Goal: Answer question/provide support: Share knowledge or assist other users

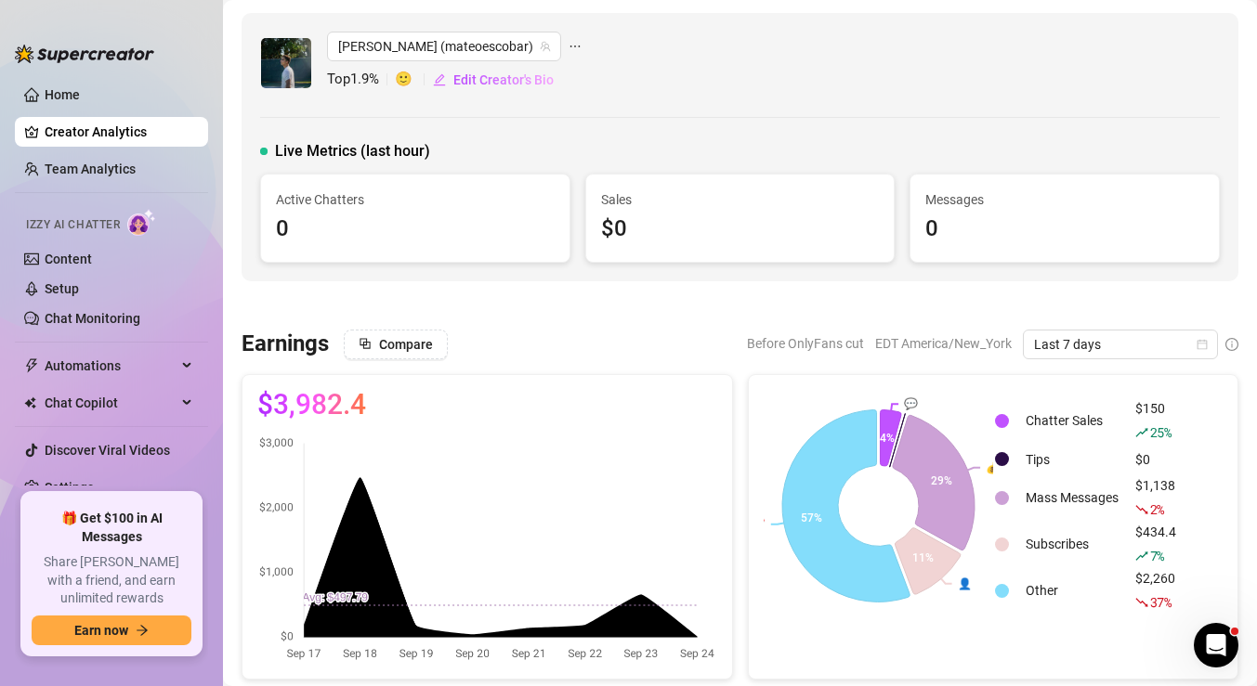
scroll to position [103, 0]
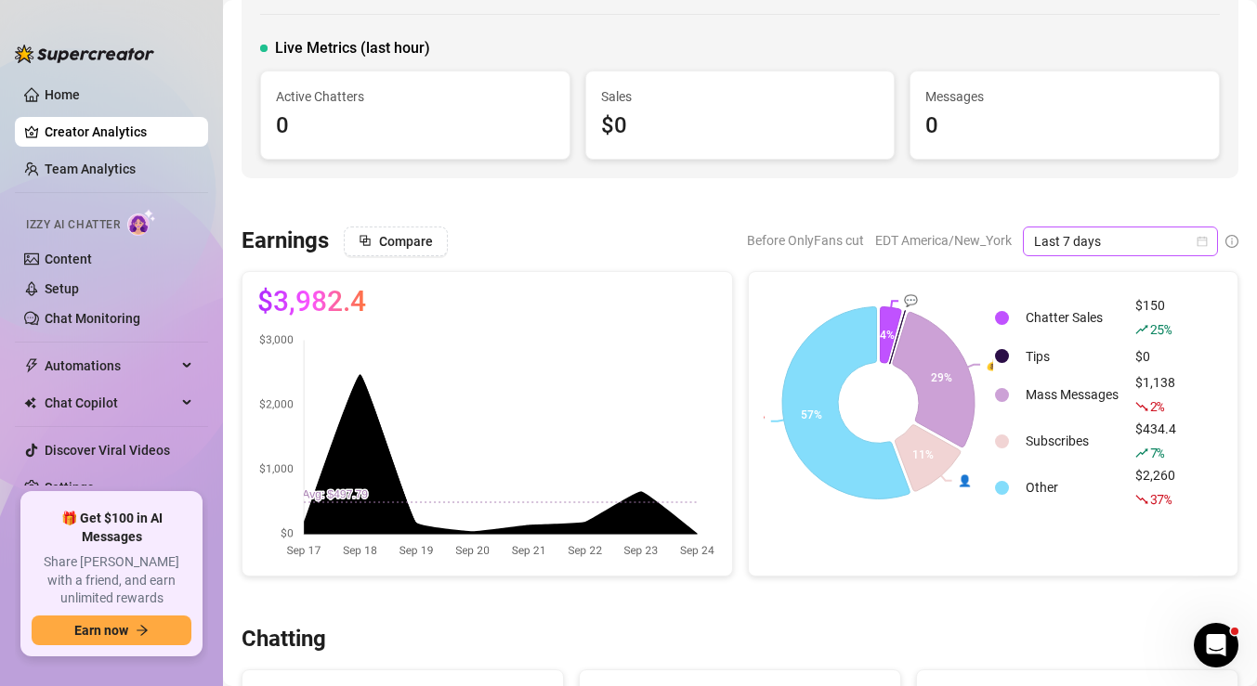
click at [1205, 241] on icon "calendar" at bounding box center [1201, 241] width 11 height 11
click at [945, 198] on div at bounding box center [739, 202] width 997 height 19
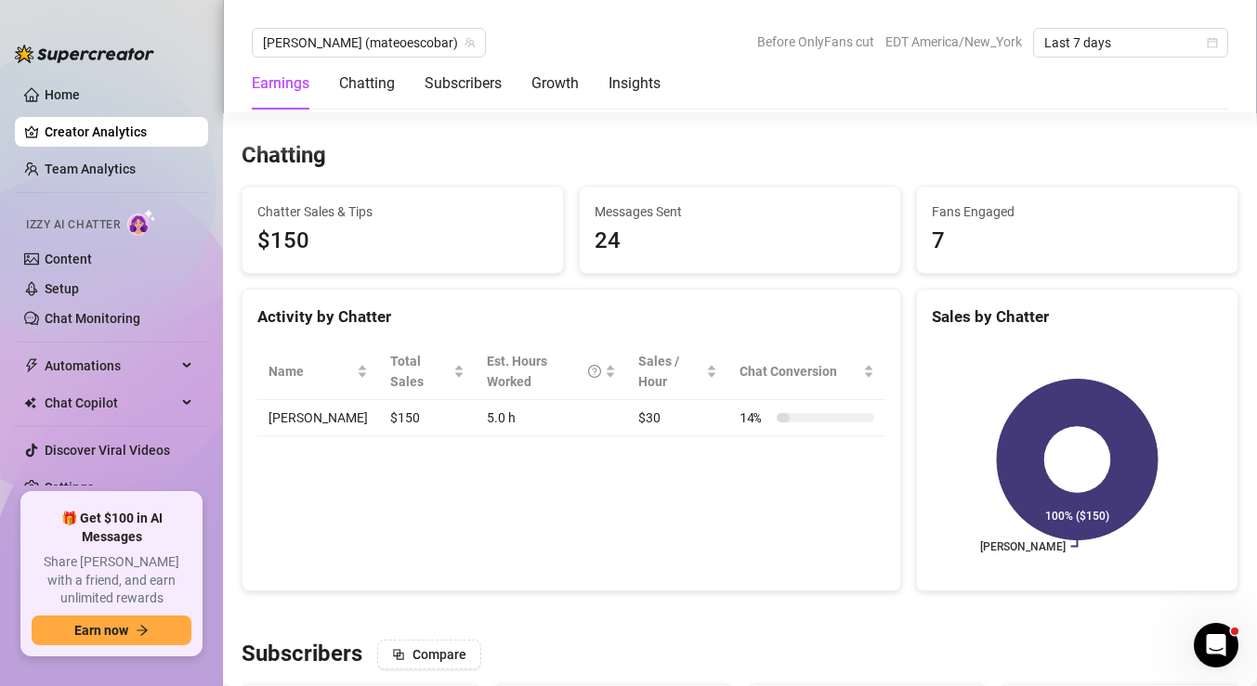
scroll to position [0, 0]
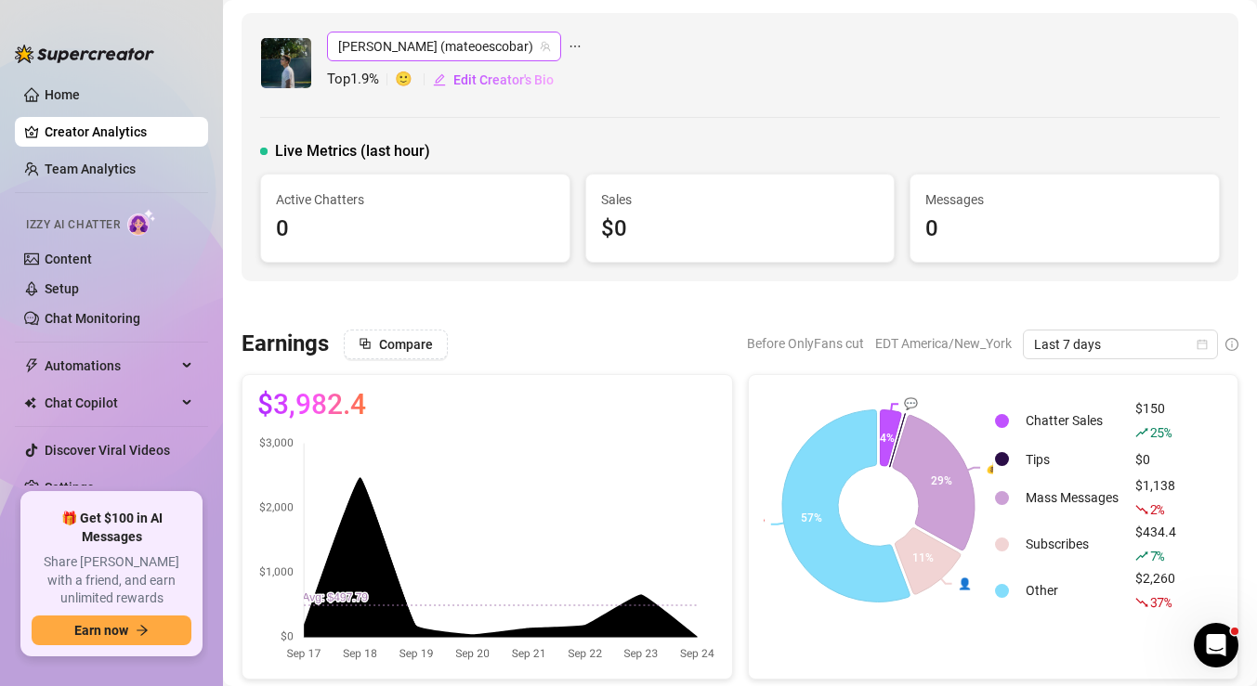
click at [396, 44] on span "[PERSON_NAME] (mateoescobar)" at bounding box center [444, 47] width 212 height 28
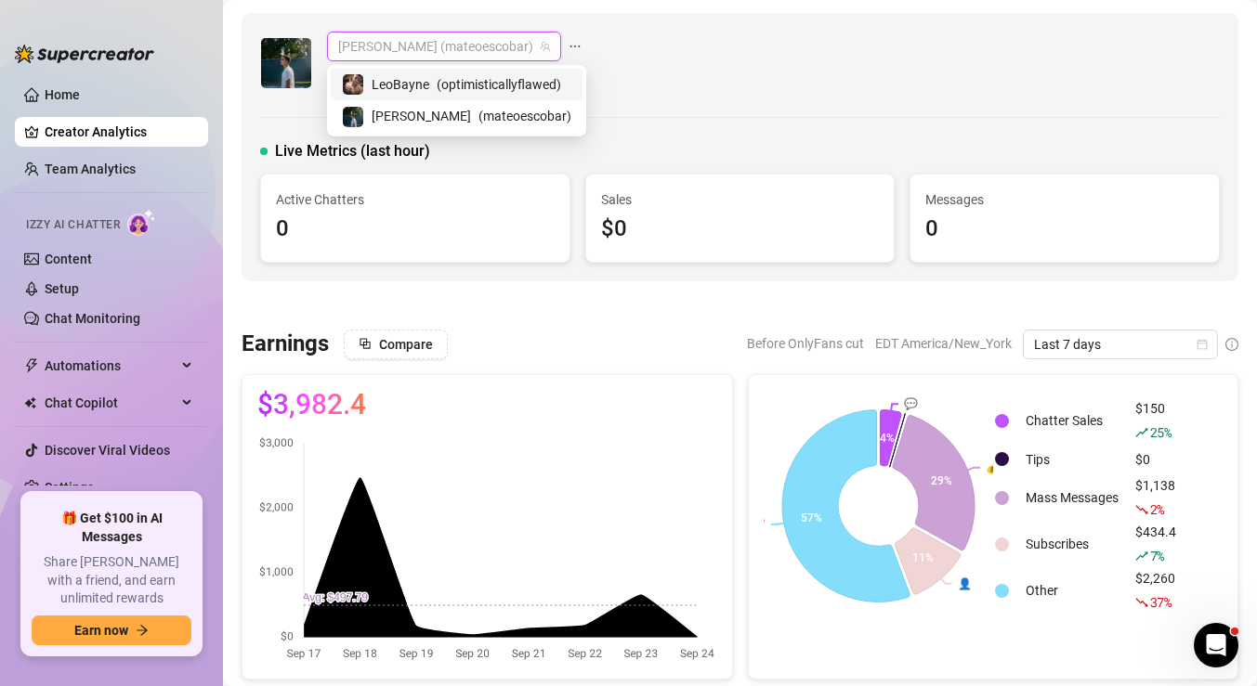
click at [404, 97] on div "LeoBayne ( optimisticallyflawed )" at bounding box center [457, 85] width 252 height 32
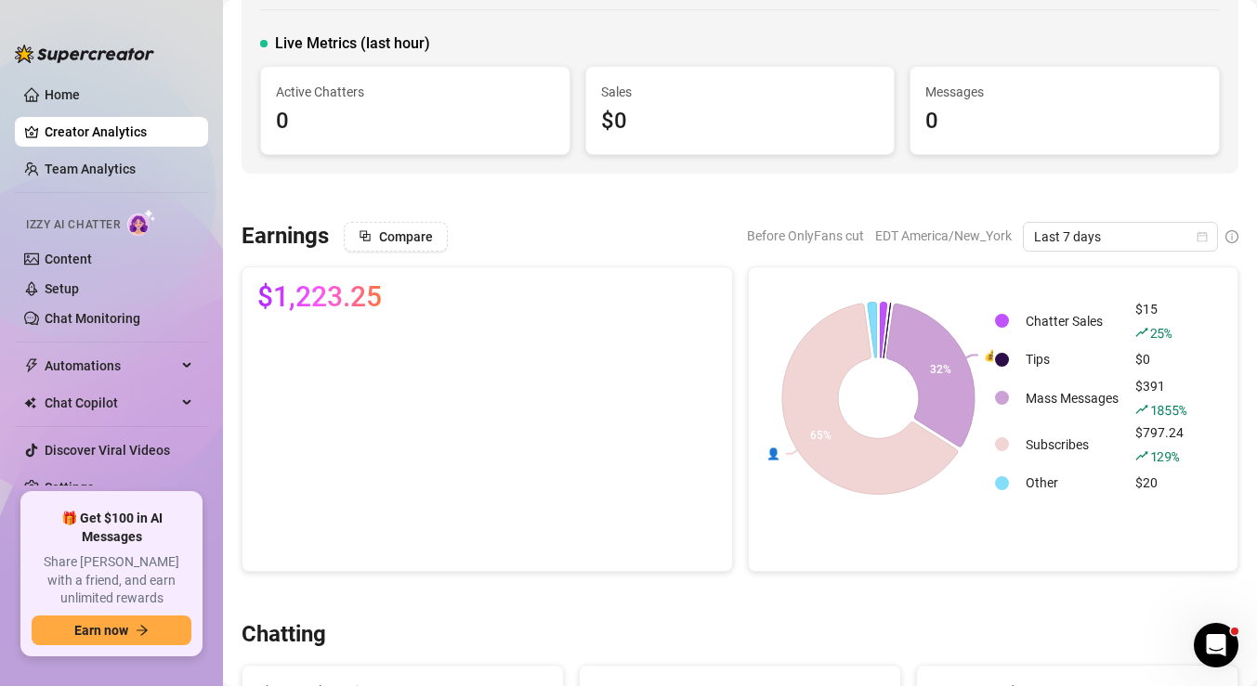
scroll to position [111, 0]
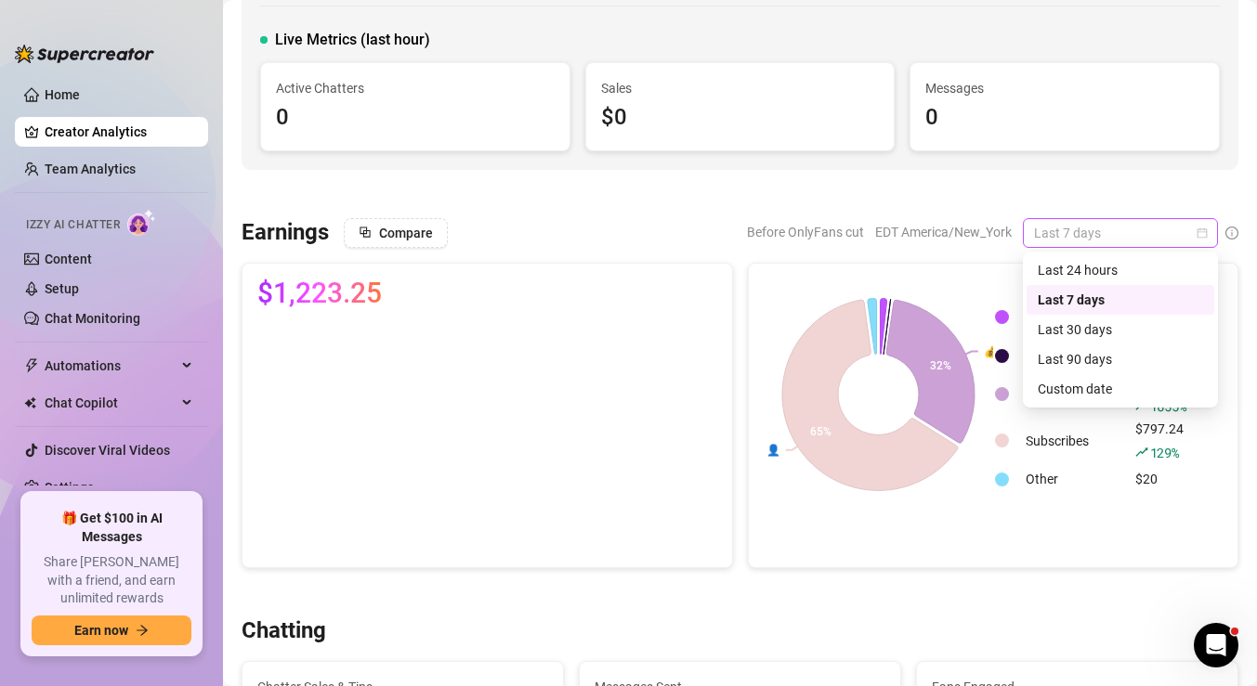
click at [1056, 228] on span "Last 7 days" at bounding box center [1120, 233] width 173 height 28
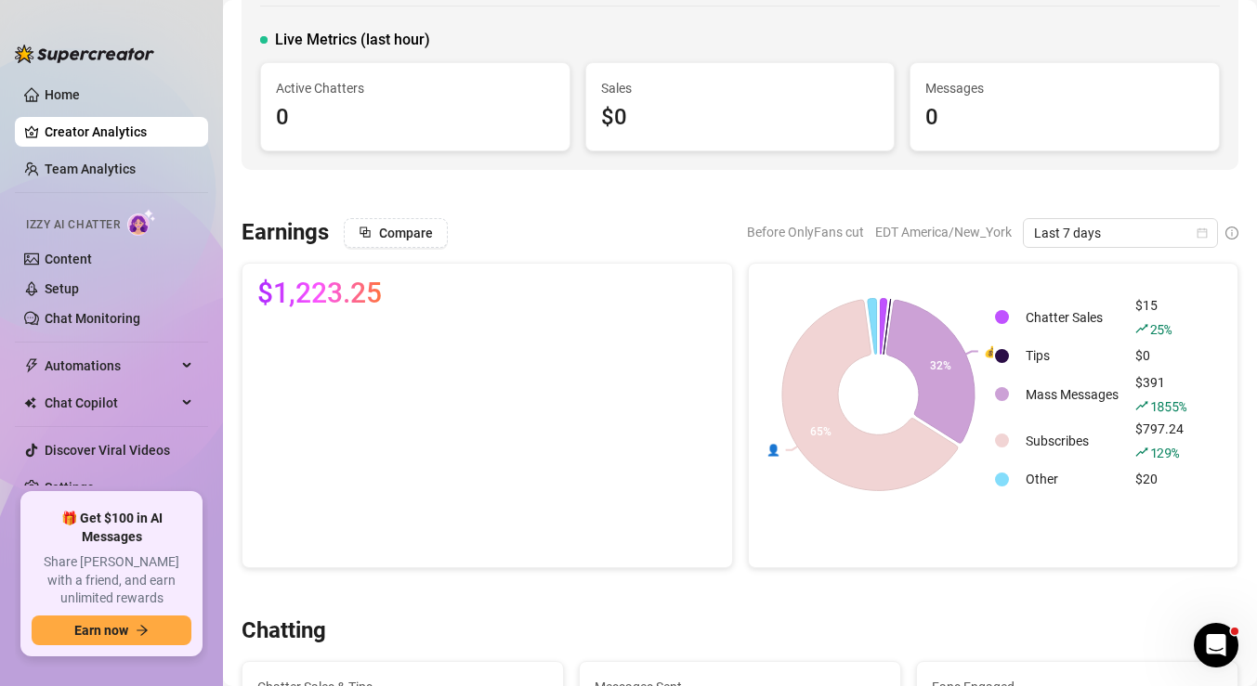
click at [293, 466] on canvas at bounding box center [487, 437] width 460 height 229
click at [291, 339] on canvas at bounding box center [487, 437] width 460 height 229
click at [296, 332] on canvas at bounding box center [487, 437] width 460 height 229
click at [95, 164] on link "Team Analytics" at bounding box center [90, 169] width 91 height 15
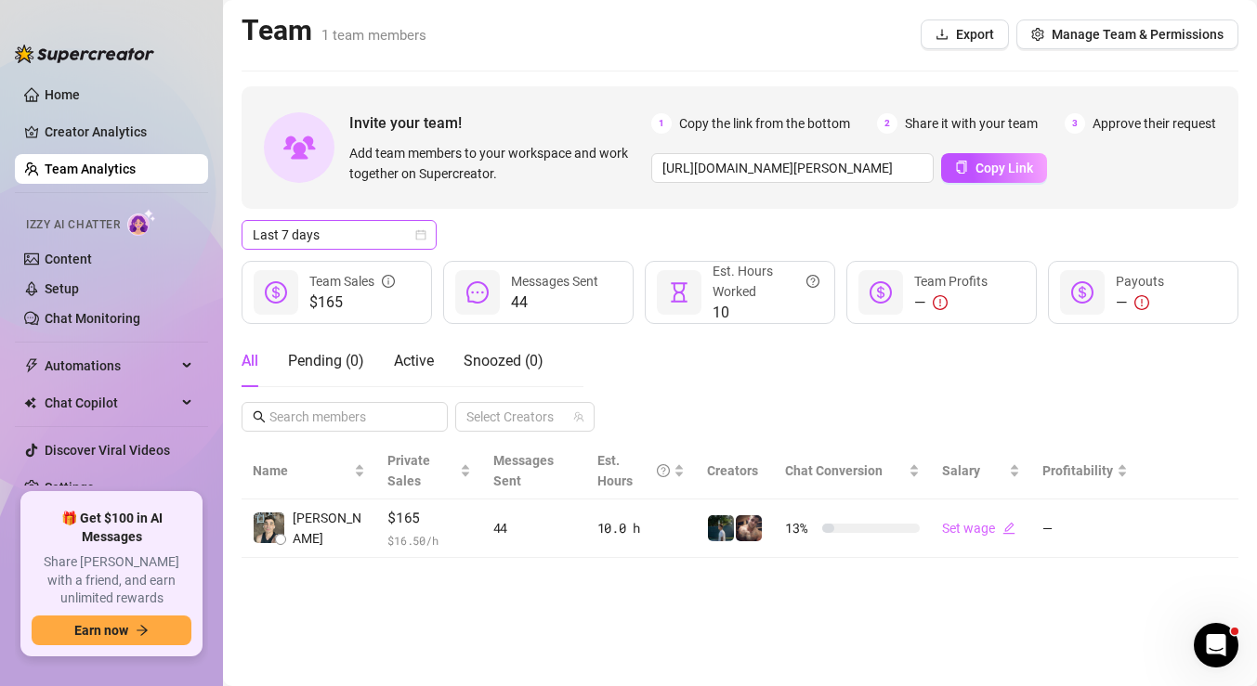
click at [421, 231] on icon "calendar" at bounding box center [421, 235] width 10 height 10
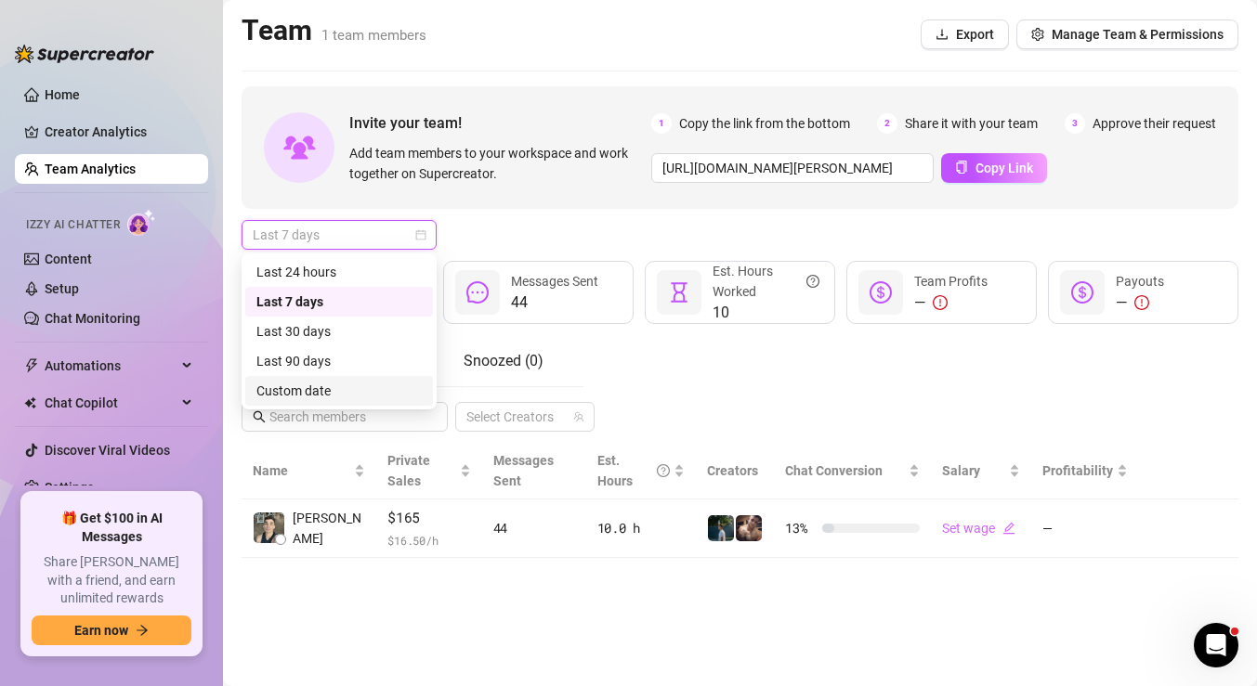
click at [326, 391] on div "Custom date" at bounding box center [338, 391] width 165 height 20
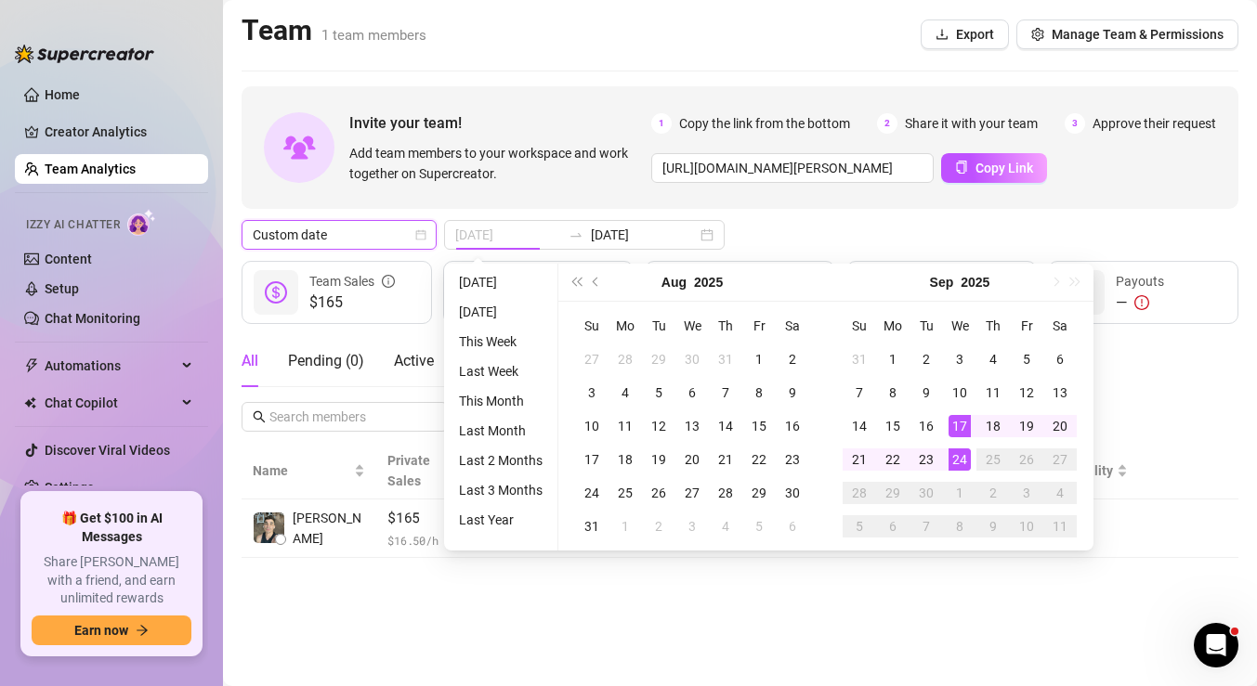
click at [955, 424] on div "17" at bounding box center [959, 426] width 22 height 22
click at [958, 465] on div "24" at bounding box center [959, 460] width 22 height 22
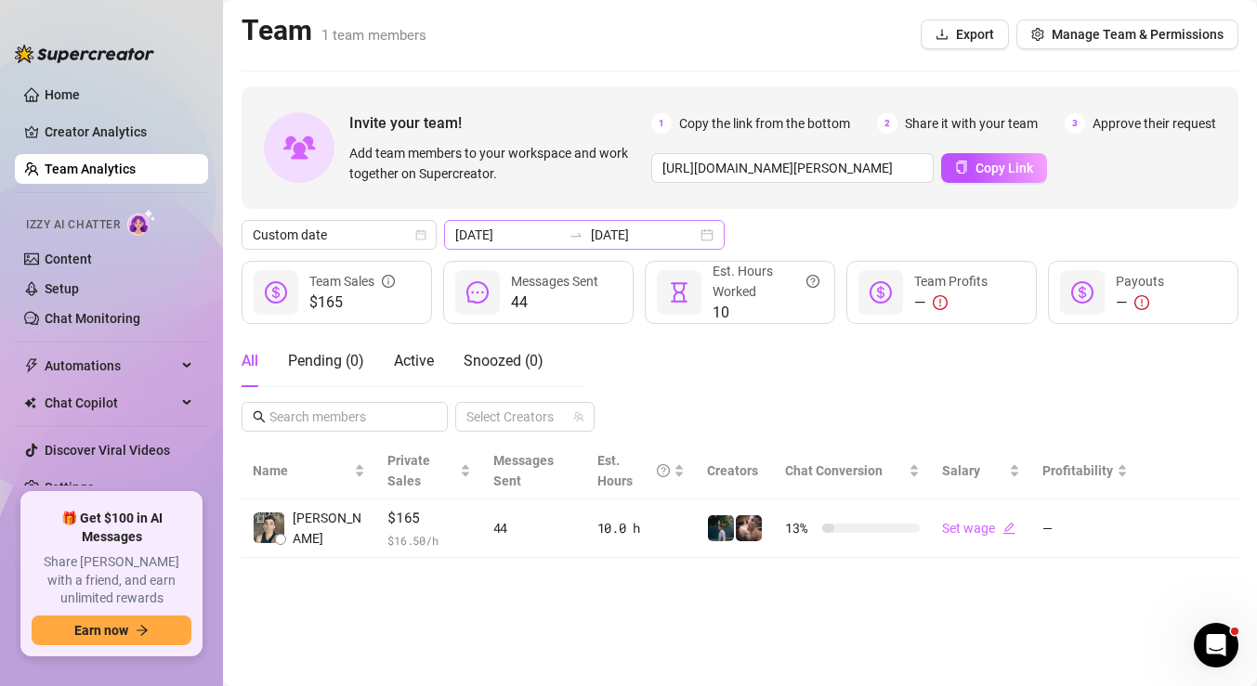
click at [662, 235] on div "[DATE] [DATE]" at bounding box center [584, 235] width 280 height 30
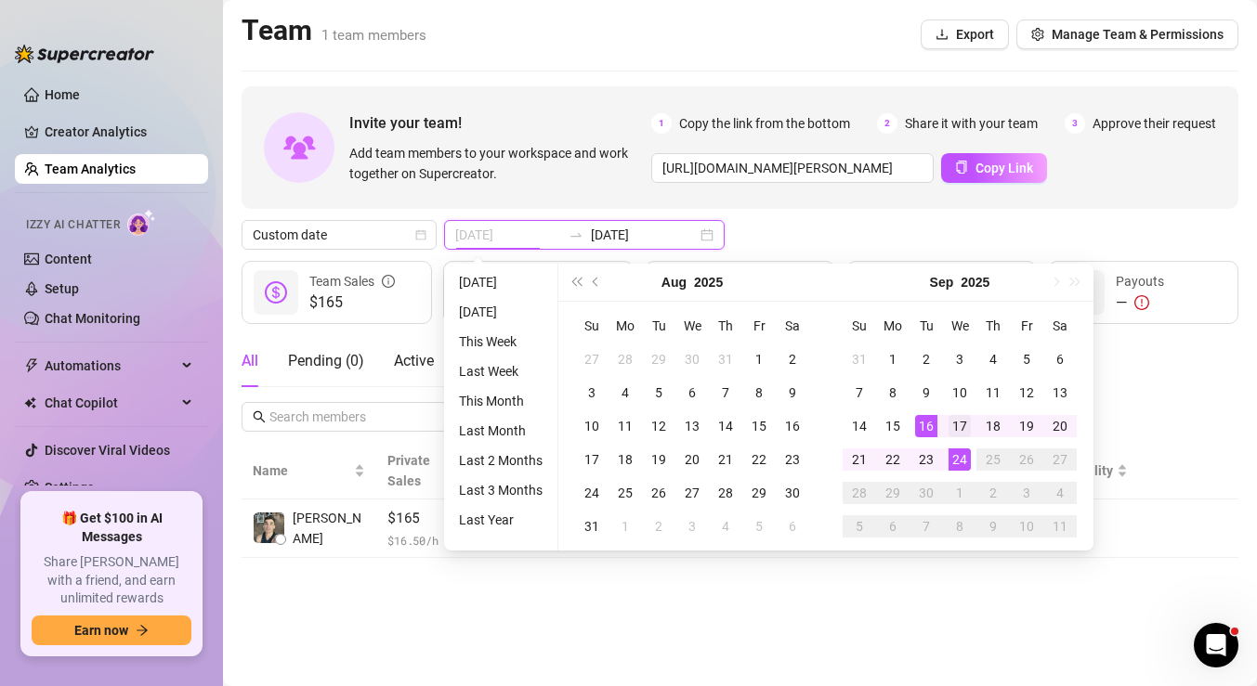
type input "[DATE]"
click at [962, 426] on div "17" at bounding box center [959, 426] width 22 height 22
click at [958, 456] on div "24" at bounding box center [959, 460] width 22 height 22
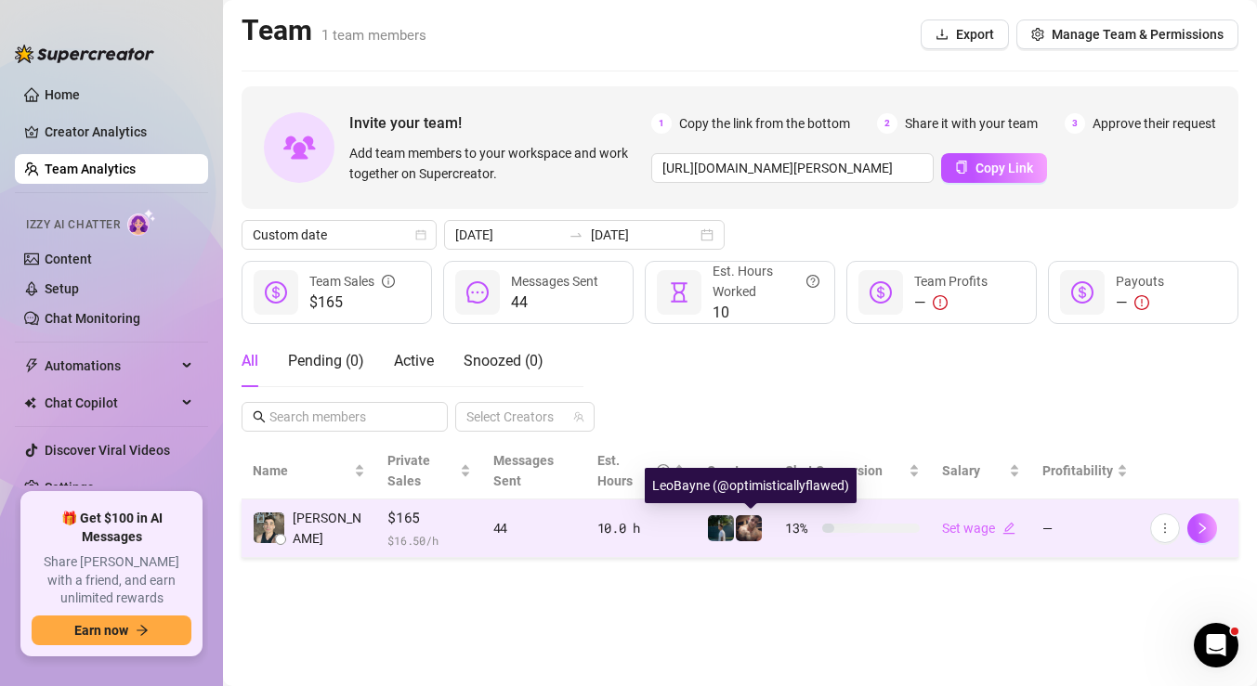
click at [753, 532] on img at bounding box center [749, 528] width 26 height 26
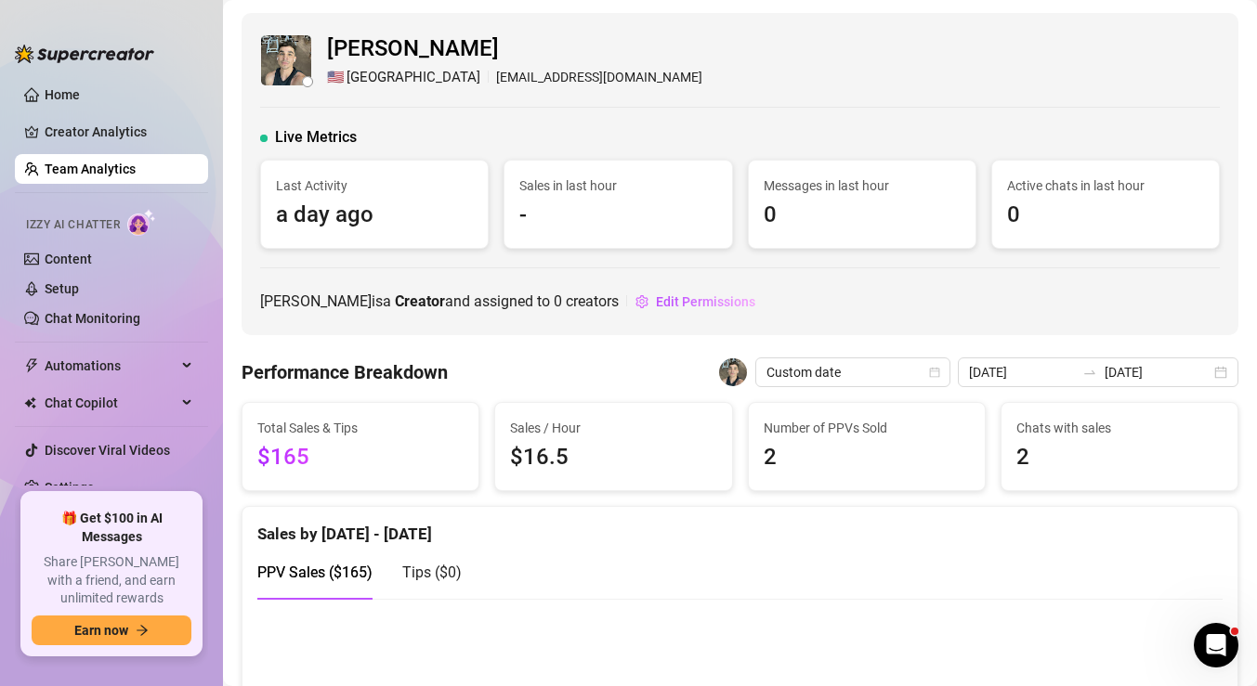
click at [747, 376] on img at bounding box center [733, 372] width 28 height 28
click at [747, 378] on img at bounding box center [733, 372] width 28 height 28
click at [1000, 379] on div "Custom date [DATE] [DATE]" at bounding box center [996, 373] width 483 height 30
click at [950, 377] on div "Custom date" at bounding box center [852, 373] width 195 height 30
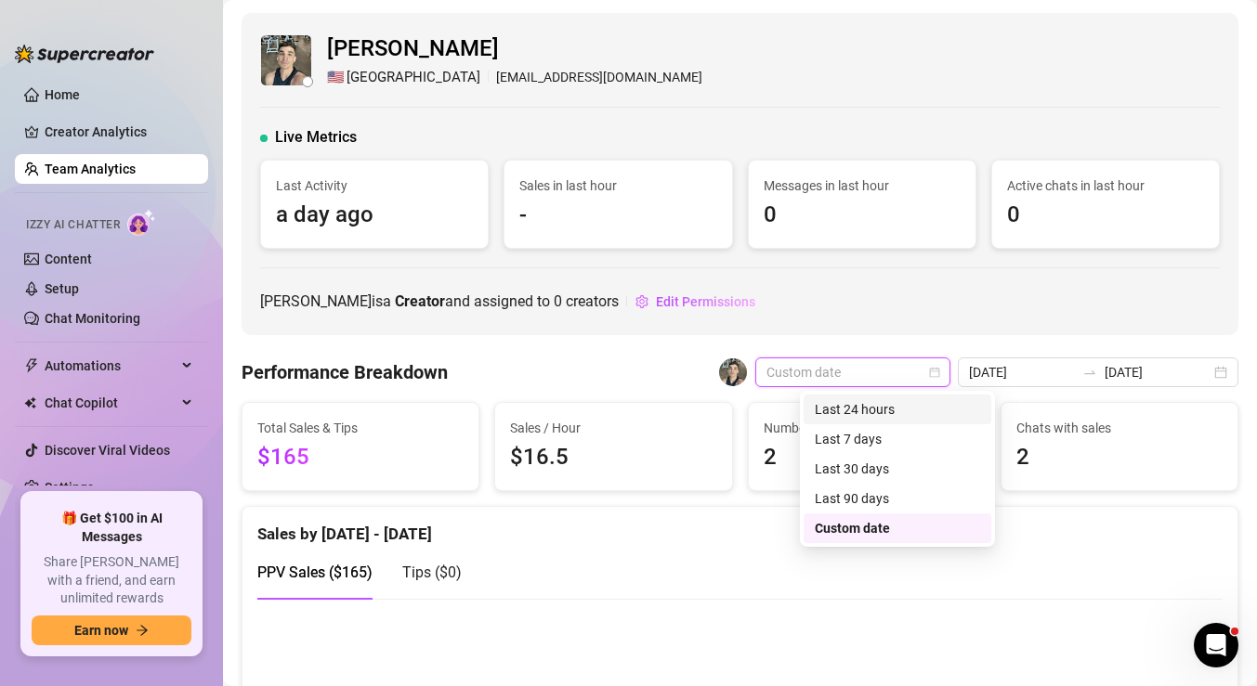
click at [977, 297] on div "[PERSON_NAME] is a Creator and assigned to 0 creators Edit Permissions" at bounding box center [739, 302] width 959 height 30
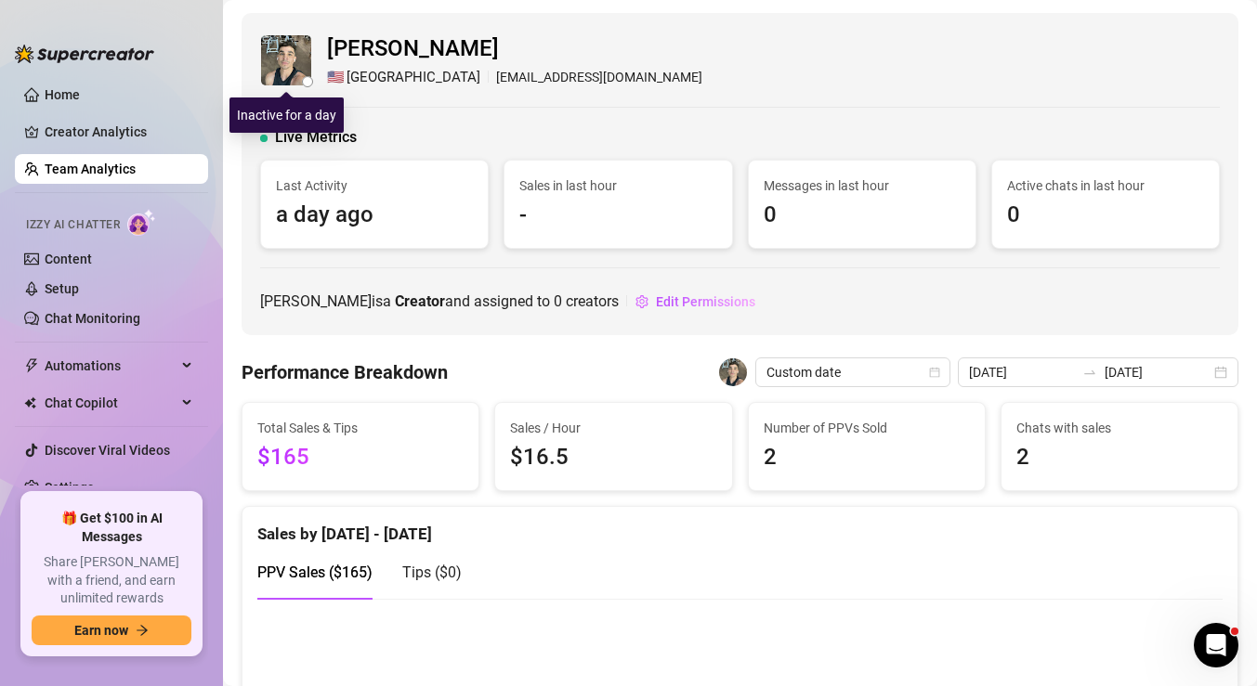
click at [310, 82] on div at bounding box center [307, 81] width 11 height 11
click at [106, 170] on link "Team Analytics" at bounding box center [90, 169] width 91 height 15
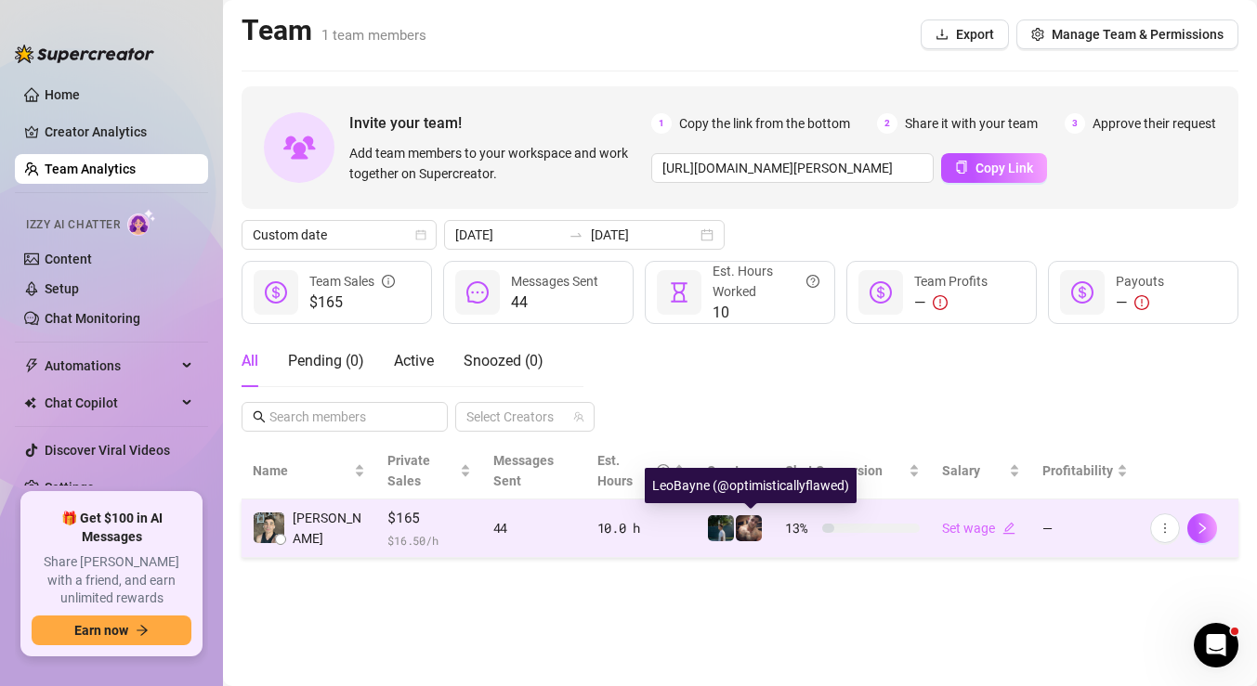
click at [753, 527] on img at bounding box center [749, 528] width 26 height 26
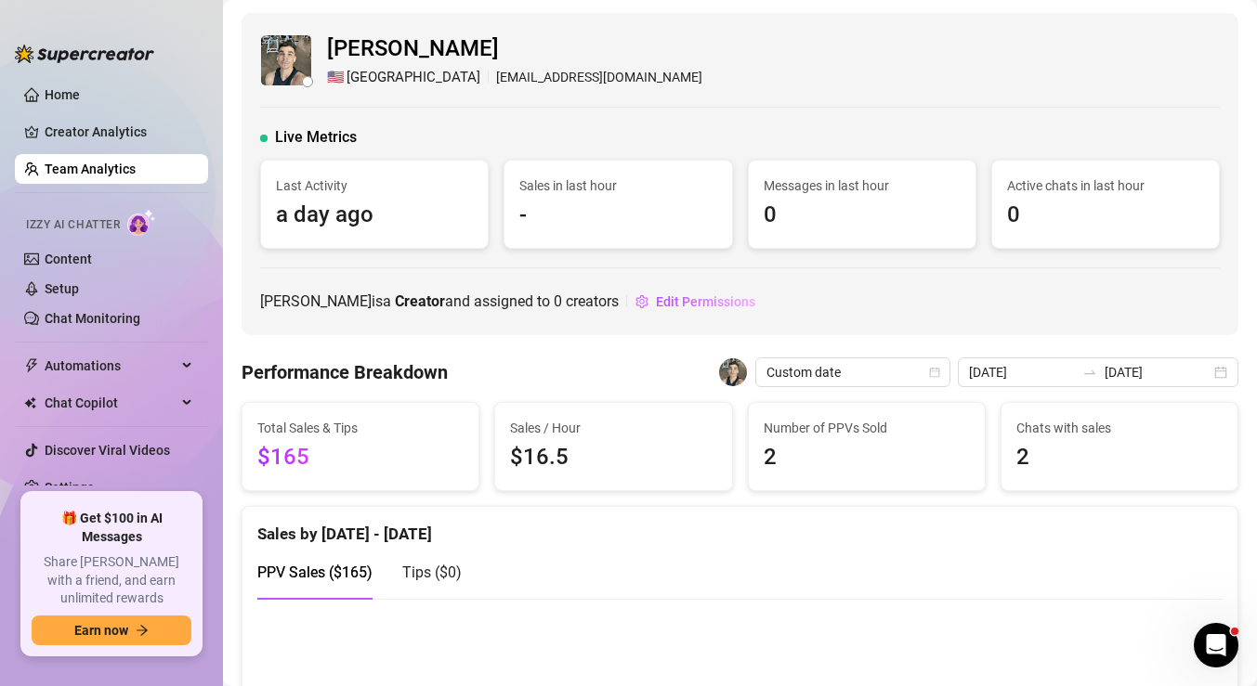
click at [136, 165] on link "Team Analytics" at bounding box center [90, 169] width 91 height 15
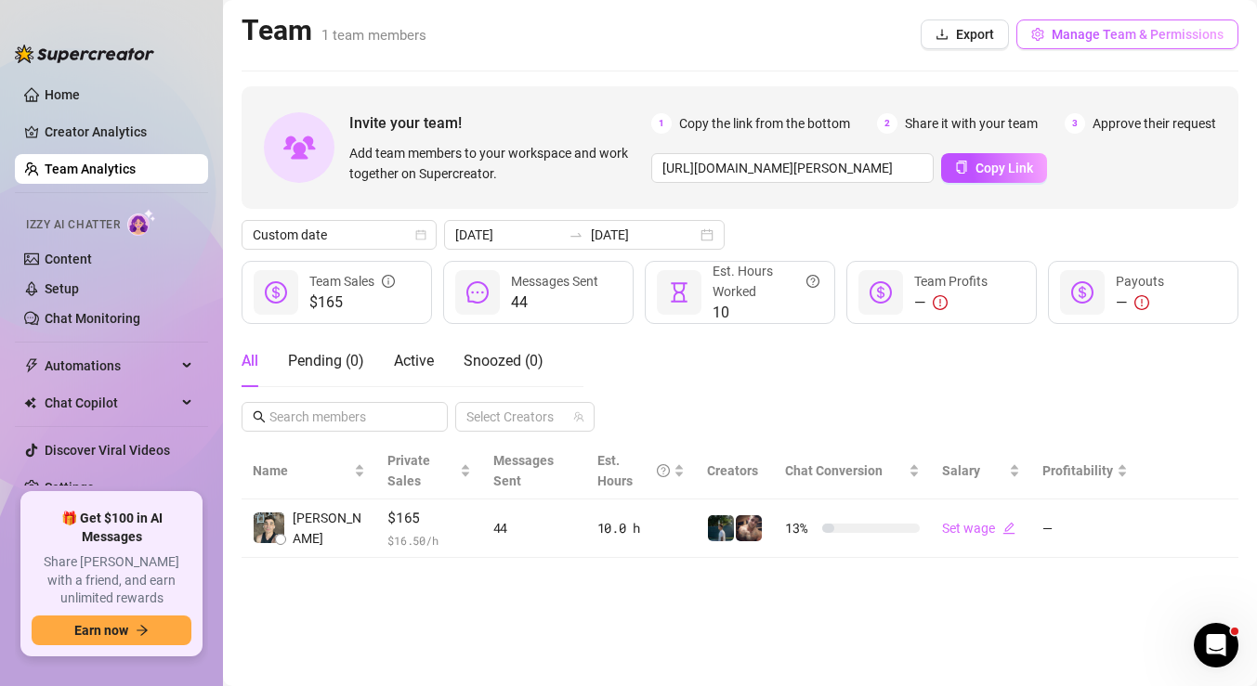
click at [1066, 32] on span "Manage Team & Permissions" at bounding box center [1137, 34] width 172 height 15
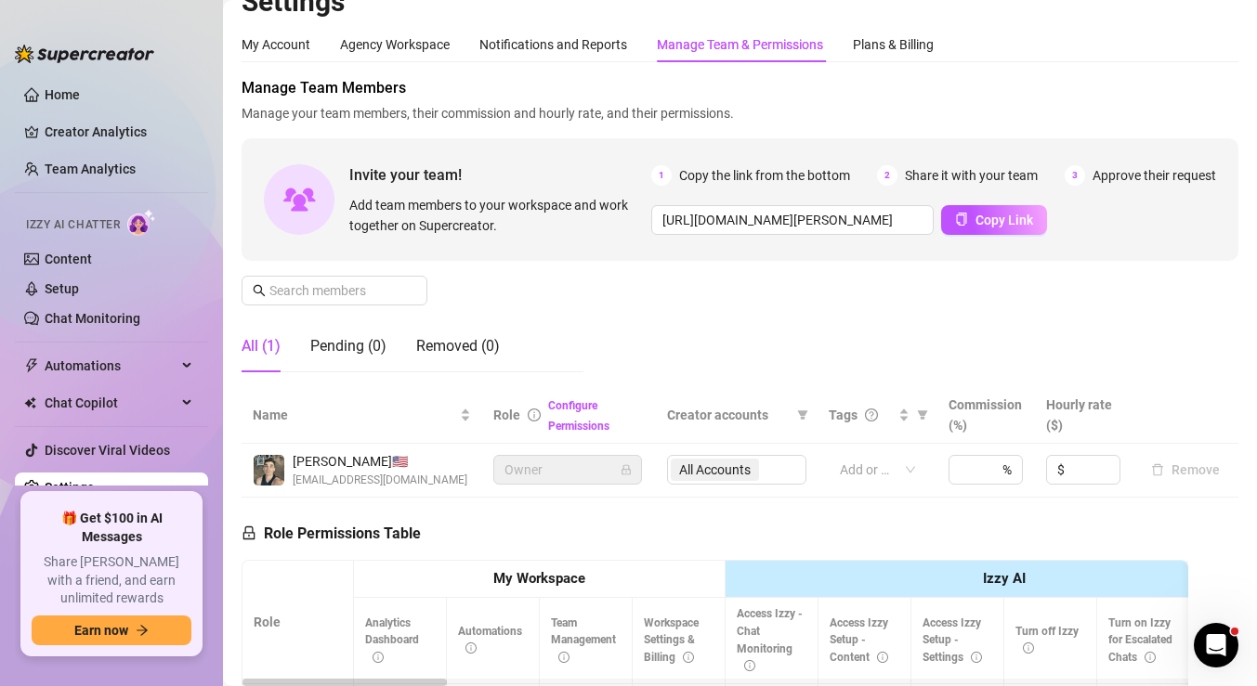
scroll to position [25, 0]
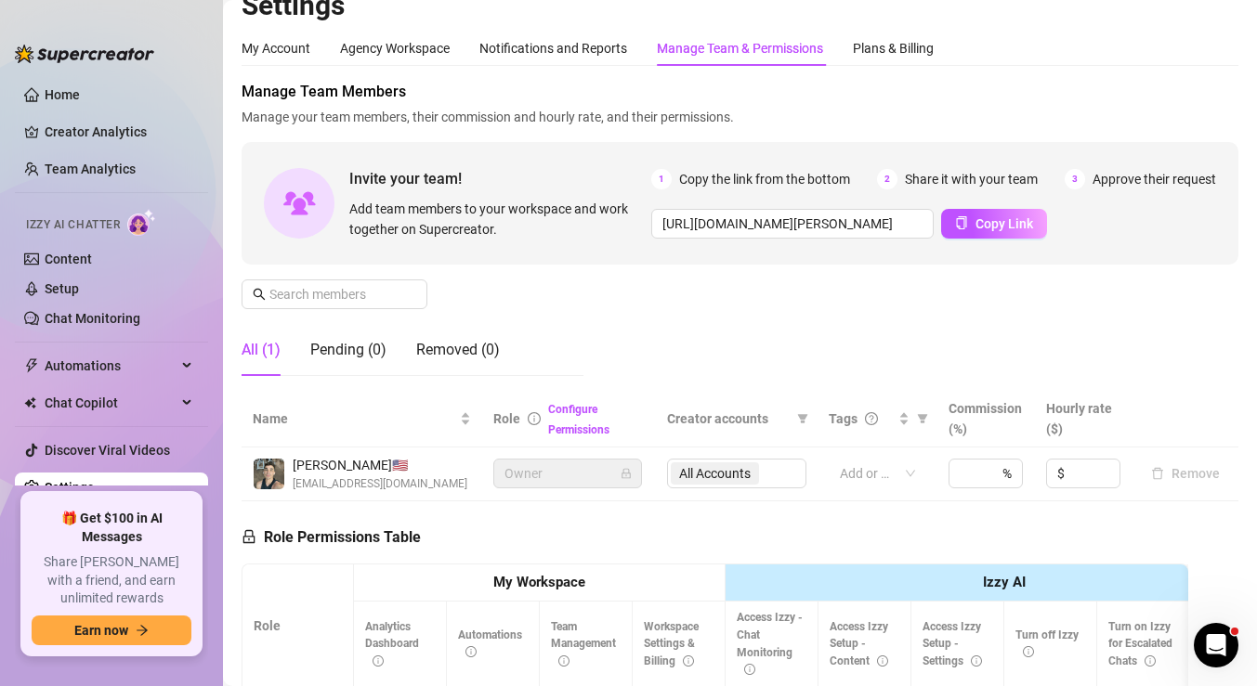
click at [731, 480] on div "All Accounts" at bounding box center [736, 474] width 139 height 30
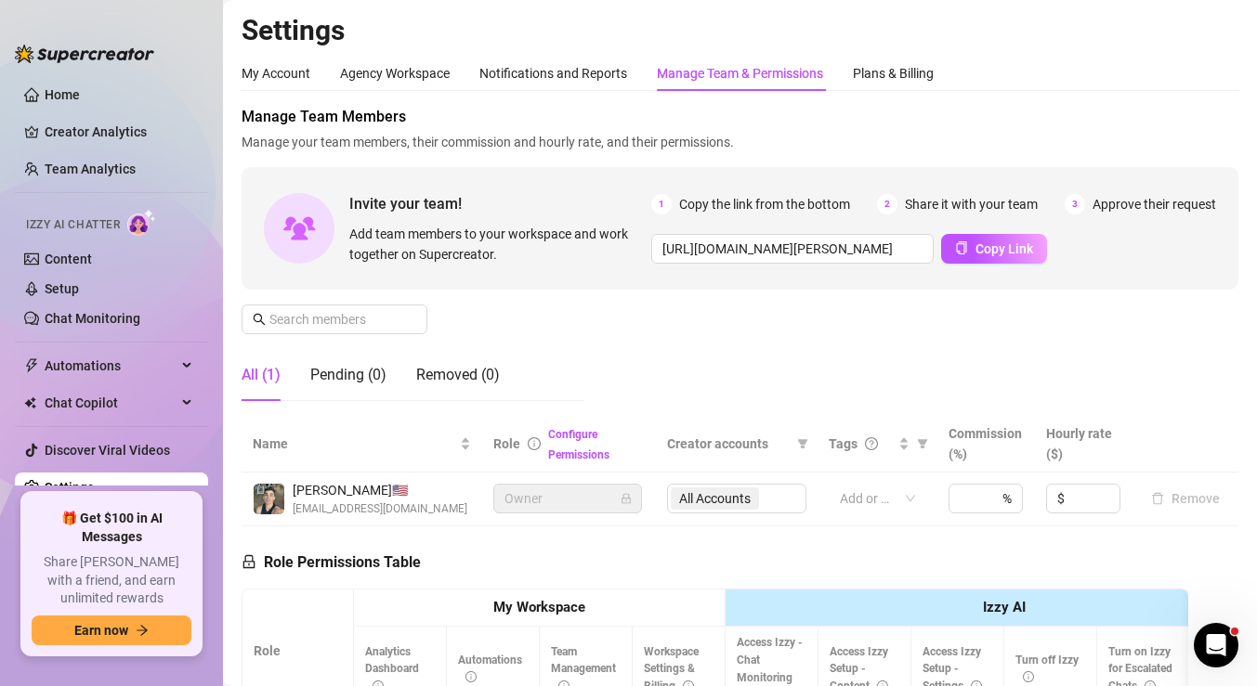
scroll to position [0, 0]
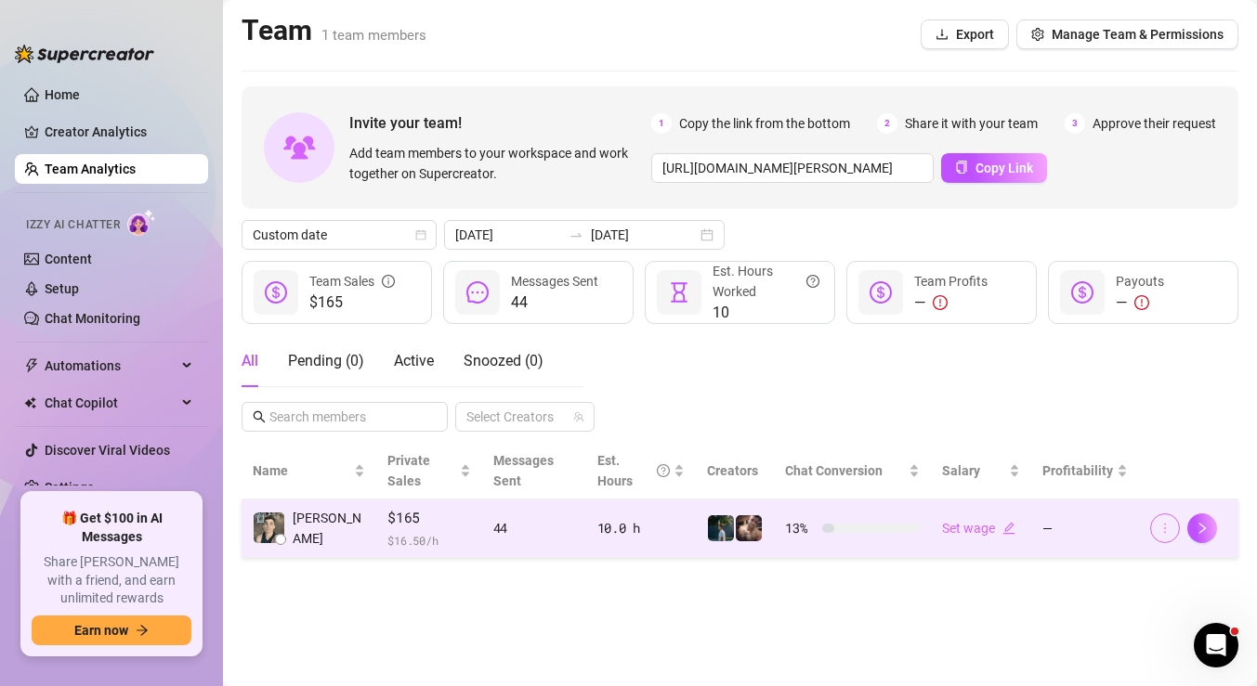
click at [1158, 529] on icon "more" at bounding box center [1164, 528] width 13 height 13
click at [749, 527] on img at bounding box center [749, 528] width 26 height 26
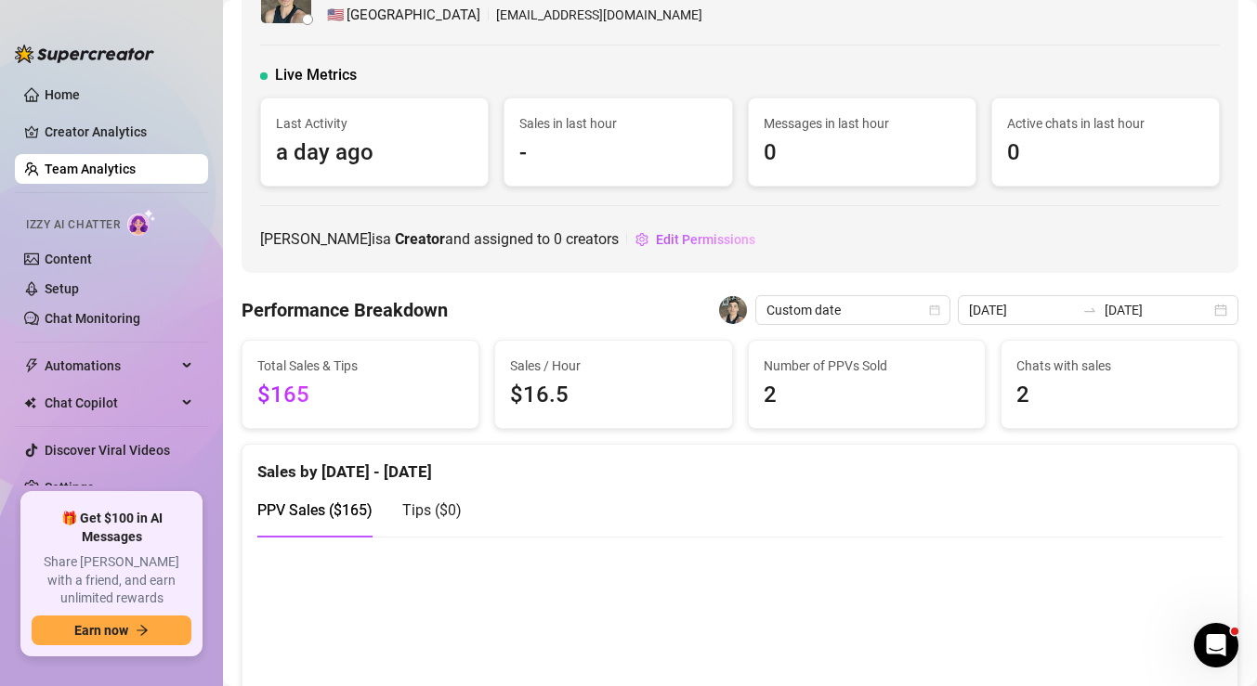
scroll to position [61, 0]
click at [674, 238] on span "Edit Permissions" at bounding box center [705, 240] width 99 height 15
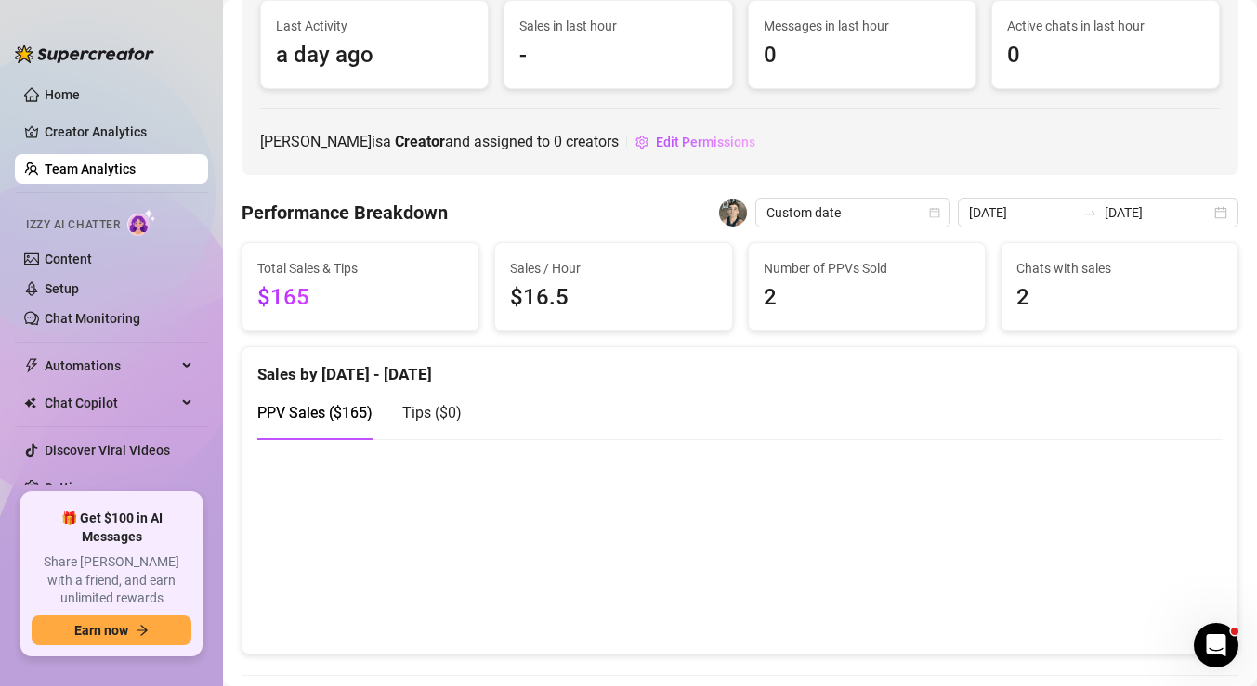
scroll to position [174, 0]
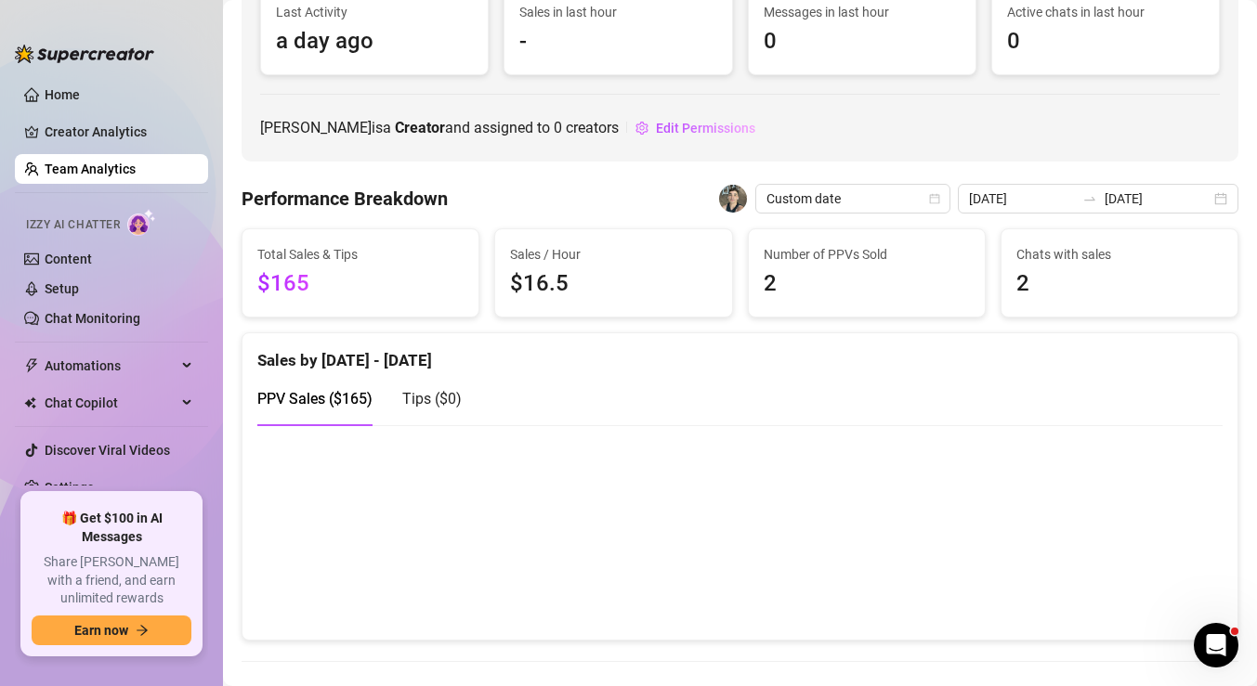
click at [747, 198] on img at bounding box center [733, 199] width 28 height 28
click at [1030, 194] on input "[DATE]" at bounding box center [1022, 199] width 106 height 20
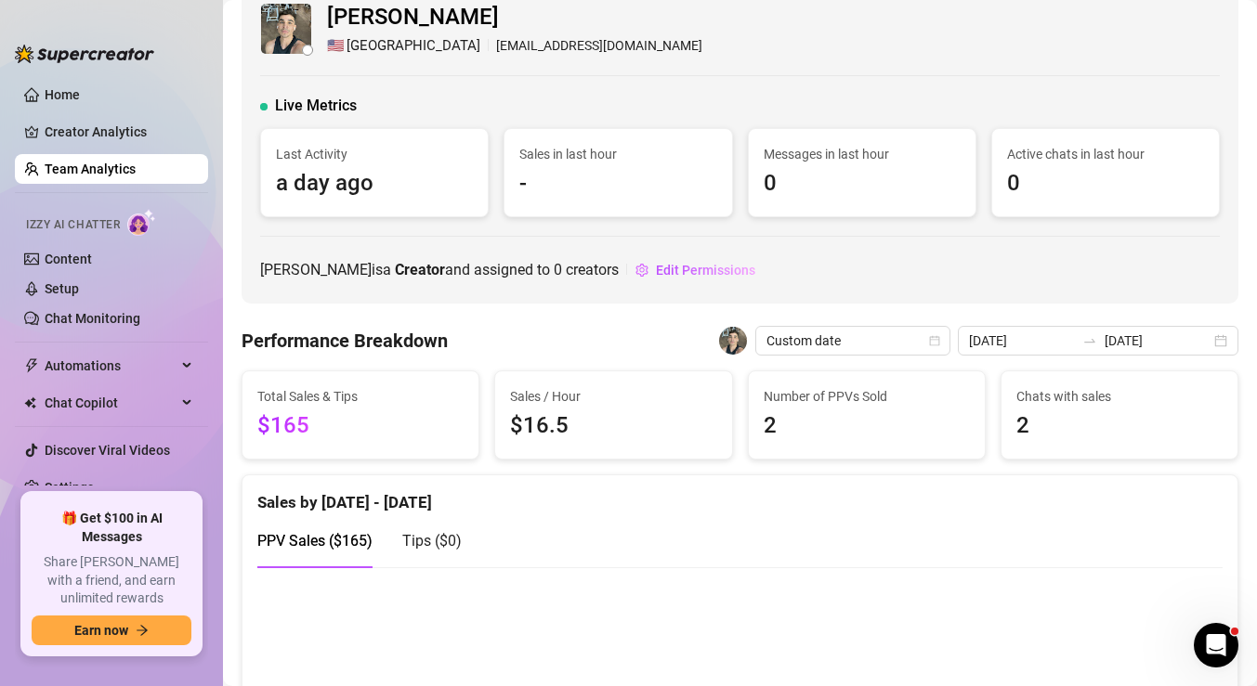
scroll to position [33, 0]
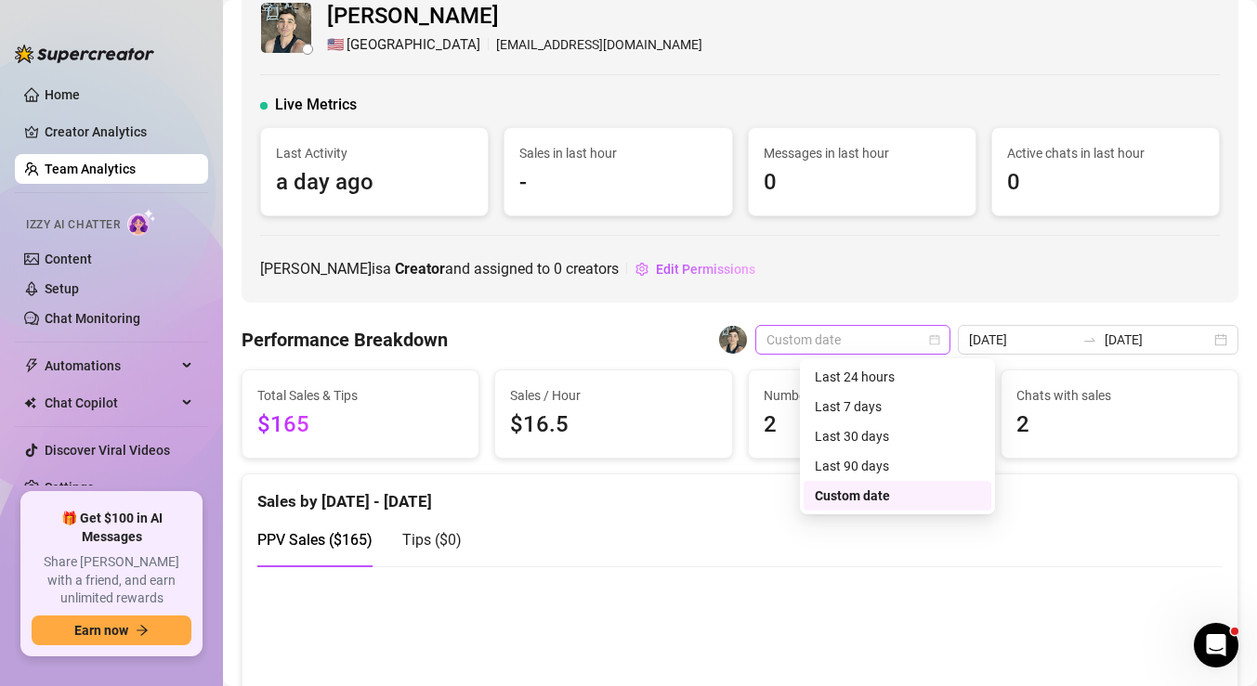
click at [939, 332] on span "Custom date" at bounding box center [852, 340] width 173 height 28
click at [906, 395] on div "Last 7 days" at bounding box center [897, 407] width 188 height 30
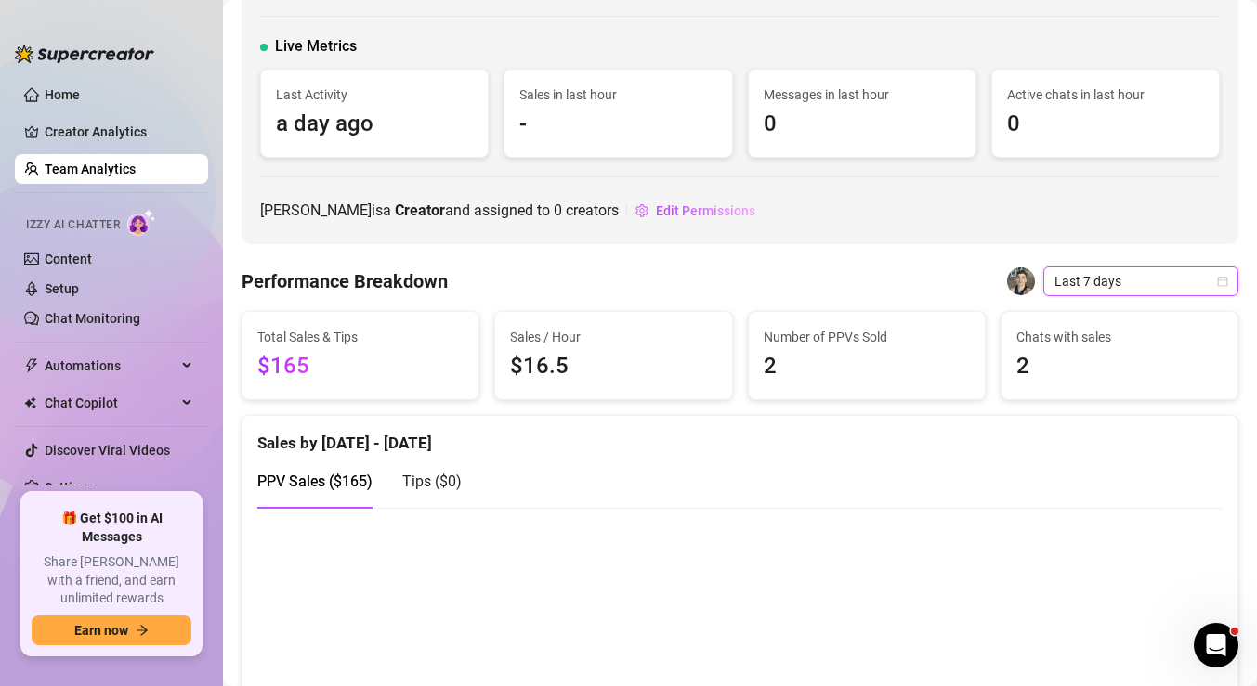
scroll to position [100, 0]
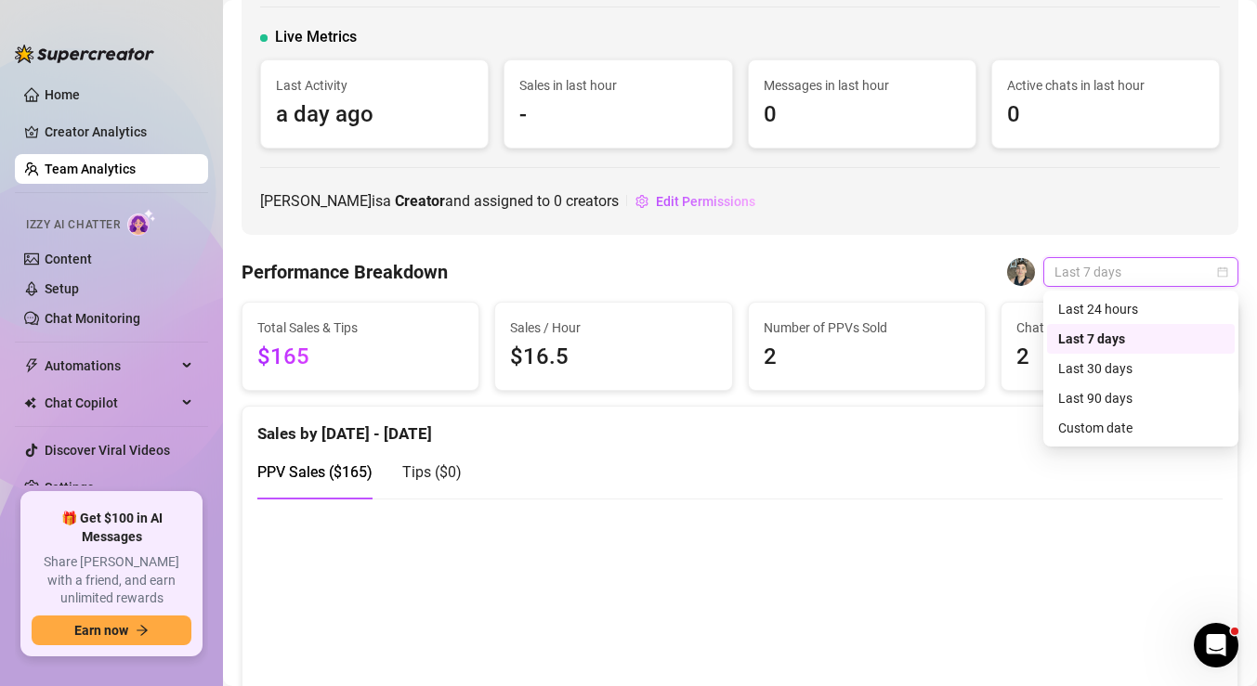
click at [1070, 277] on span "Last 7 days" at bounding box center [1140, 272] width 173 height 28
click at [1088, 364] on div "Last 30 days" at bounding box center [1140, 368] width 165 height 20
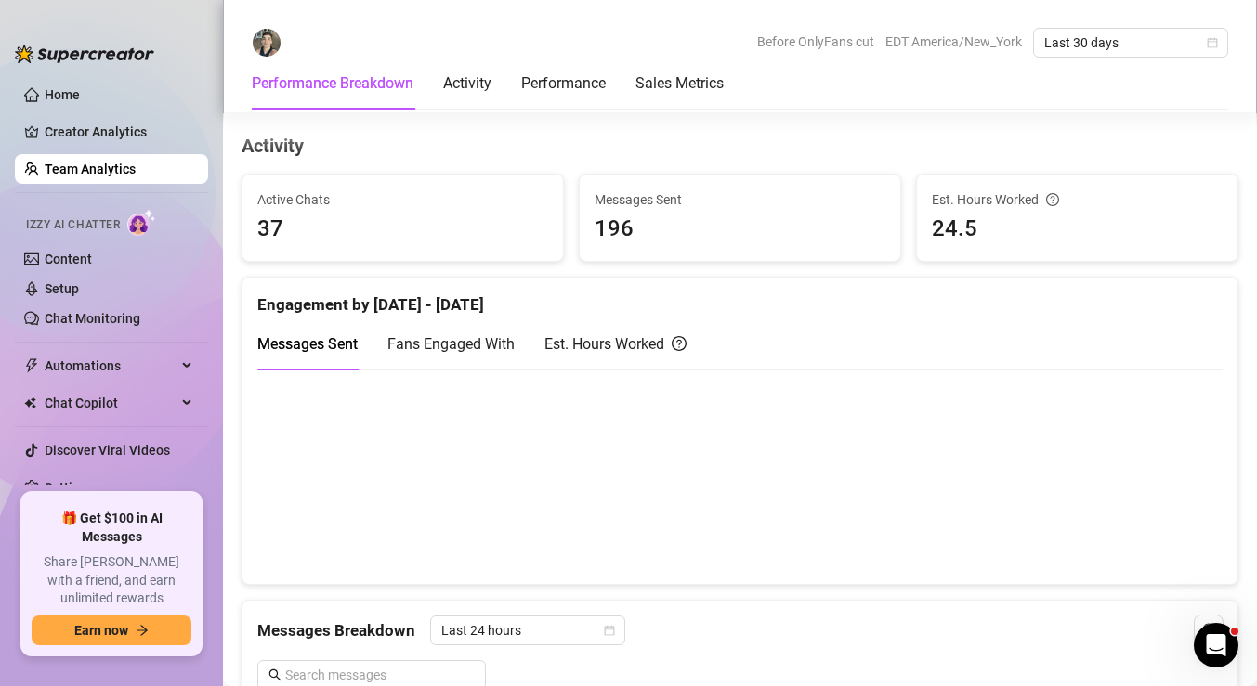
scroll to position [0, 0]
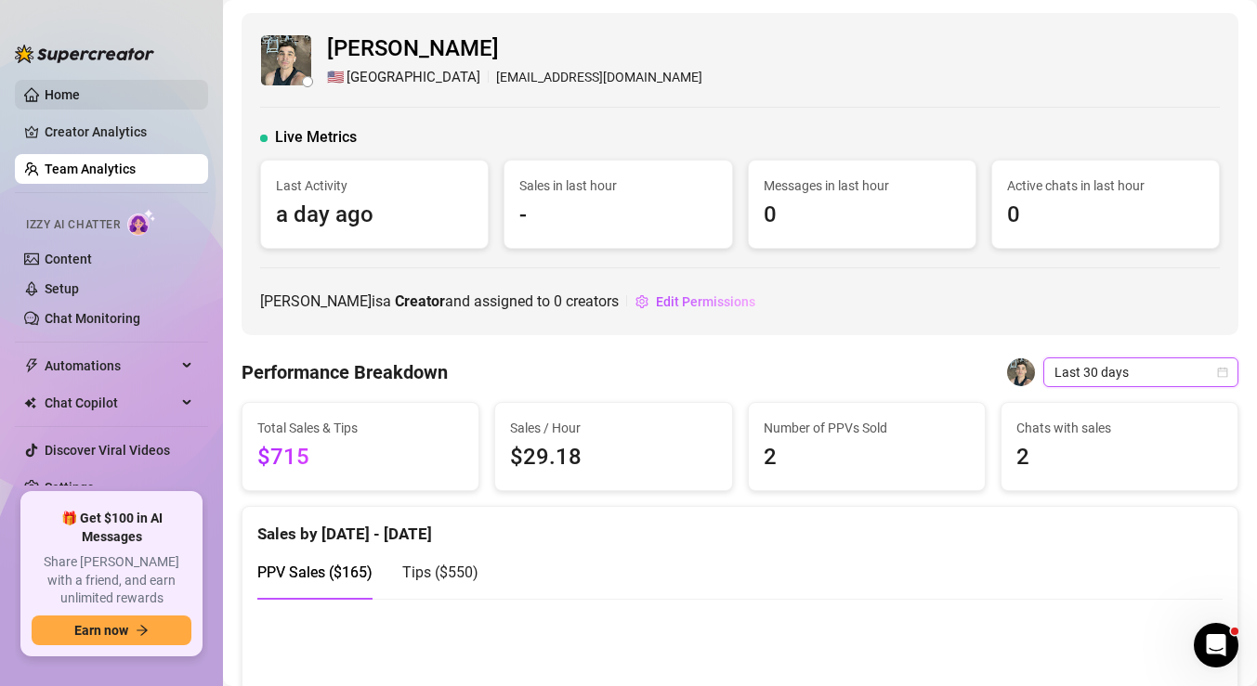
click at [80, 89] on link "Home" at bounding box center [62, 94] width 35 height 15
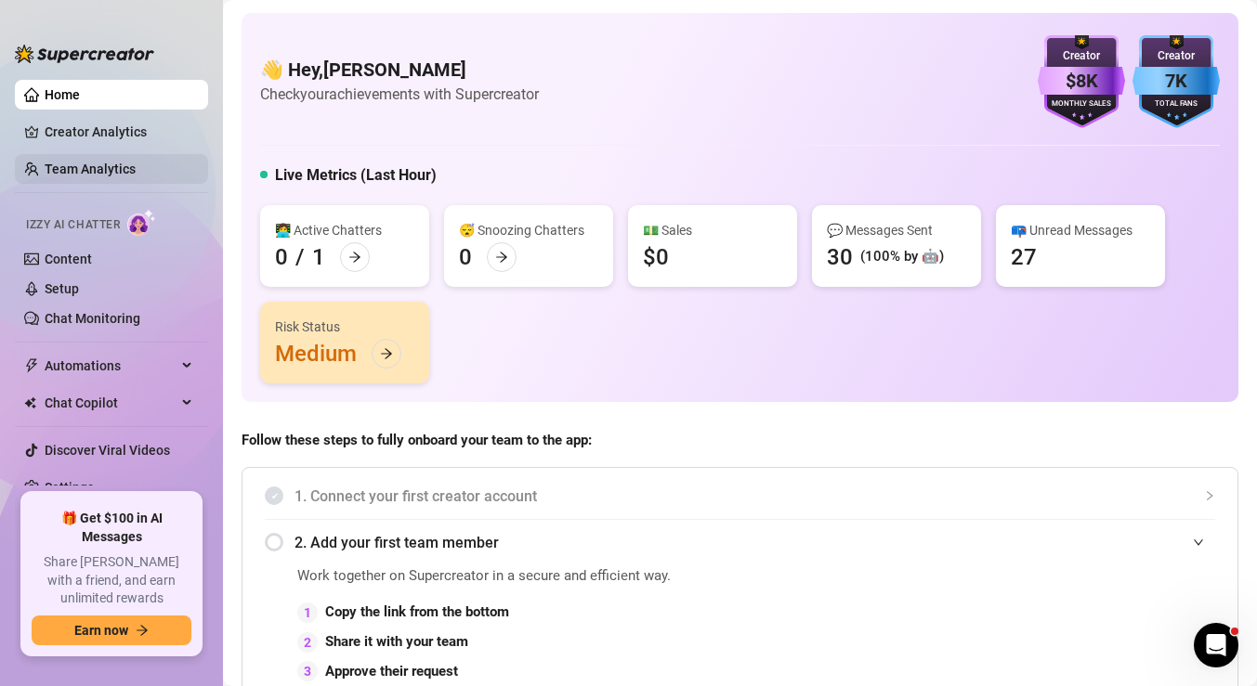
click at [115, 167] on link "Team Analytics" at bounding box center [90, 169] width 91 height 15
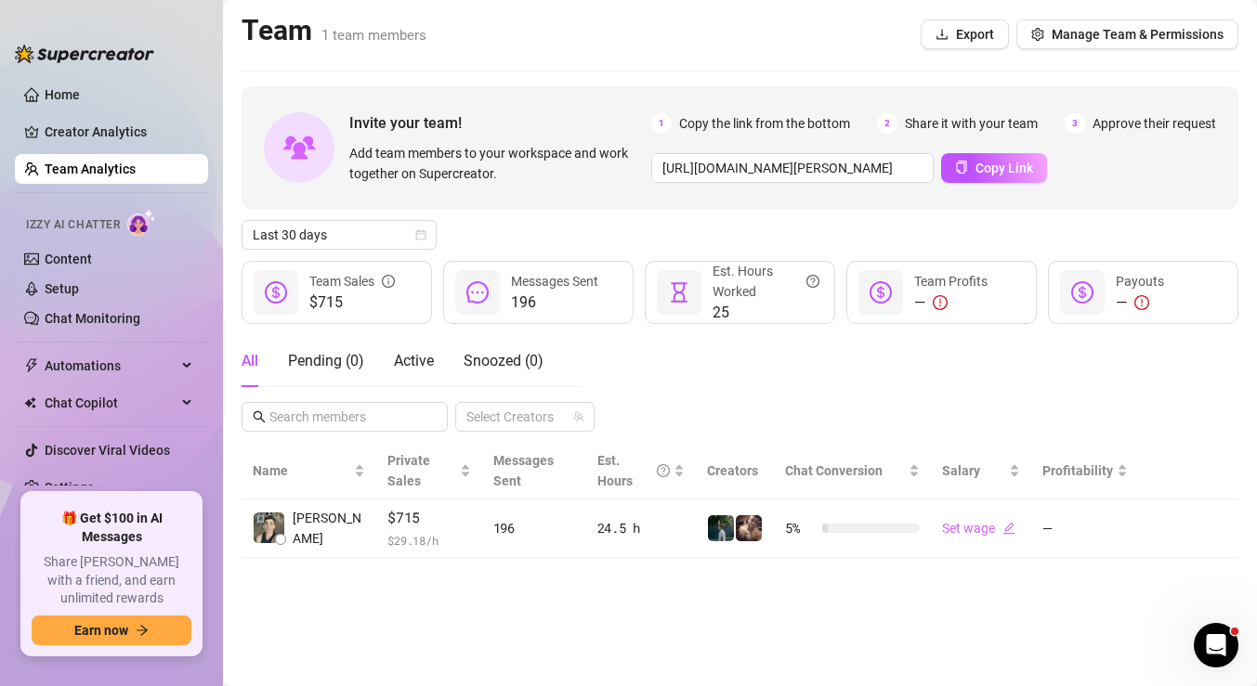
click at [115, 167] on link "Team Analytics" at bounding box center [90, 169] width 91 height 15
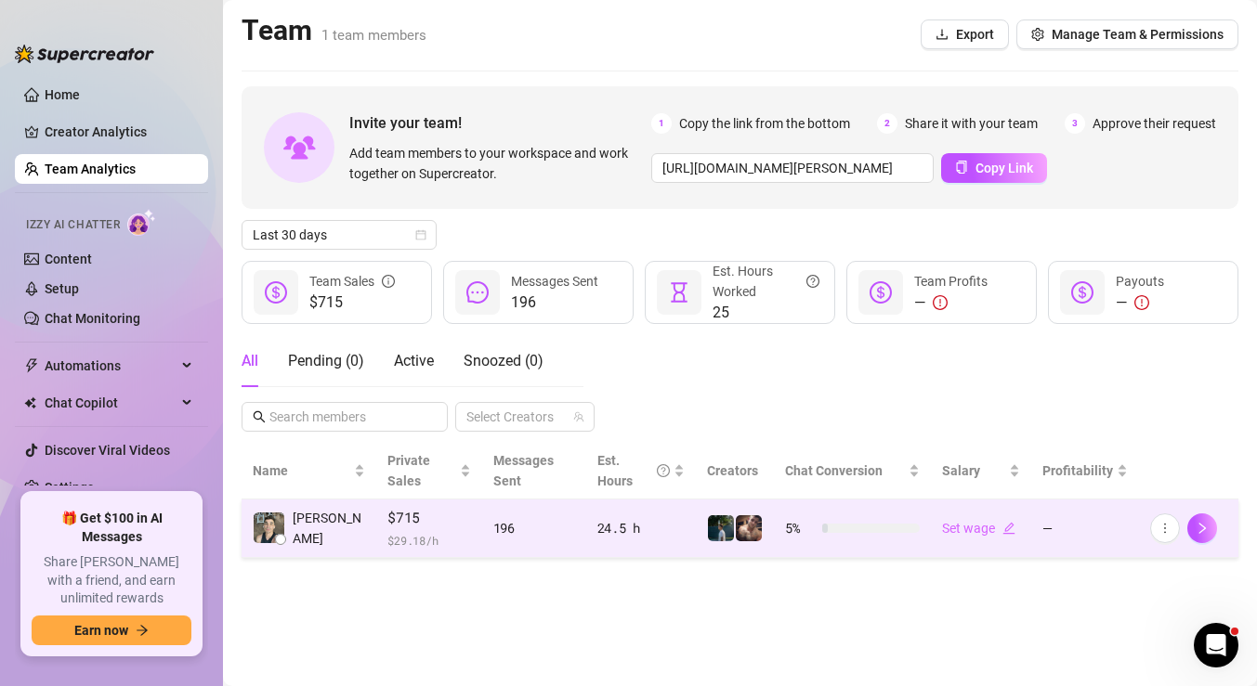
click at [729, 510] on td at bounding box center [735, 529] width 78 height 59
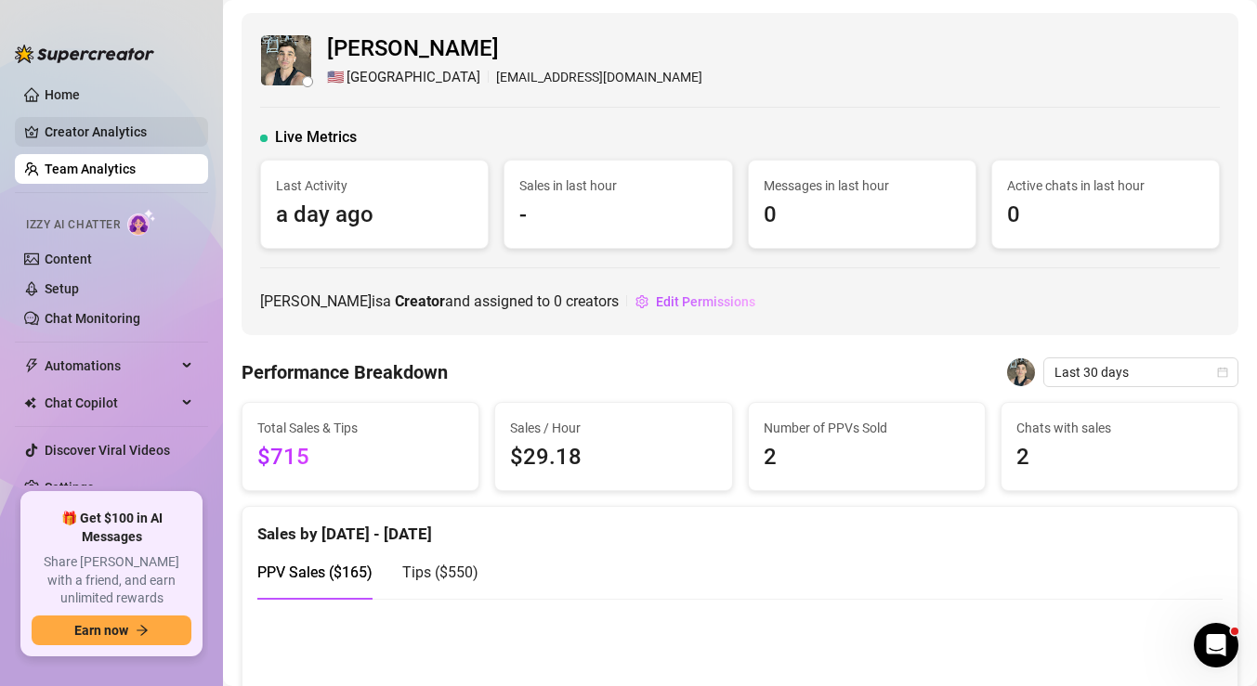
click at [129, 131] on link "Creator Analytics" at bounding box center [119, 132] width 149 height 30
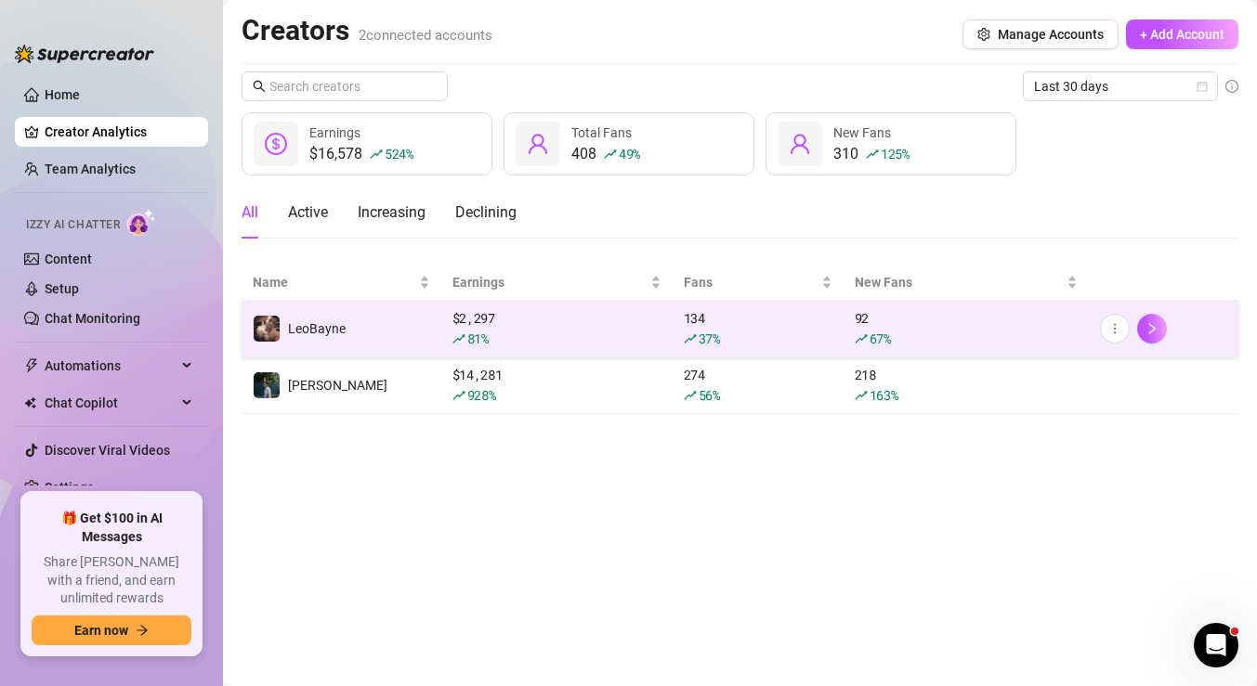
click at [526, 319] on div "$ 2,297 81 %" at bounding box center [556, 328] width 209 height 41
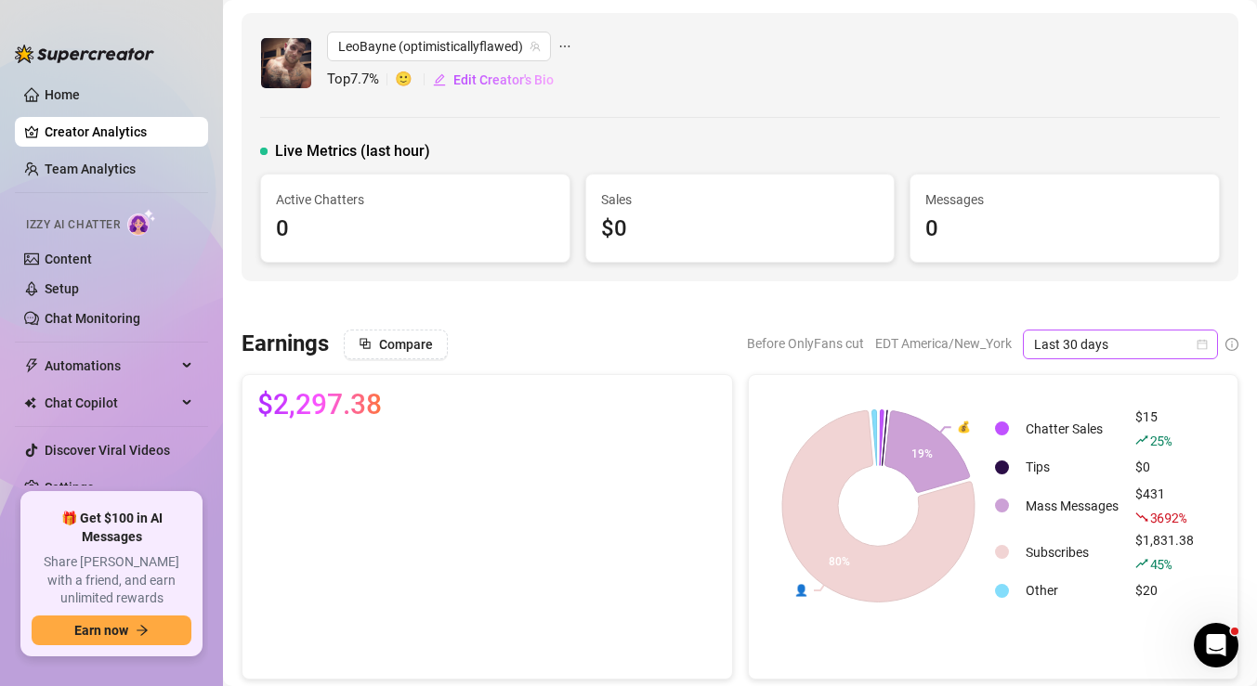
click at [1074, 345] on span "Last 30 days" at bounding box center [1120, 345] width 173 height 28
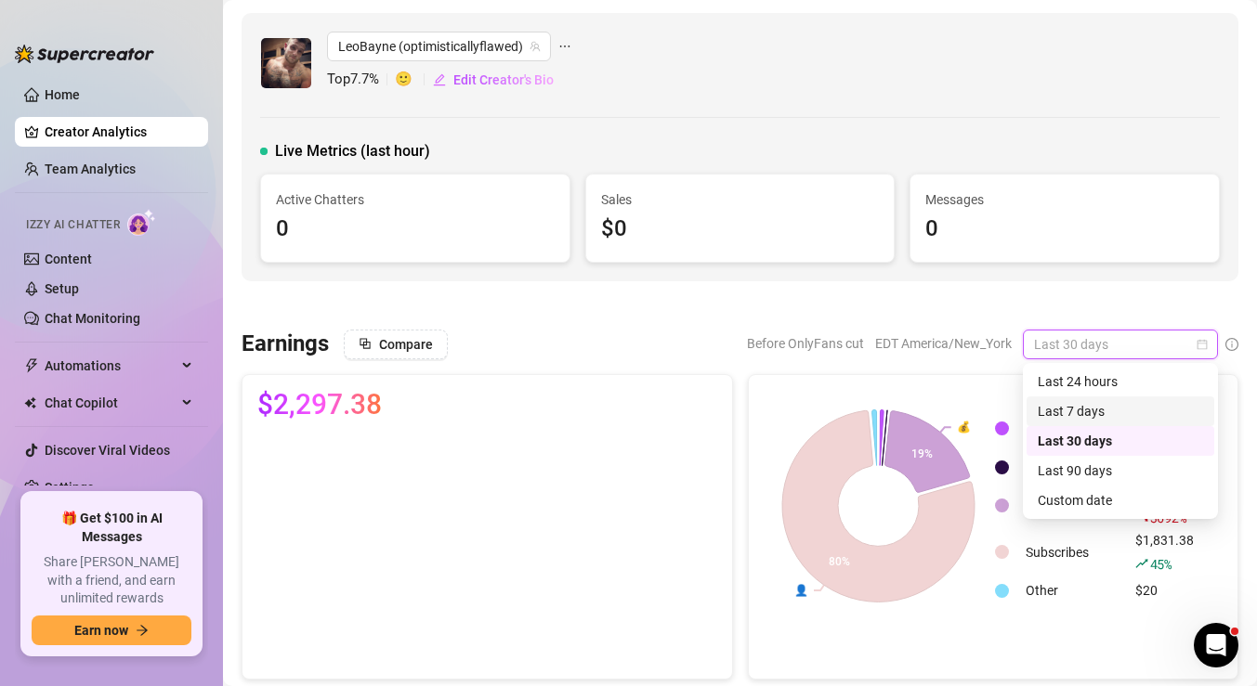
click at [1079, 404] on div "Last 7 days" at bounding box center [1119, 411] width 165 height 20
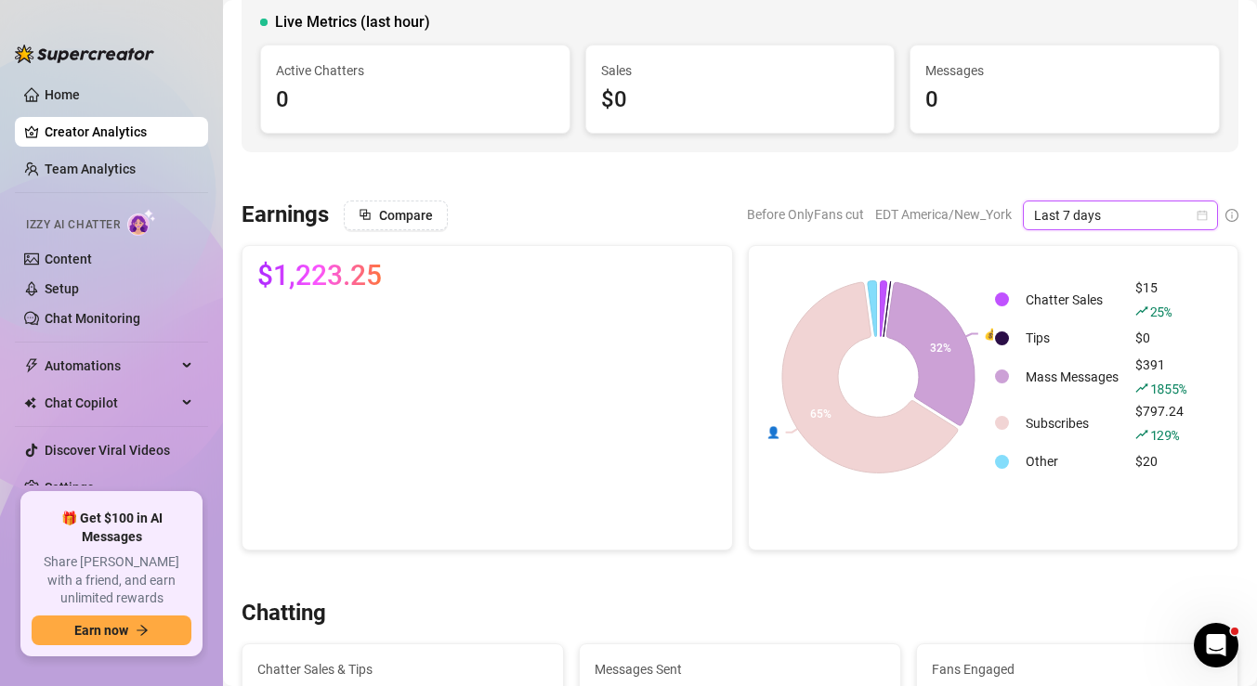
scroll to position [131, 0]
click at [1205, 643] on icon "Open Intercom Messenger" at bounding box center [1213, 643] width 31 height 31
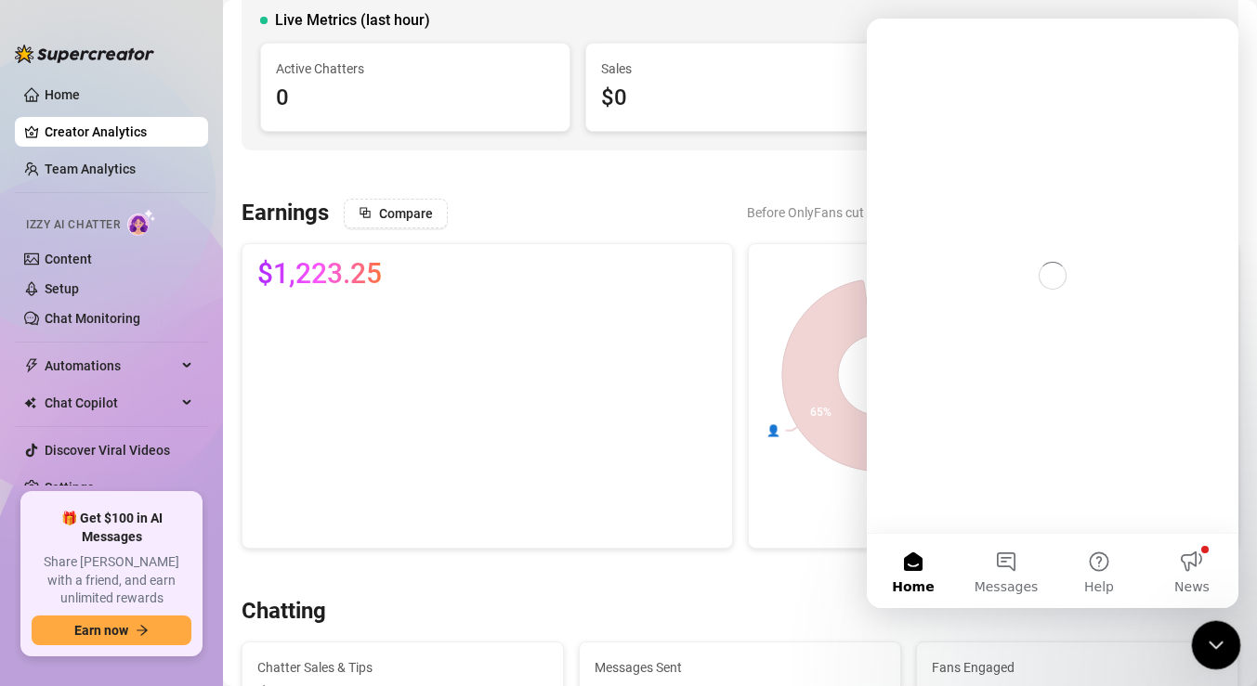
scroll to position [0, 0]
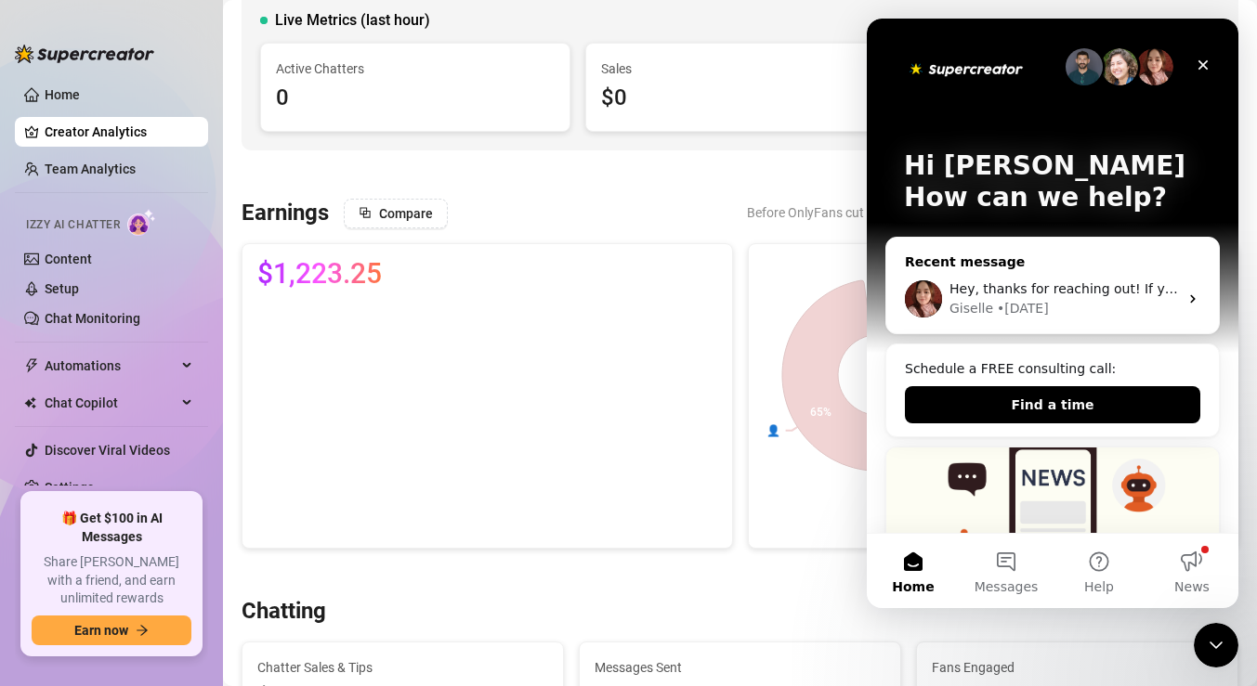
click at [1013, 270] on div "Hey, thanks for reaching out! If you need an accurate weekly balance each [DATE…" at bounding box center [1052, 299] width 332 height 69
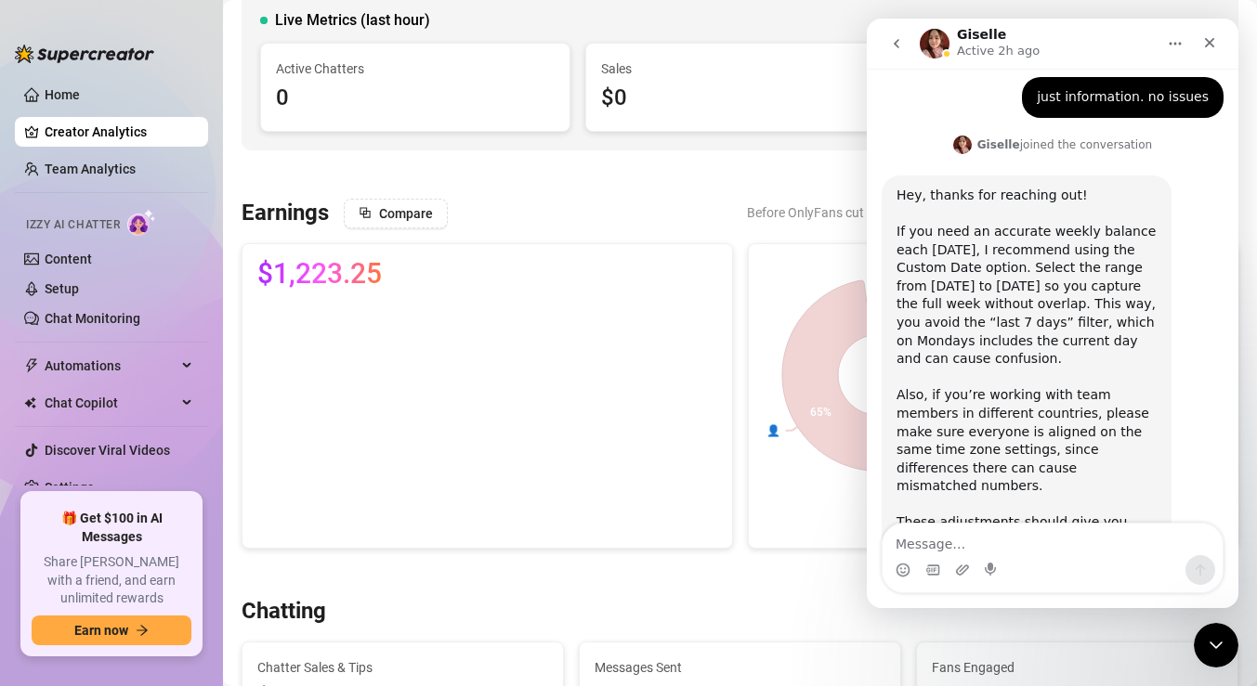
scroll to position [1214, 0]
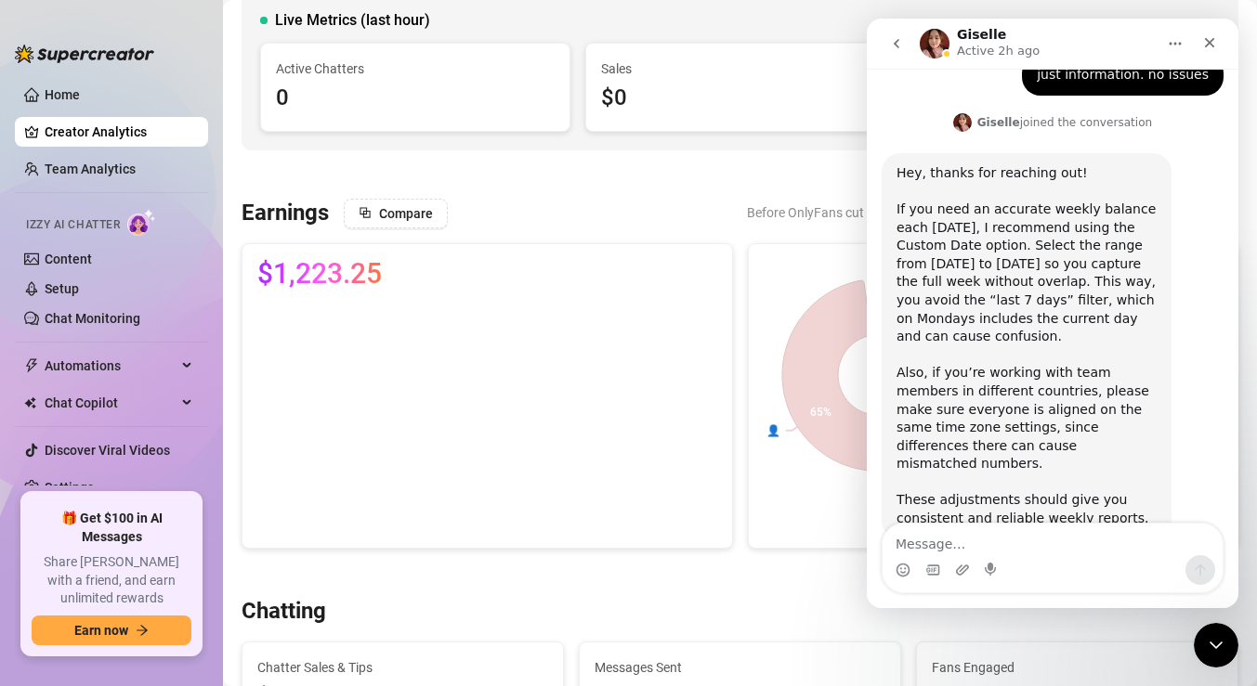
click at [995, 537] on textarea "Message…" at bounding box center [1052, 540] width 340 height 32
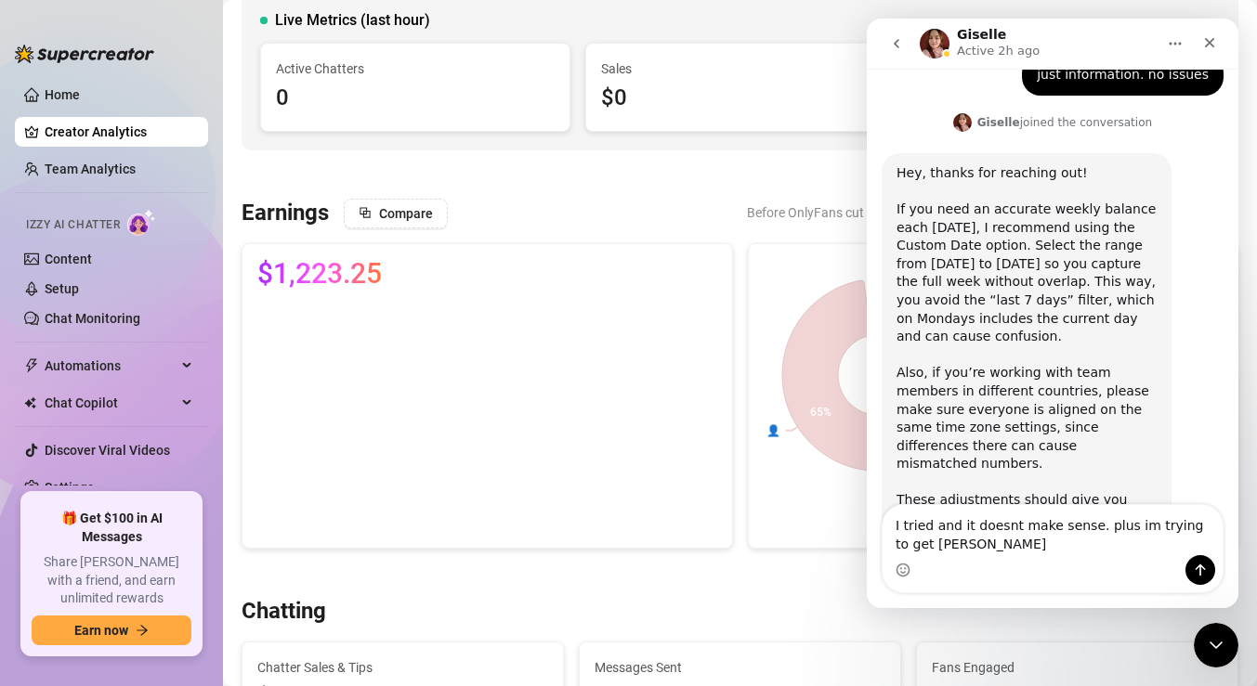
scroll to position [1232, 0]
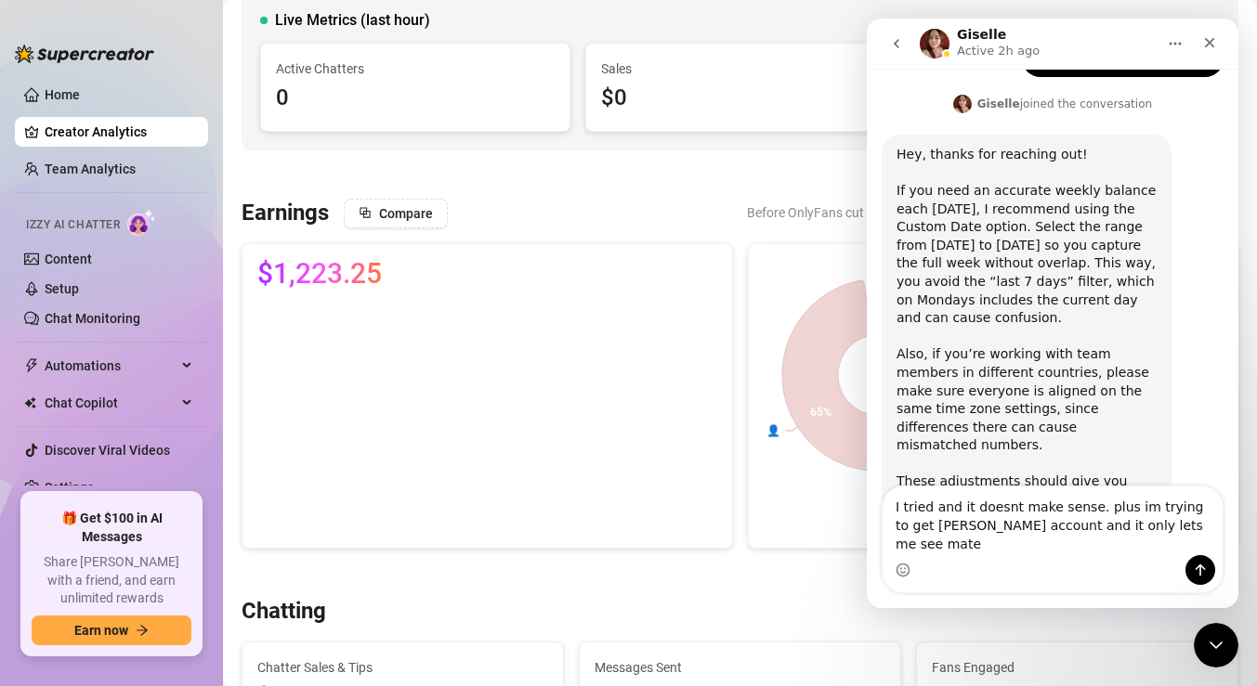
type textarea "I tried and it doesnt make sense. plus im trying to get [PERSON_NAME] account a…"
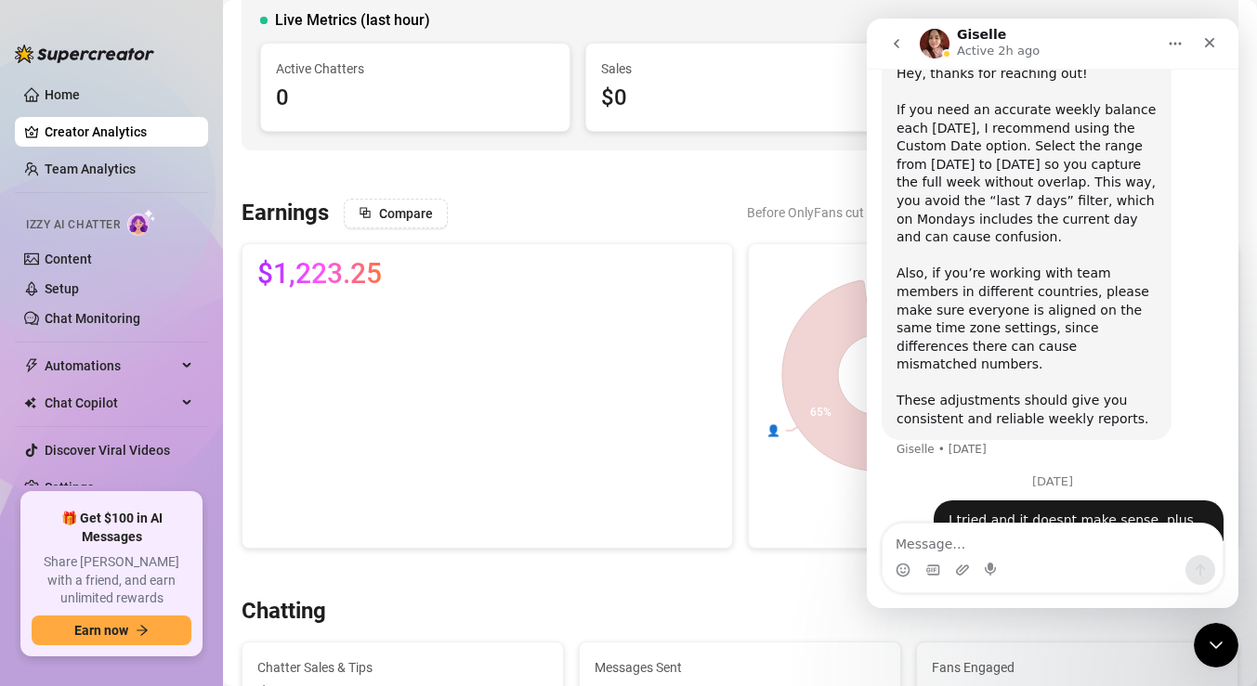
scroll to position [1355, 0]
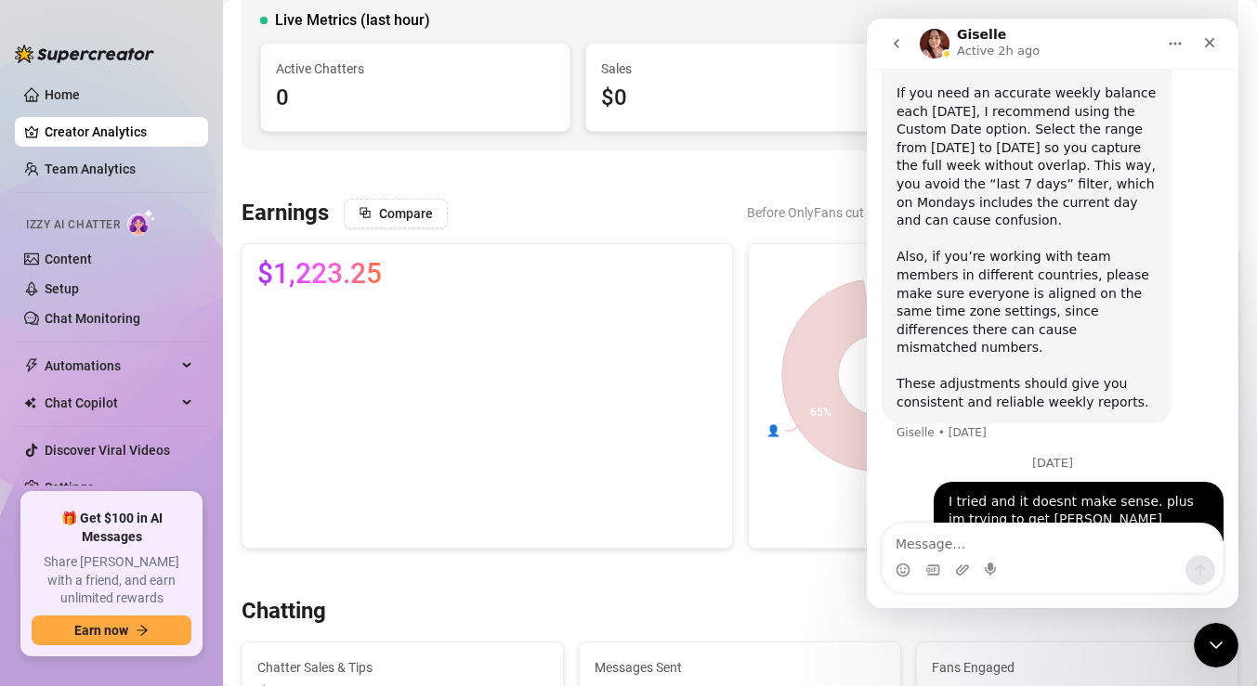
click at [990, 549] on textarea "Message…" at bounding box center [1052, 540] width 340 height 32
type textarea "but the numbers are not accuarate"
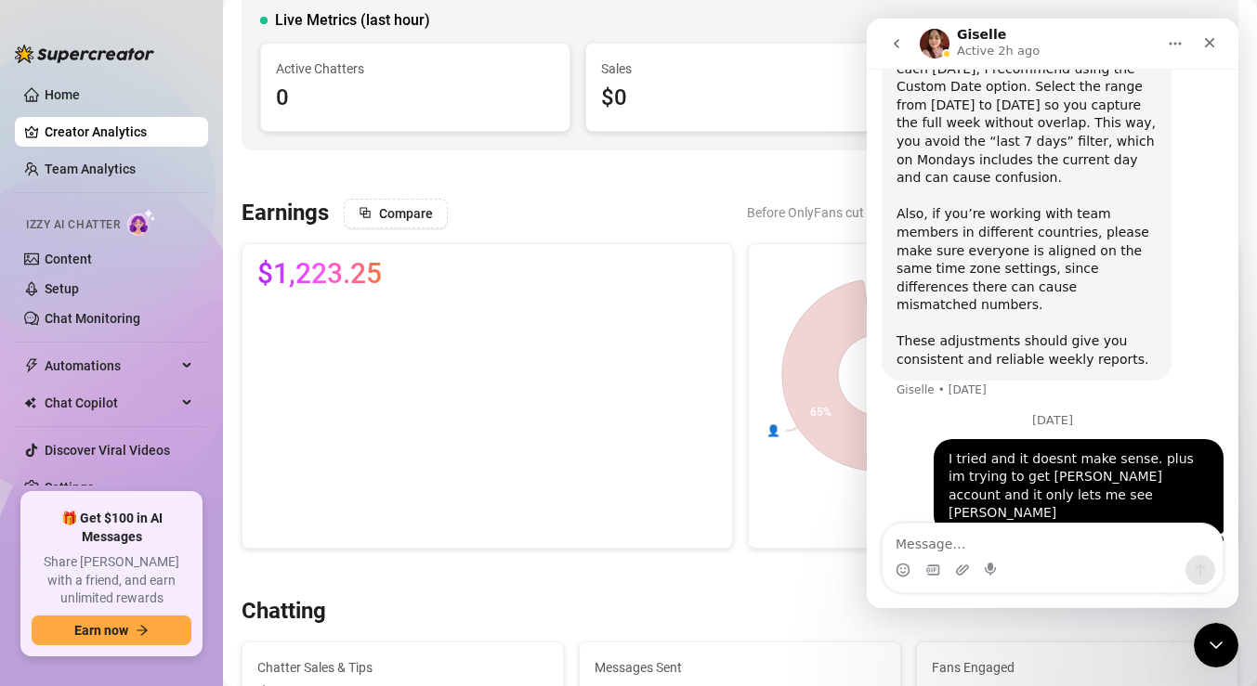
click at [912, 561] on div "Intercom messenger" at bounding box center [1052, 570] width 340 height 30
click at [934, 528] on textarea "Message…" at bounding box center [1052, 540] width 340 height 32
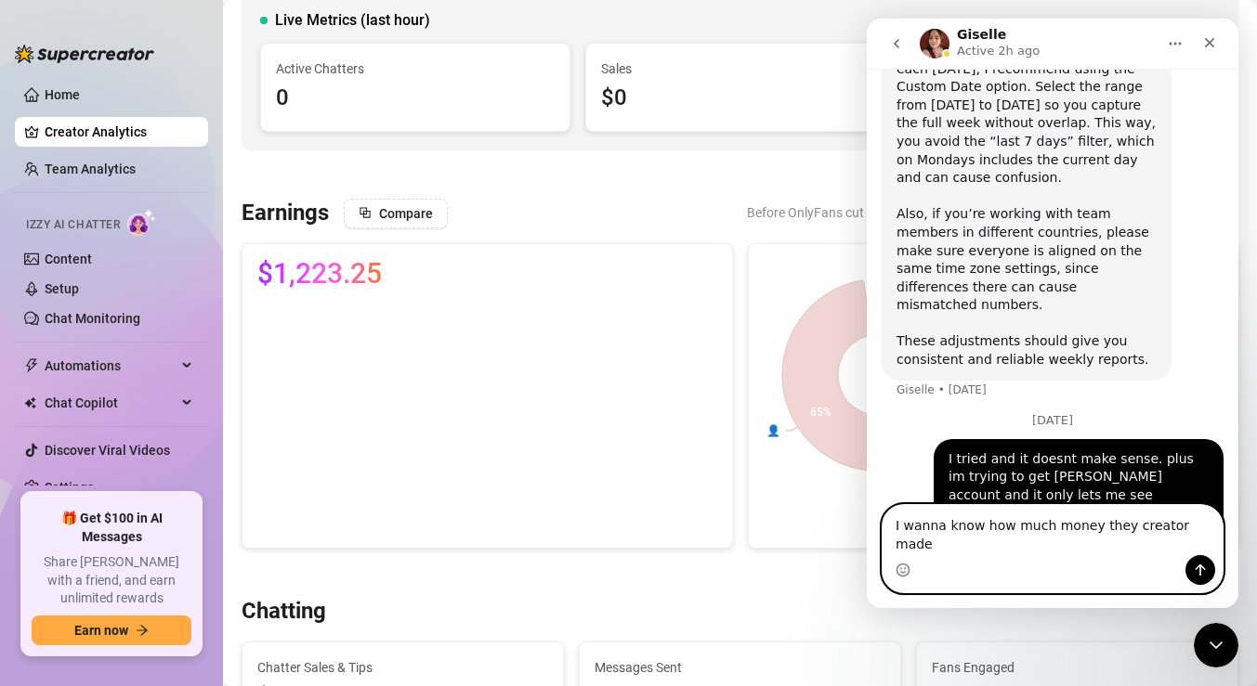
type textarea "I wanna know how much money they creator made"
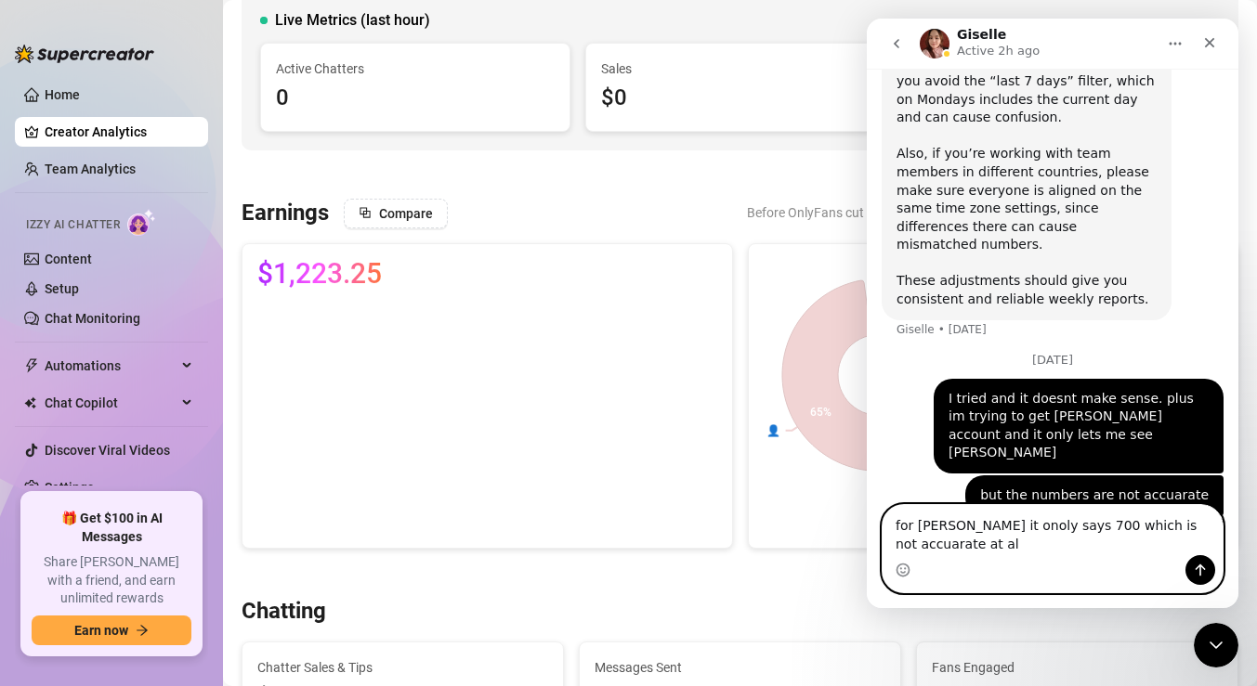
scroll to position [1477, 0]
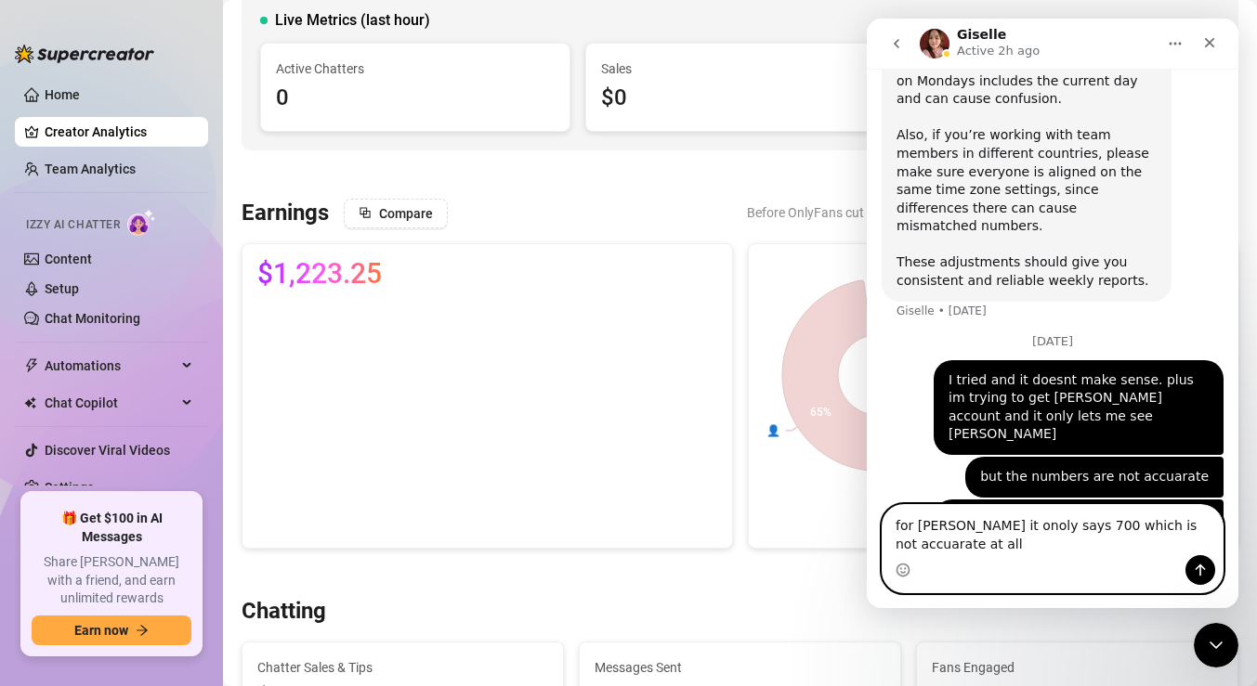
click at [997, 528] on textarea "for [PERSON_NAME] it onoly says 700 which is not accuarate at all" at bounding box center [1052, 530] width 340 height 50
click at [1145, 528] on textarea "for [PERSON_NAME] it only says 700 which is not accuarate at all" at bounding box center [1052, 530] width 340 height 50
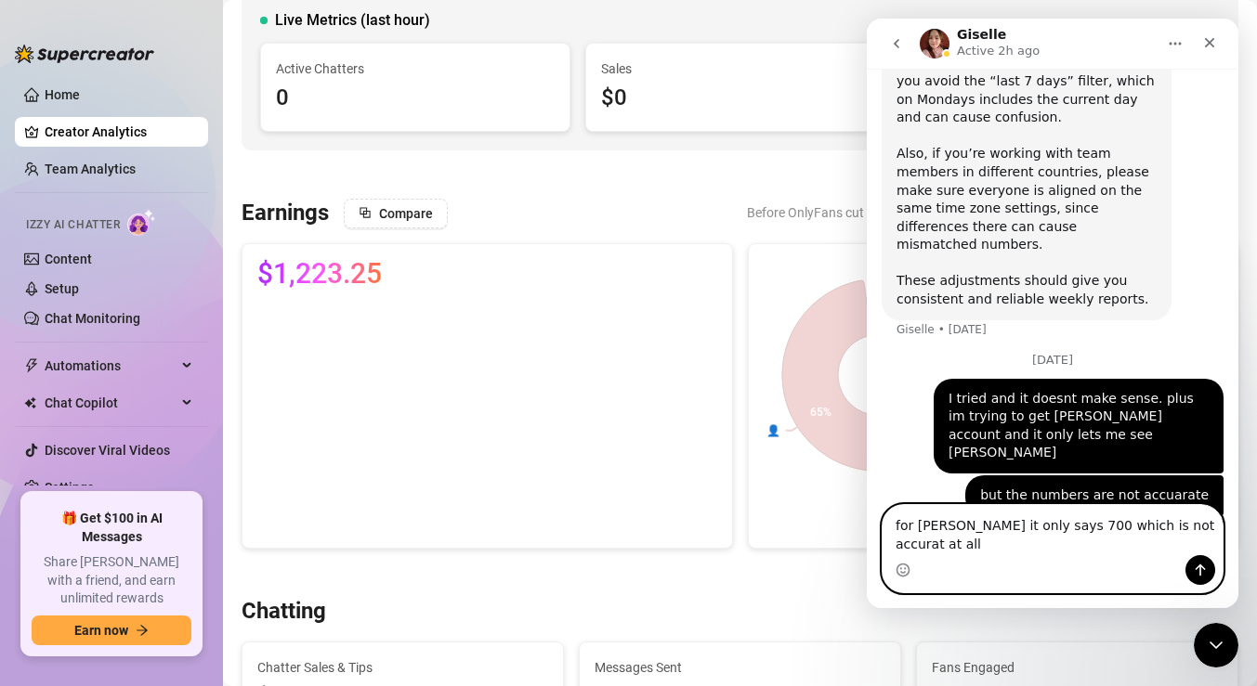
type textarea "for [DEMOGRAPHIC_DATA] it only says 700 which is not accurate at all"
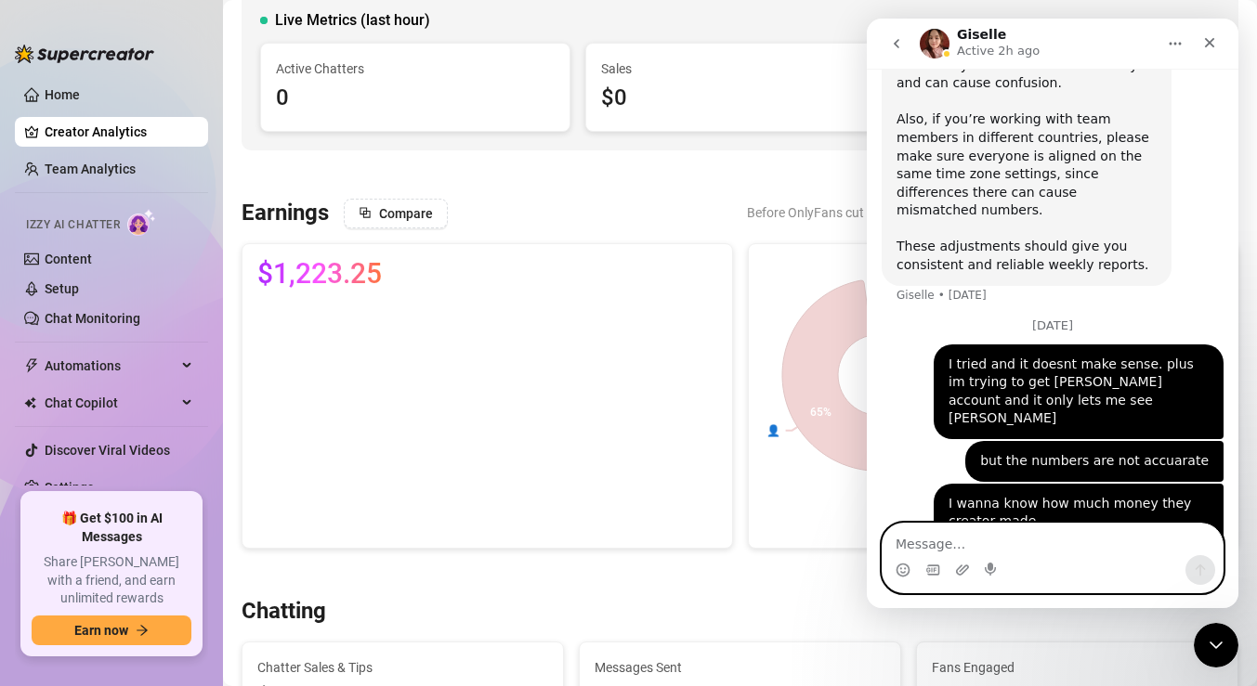
scroll to position [1518, 0]
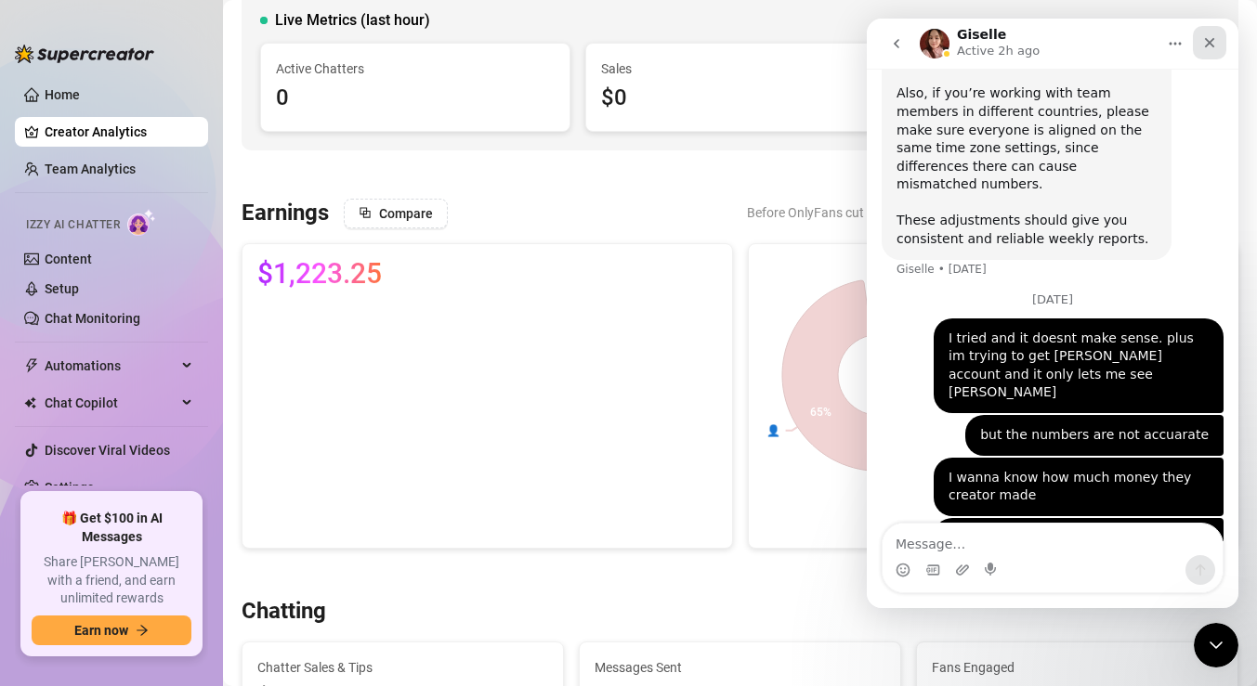
click at [1210, 39] on icon "Close" at bounding box center [1209, 42] width 15 height 15
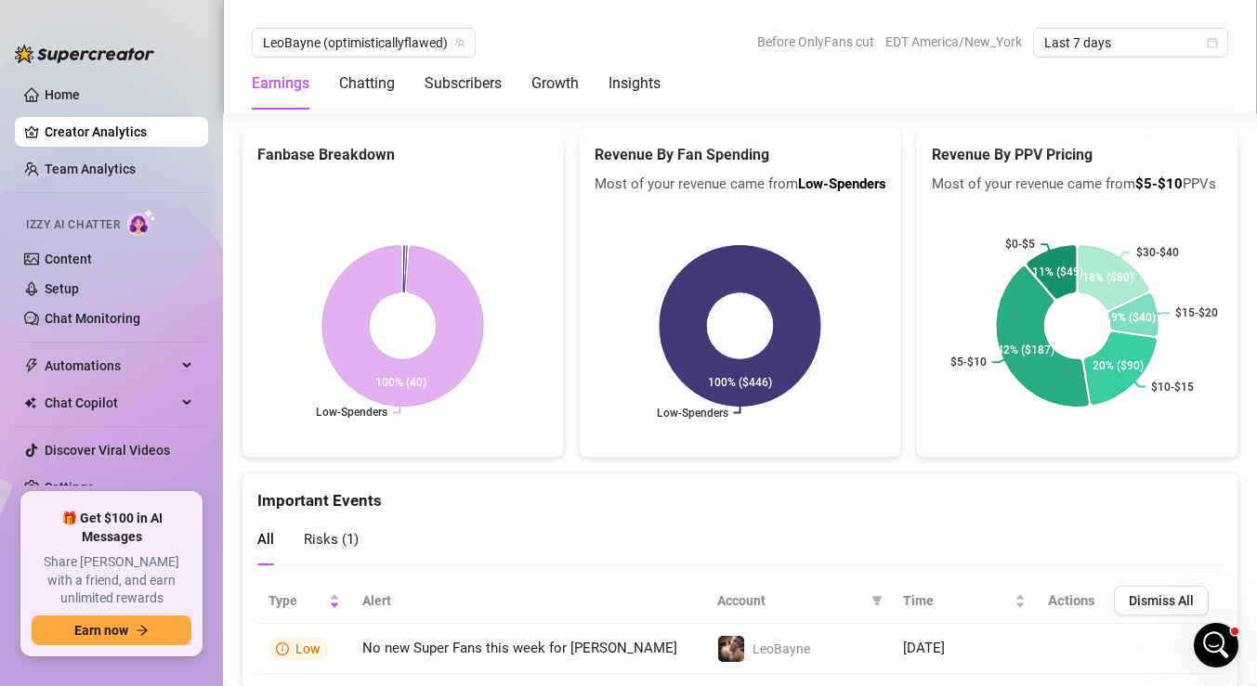
scroll to position [3238, 0]
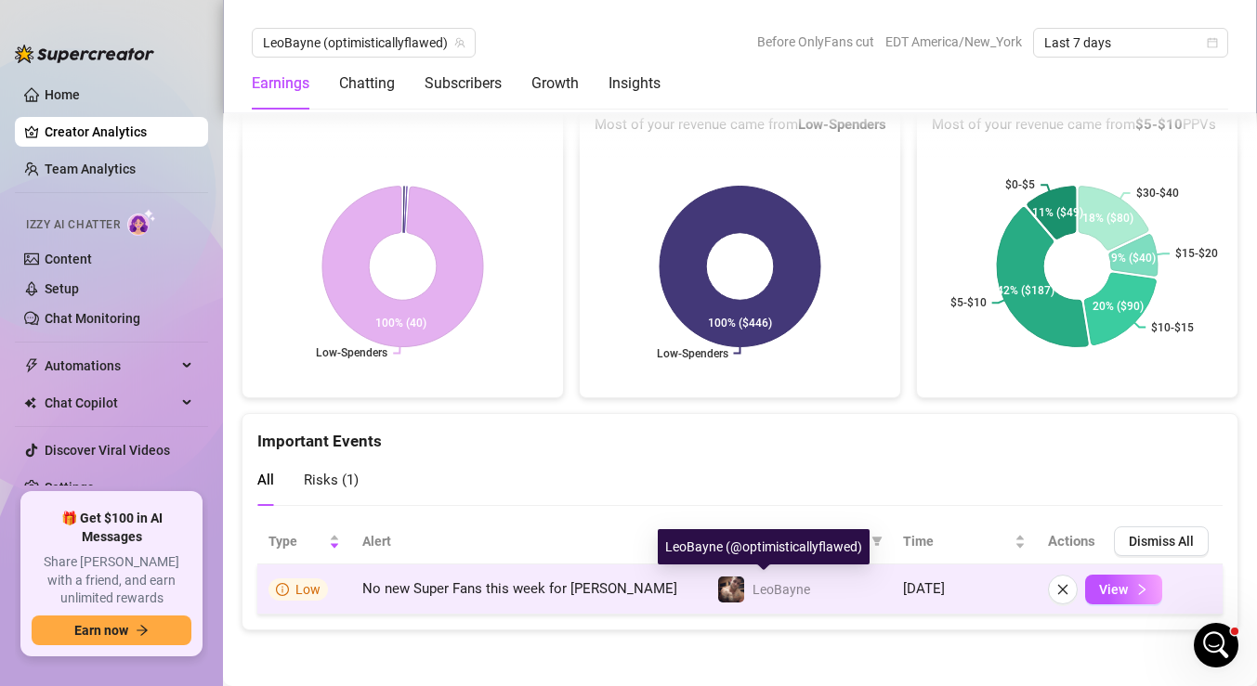
click at [735, 589] on img at bounding box center [731, 590] width 26 height 26
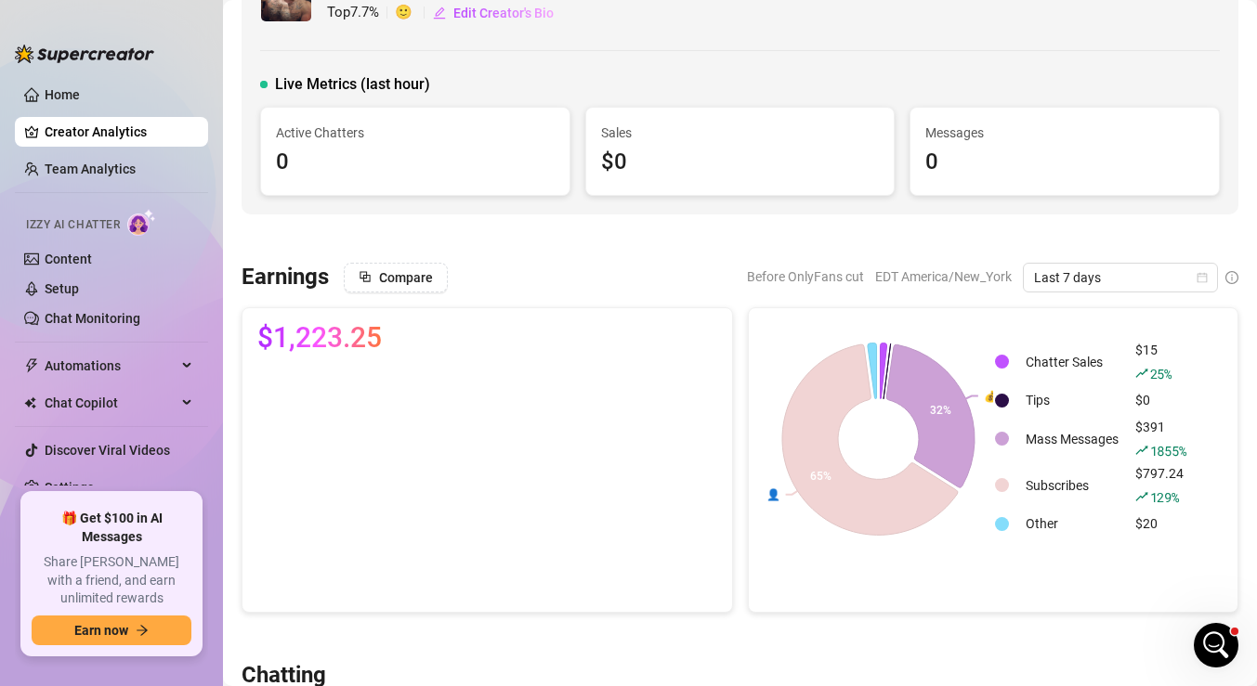
scroll to position [0, 0]
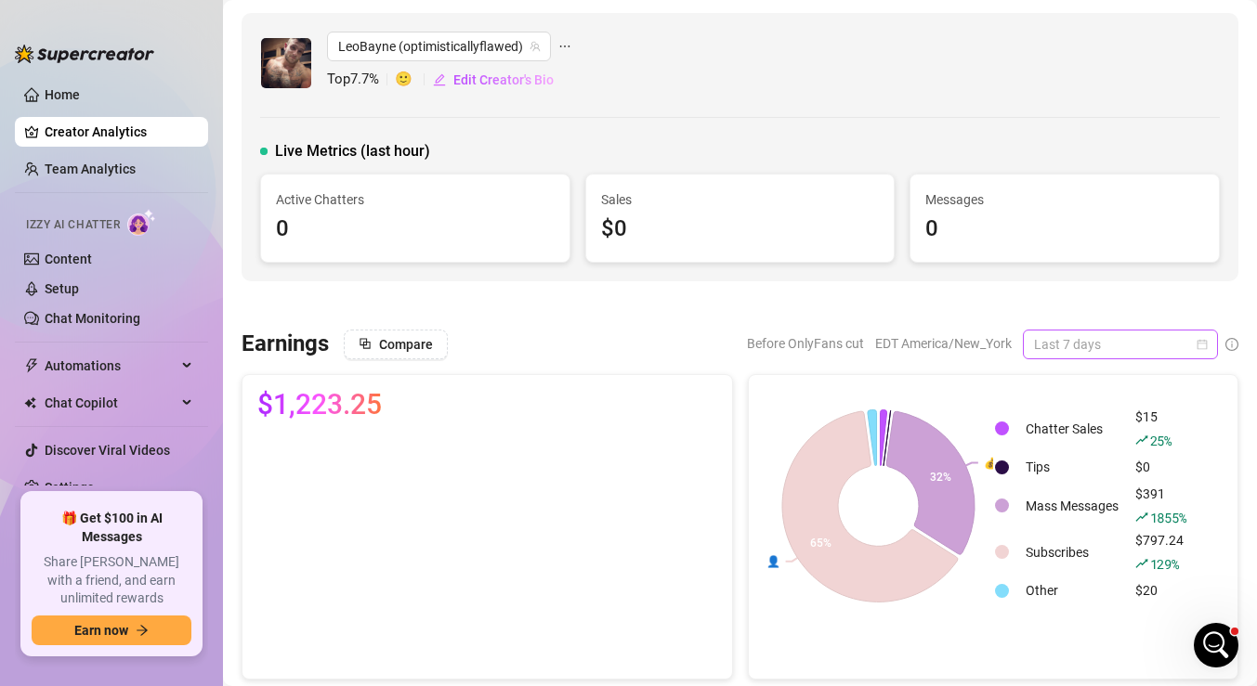
click at [1207, 344] on div "Last 7 days" at bounding box center [1120, 345] width 195 height 30
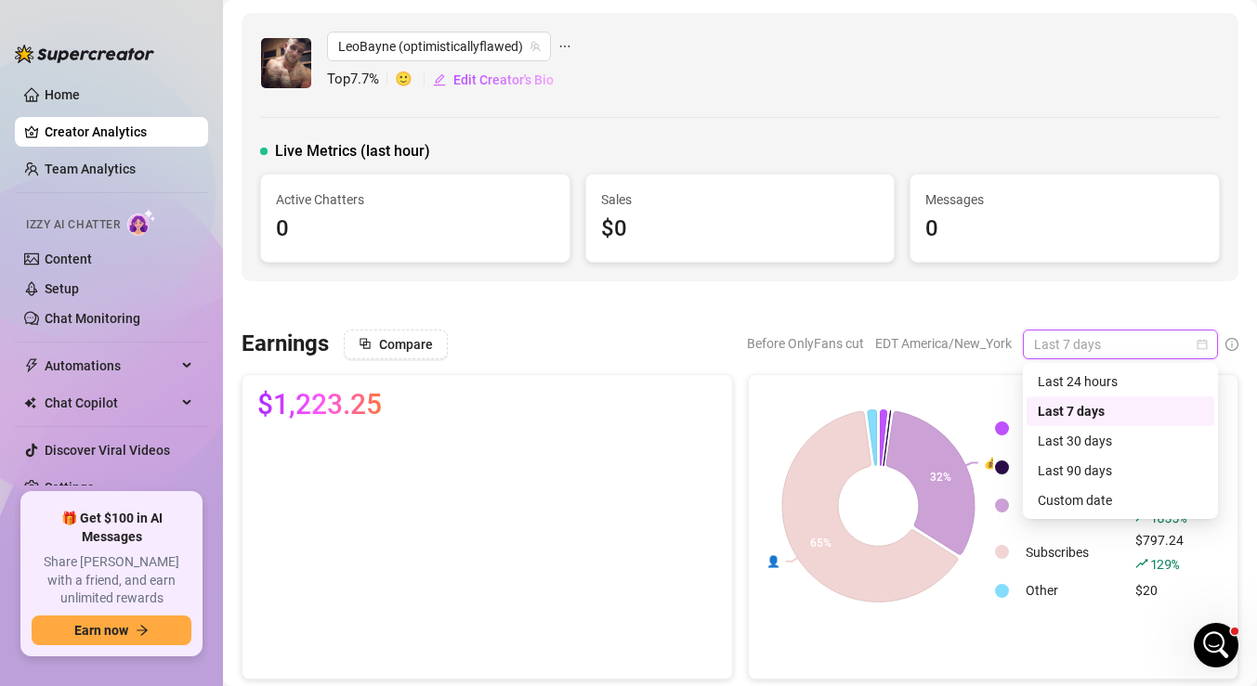
click at [1197, 304] on div at bounding box center [739, 305] width 997 height 19
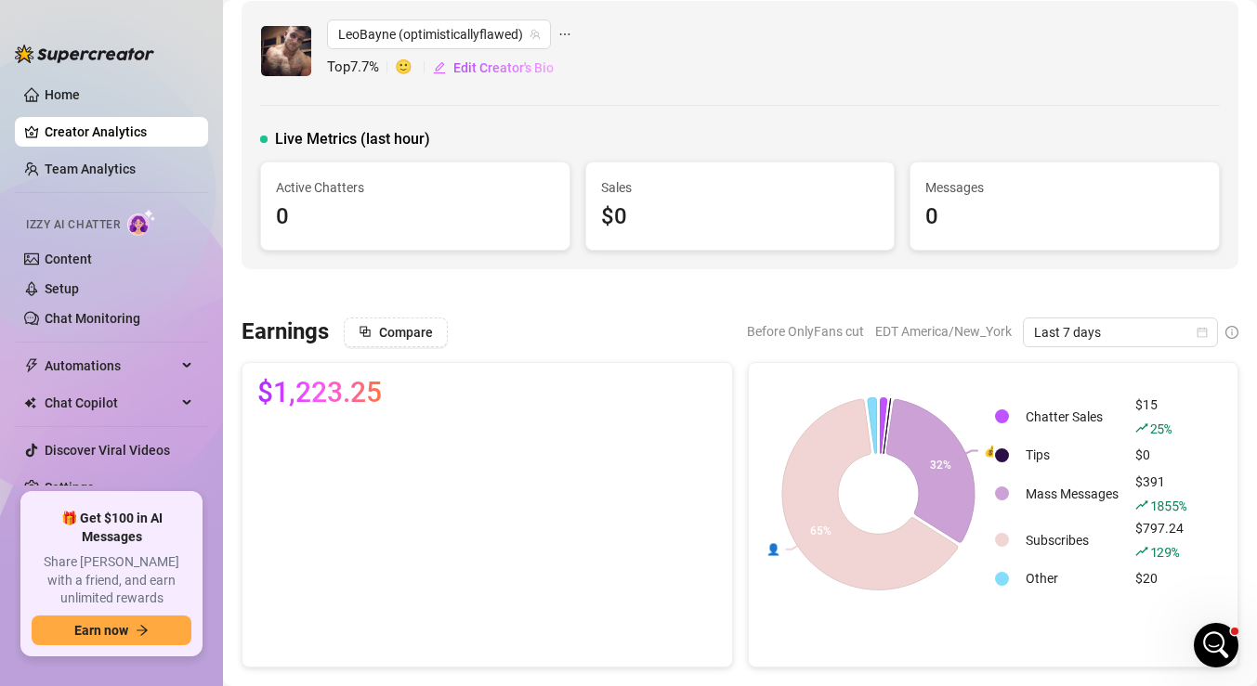
scroll to position [7, 0]
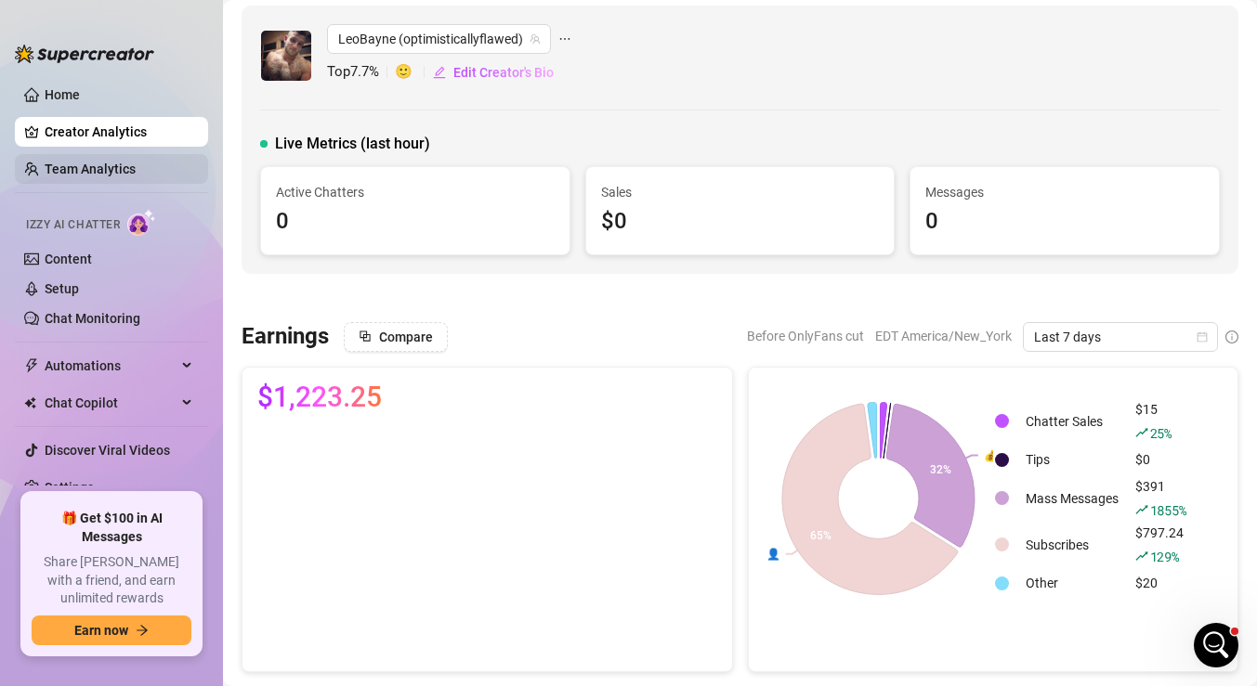
click at [98, 176] on link "Team Analytics" at bounding box center [90, 169] width 91 height 15
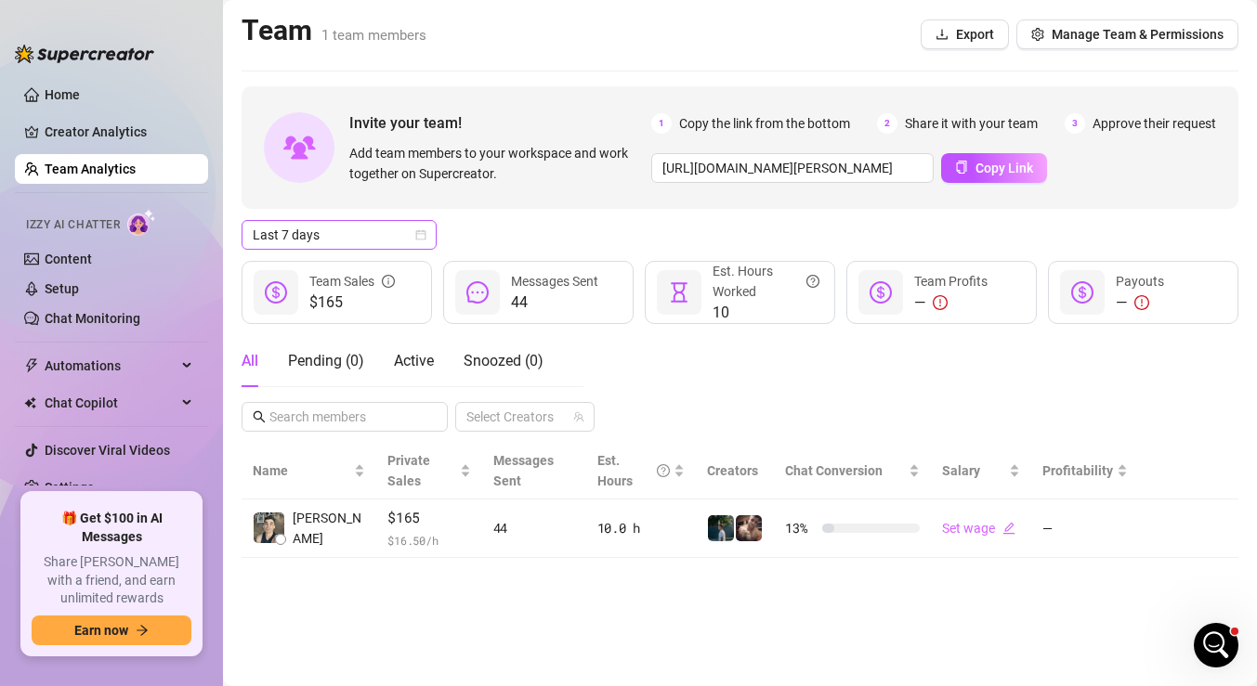
click at [423, 239] on icon "calendar" at bounding box center [420, 234] width 11 height 11
click at [515, 220] on div "Last 7 days" at bounding box center [739, 235] width 997 height 30
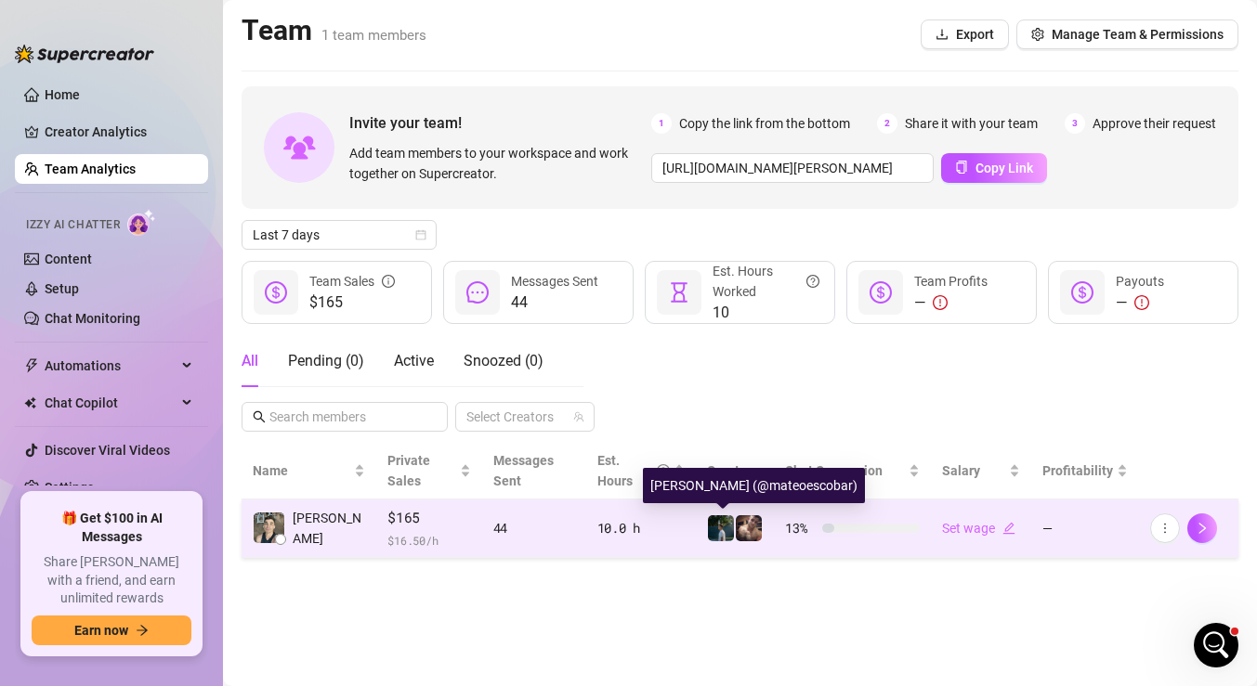
click at [723, 525] on img at bounding box center [721, 528] width 26 height 26
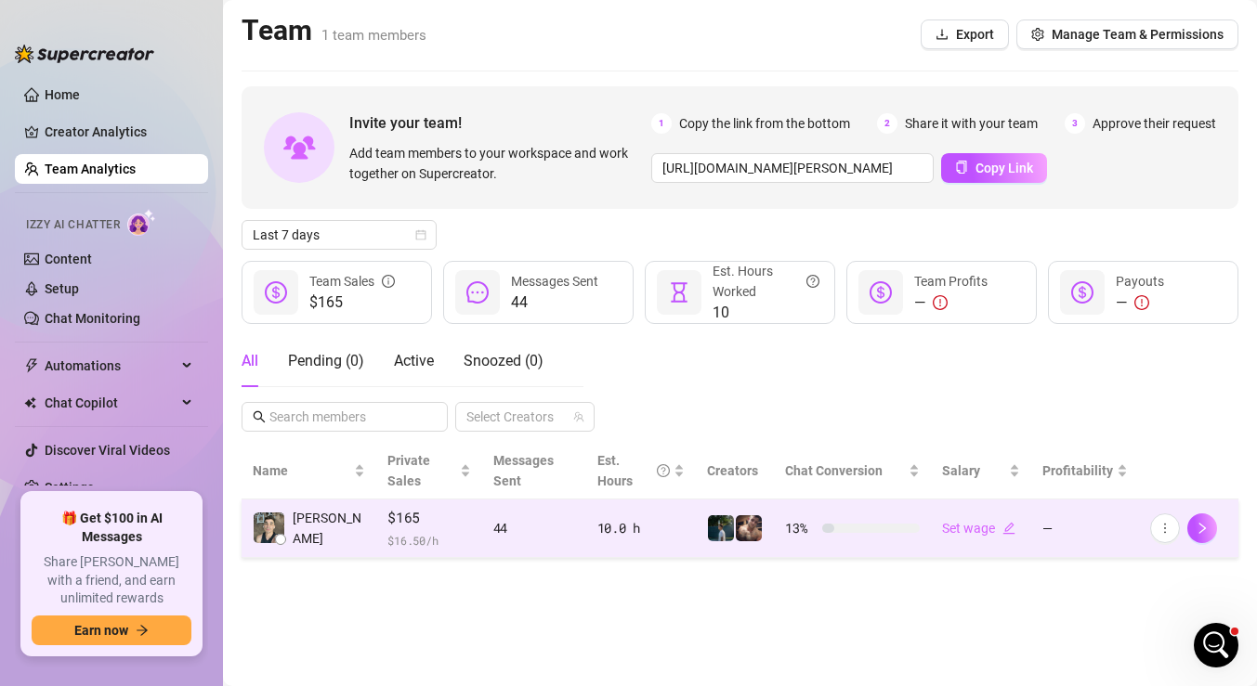
click at [760, 529] on img at bounding box center [749, 528] width 26 height 26
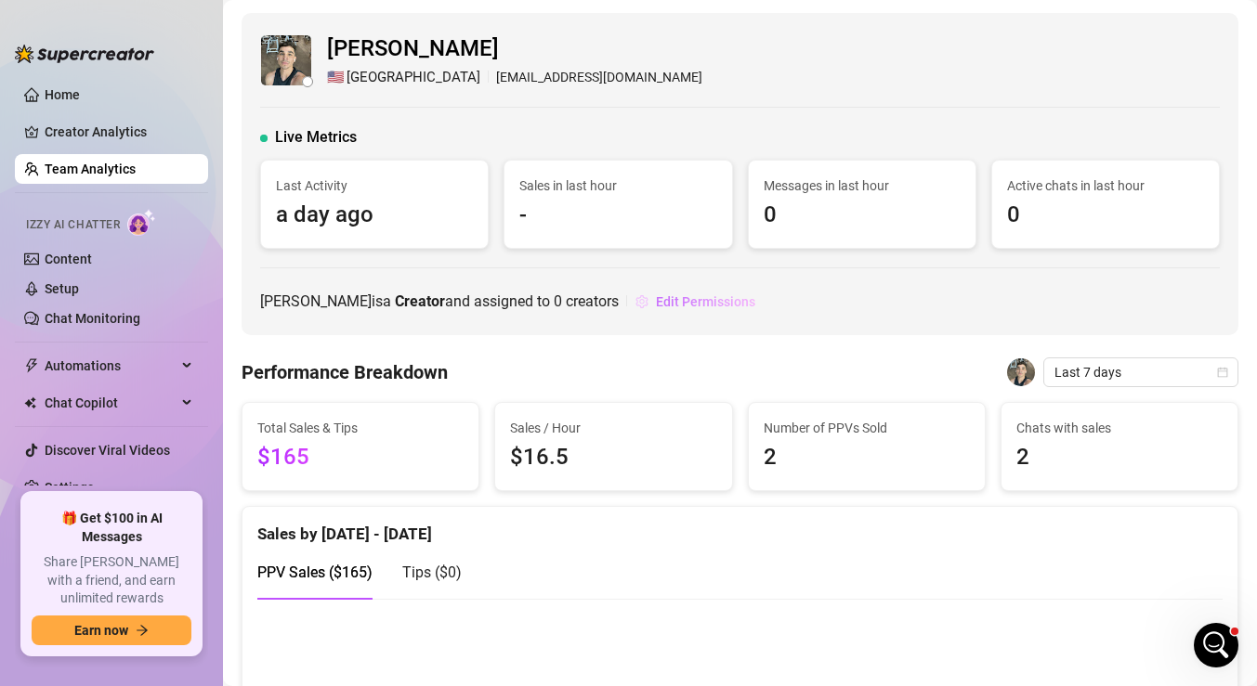
click at [704, 303] on span "Edit Permissions" at bounding box center [705, 301] width 99 height 15
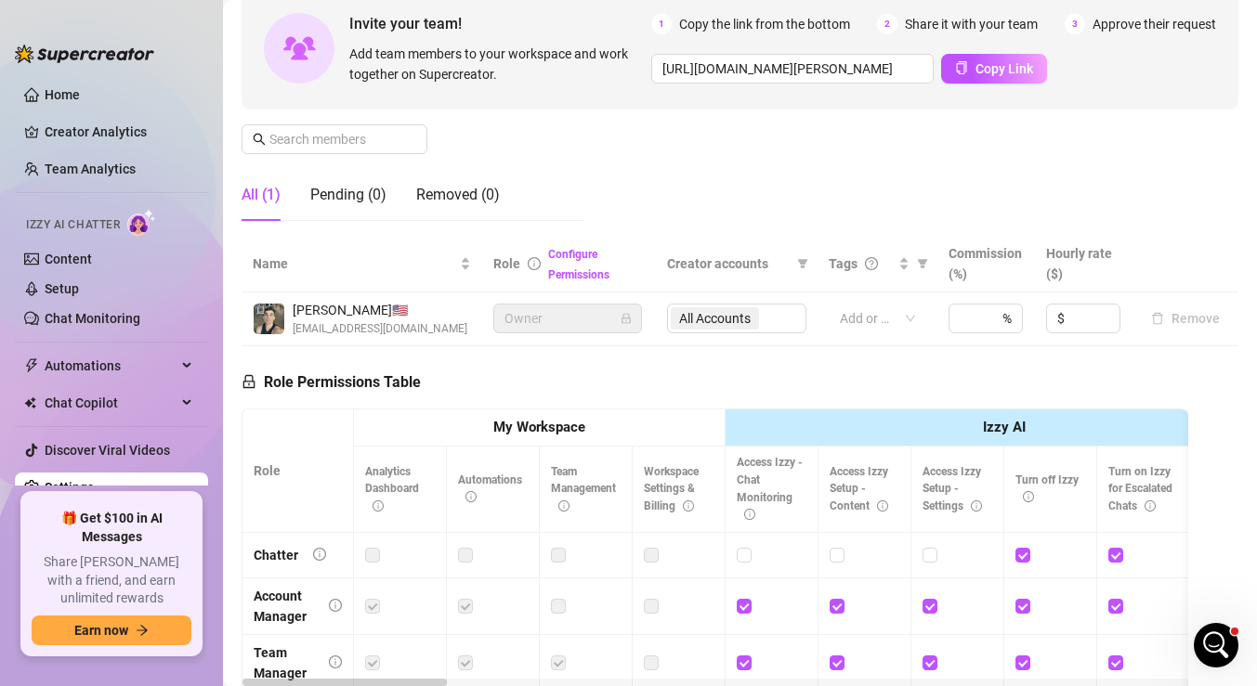
scroll to position [182, 0]
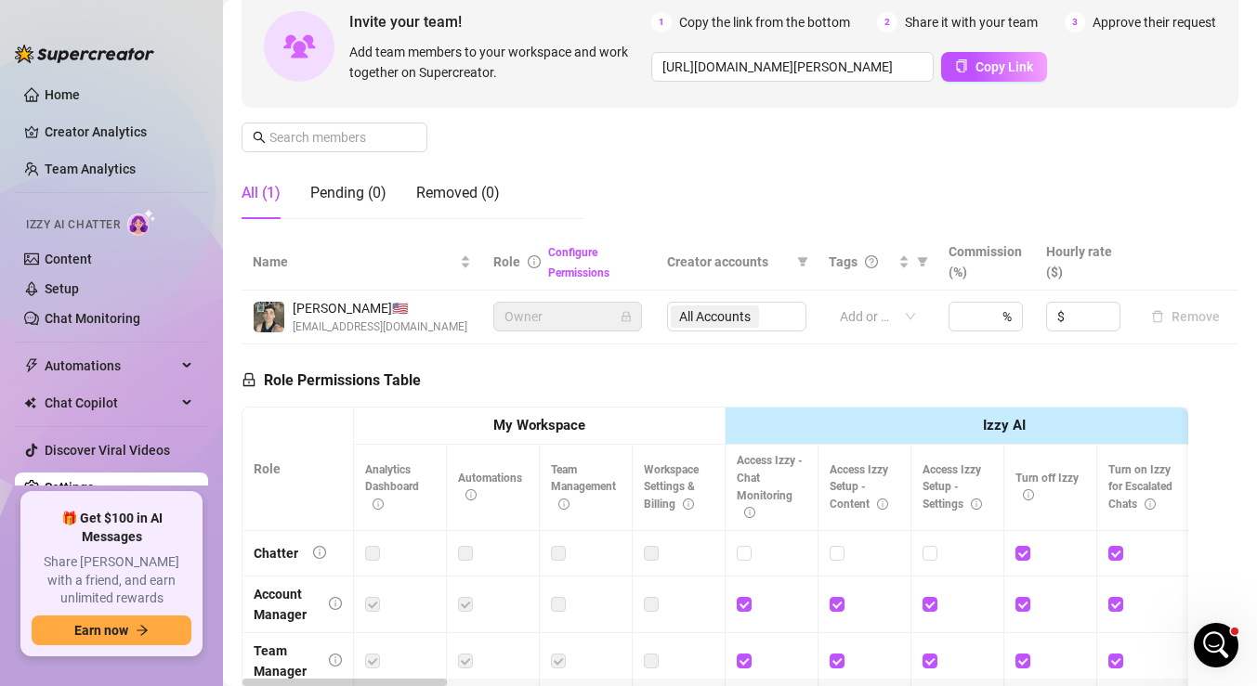
click at [708, 317] on div "All Accounts" at bounding box center [736, 317] width 139 height 30
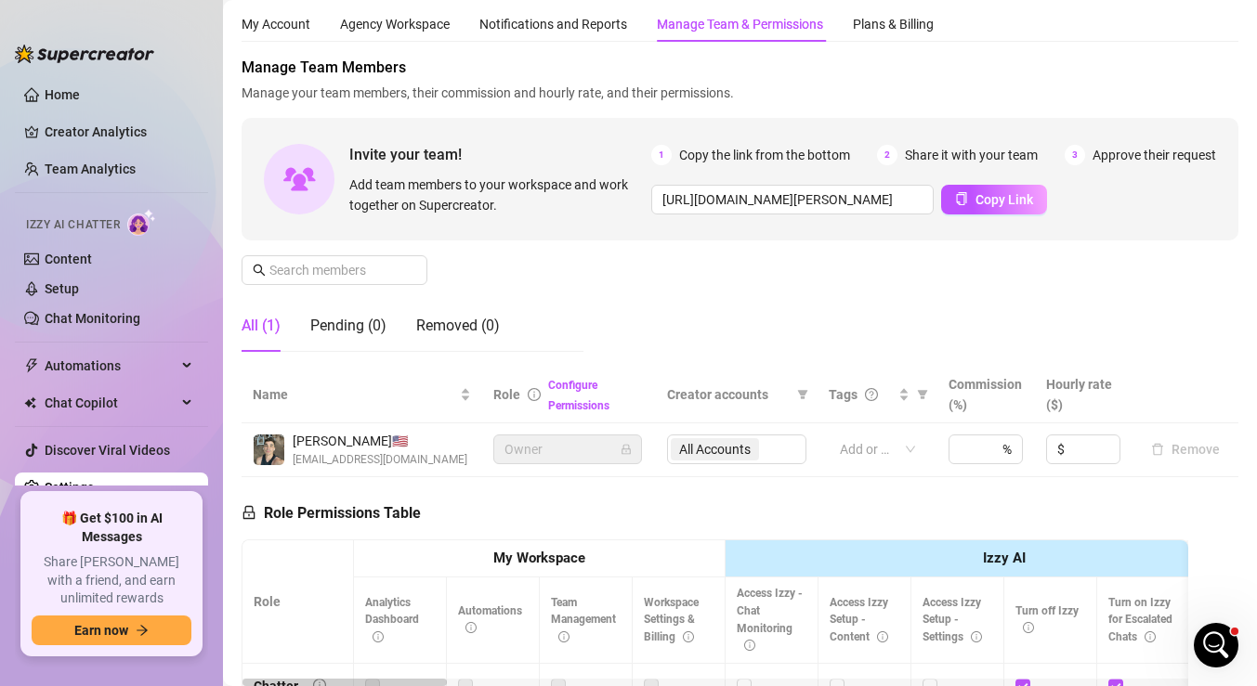
scroll to position [0, 0]
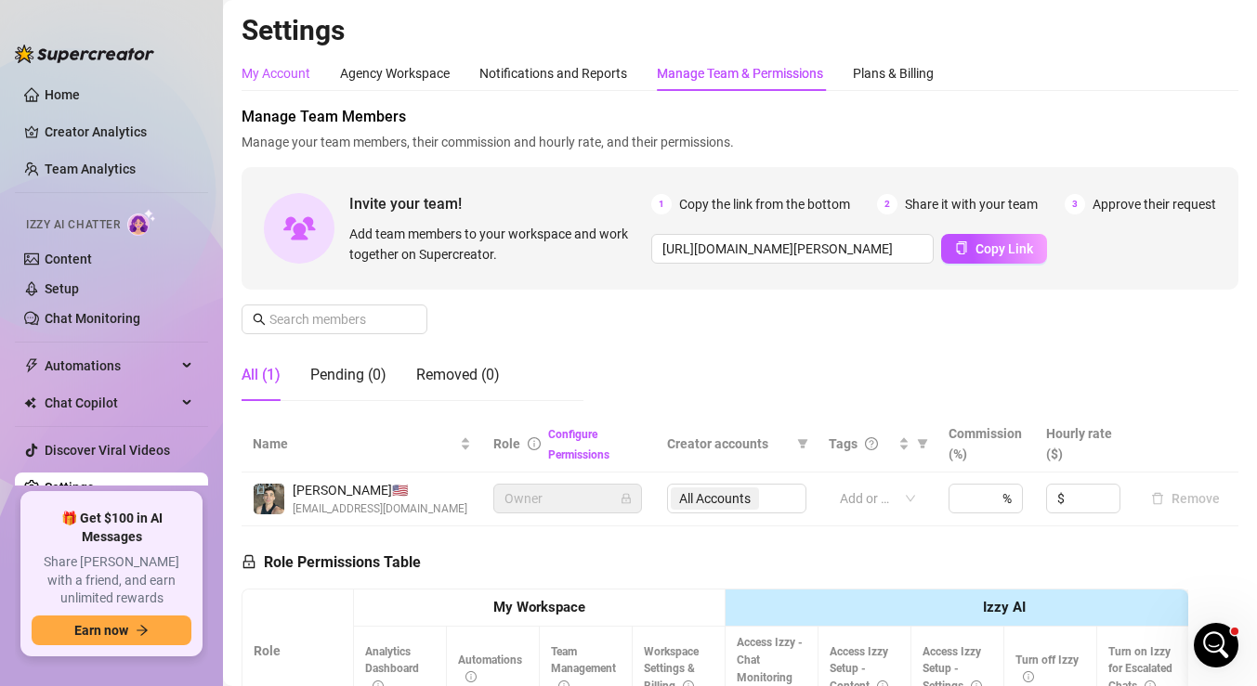
click at [279, 77] on div "My Account" at bounding box center [275, 73] width 69 height 20
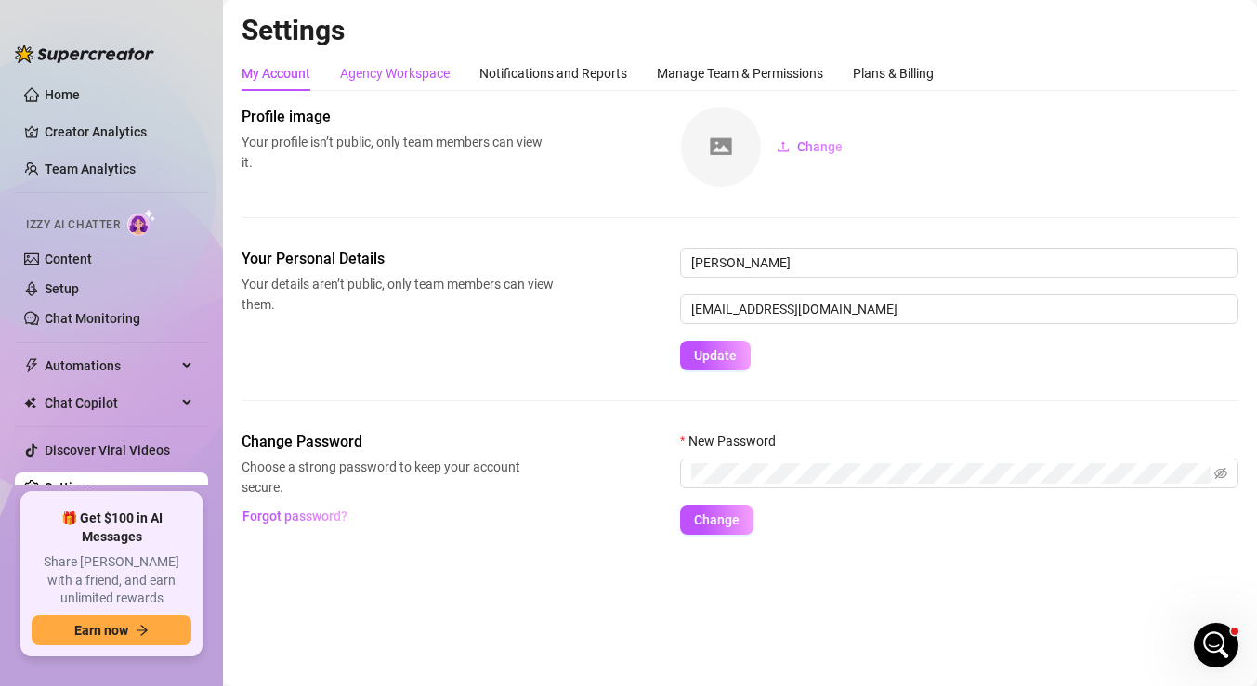
click at [360, 74] on div "Agency Workspace" at bounding box center [395, 73] width 110 height 20
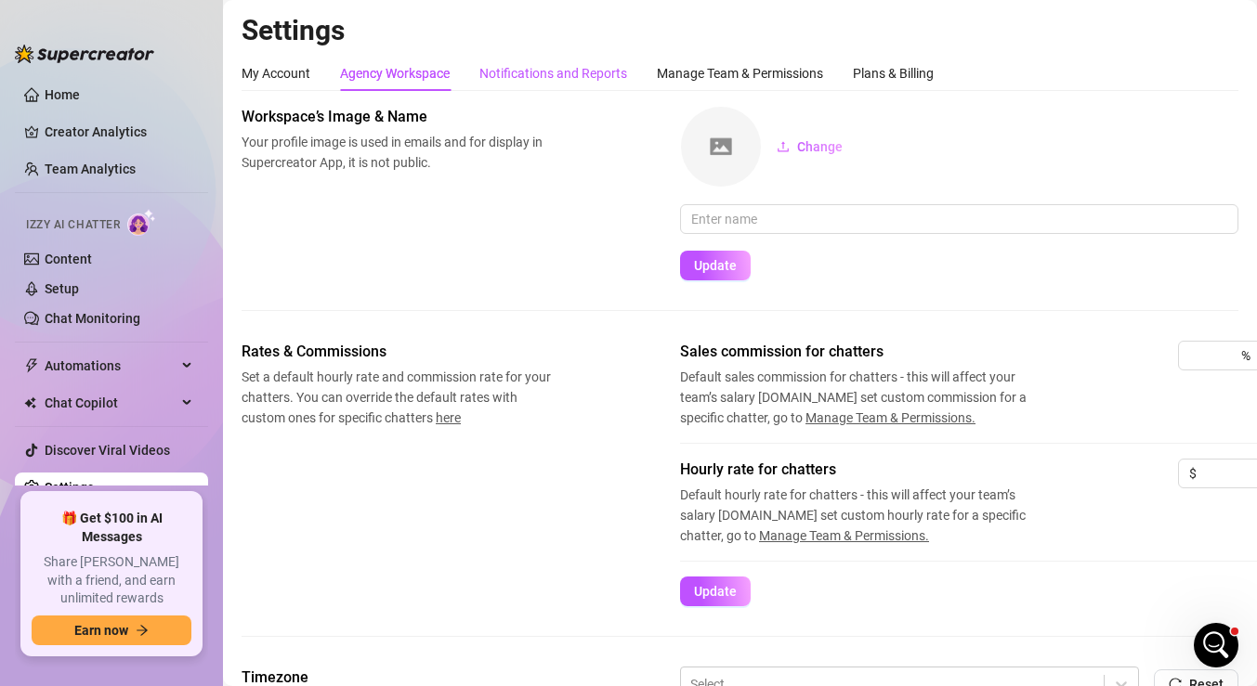
click at [591, 70] on div "Notifications and Reports" at bounding box center [553, 73] width 148 height 20
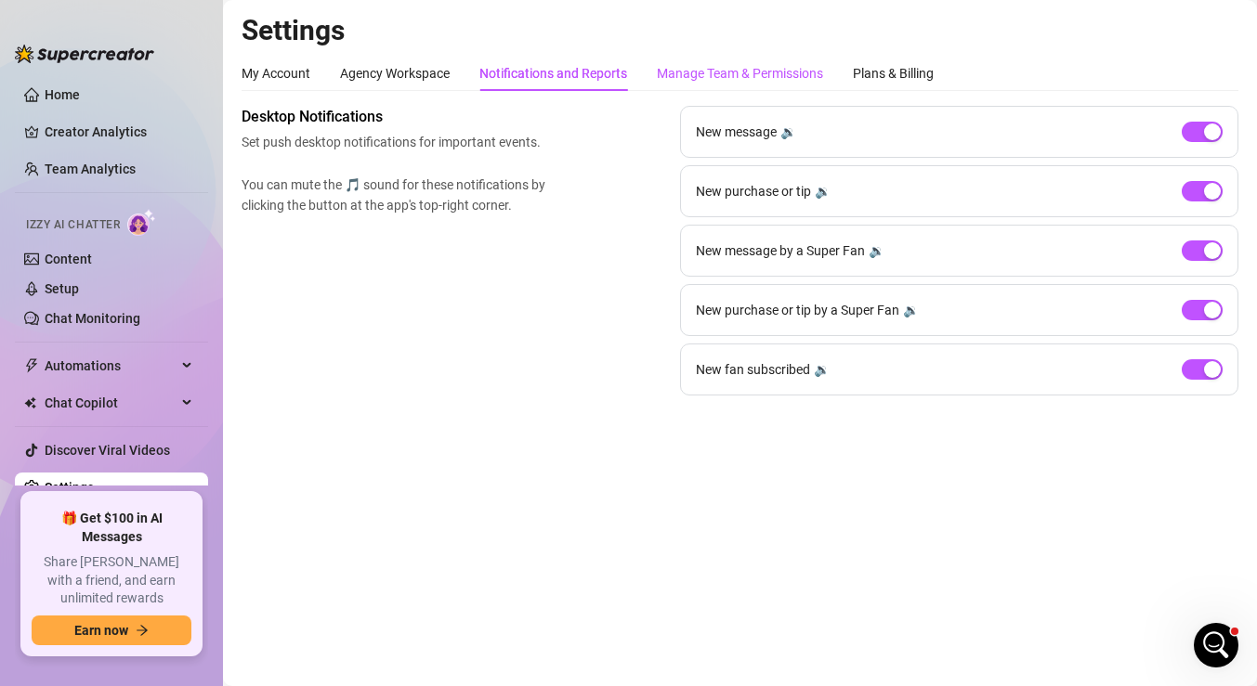
click at [704, 71] on div "Manage Team & Permissions" at bounding box center [740, 73] width 166 height 20
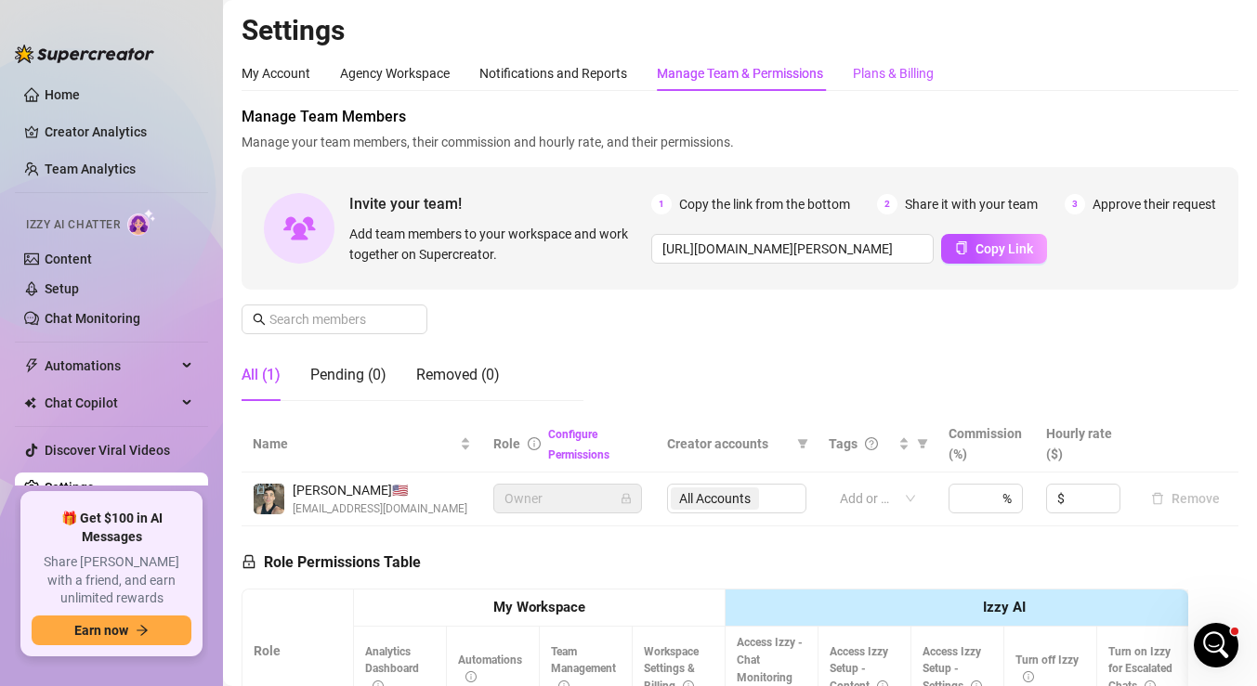
click at [880, 72] on div "Plans & Billing" at bounding box center [893, 73] width 81 height 20
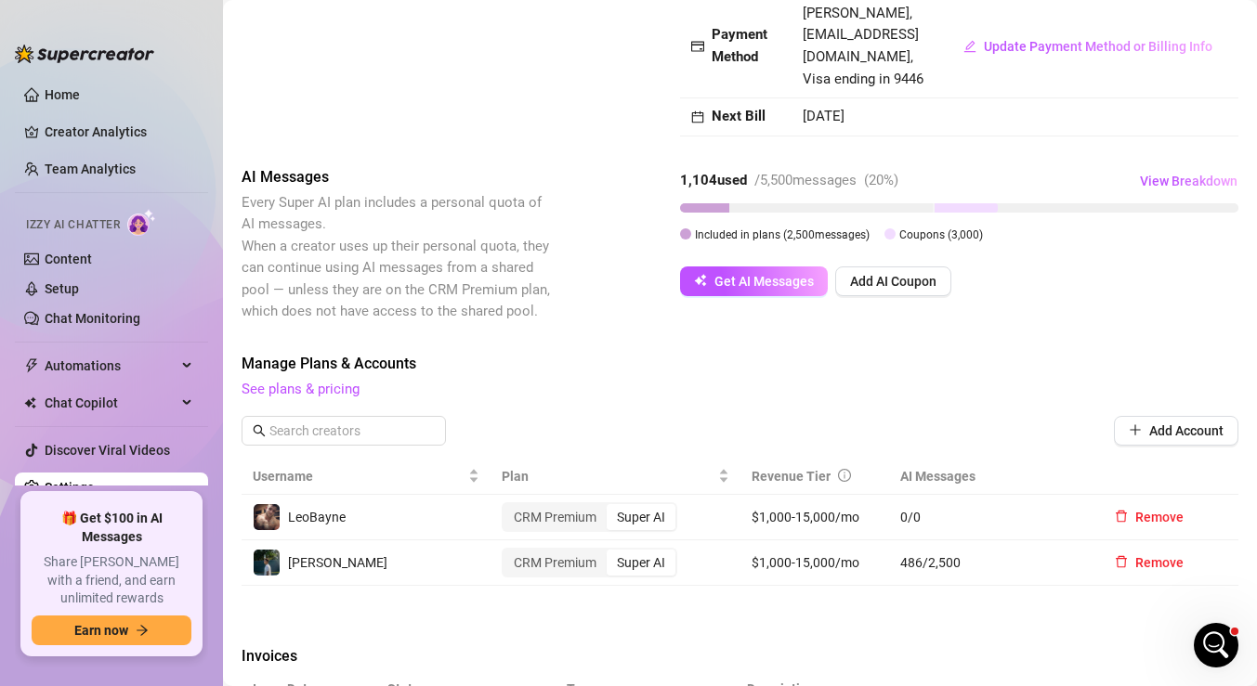
scroll to position [258, 0]
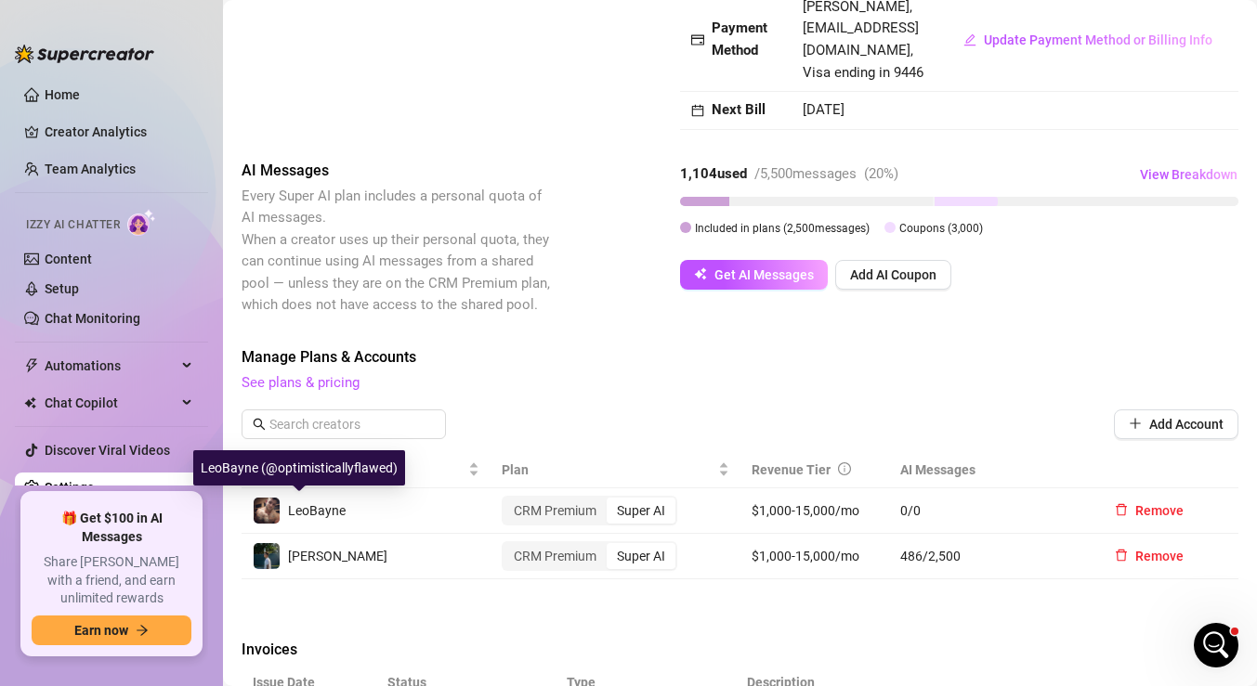
click at [267, 504] on img at bounding box center [267, 511] width 26 height 26
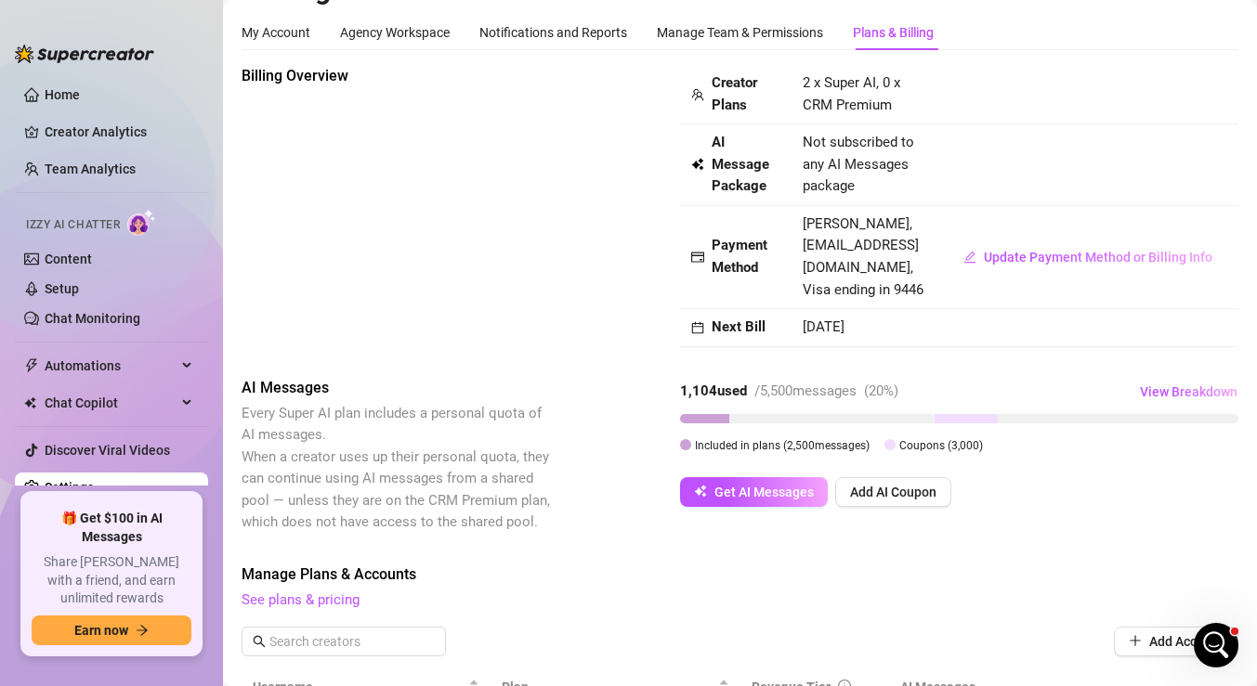
scroll to position [0, 0]
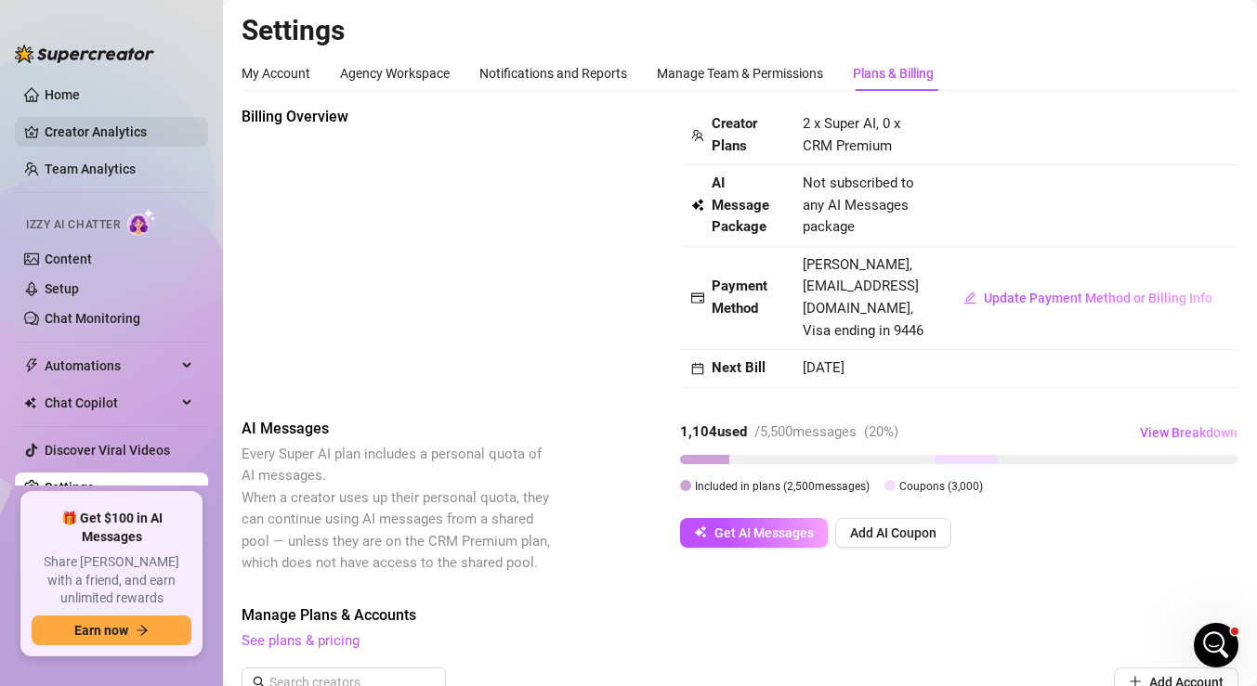
click at [58, 124] on link "Creator Analytics" at bounding box center [119, 132] width 149 height 30
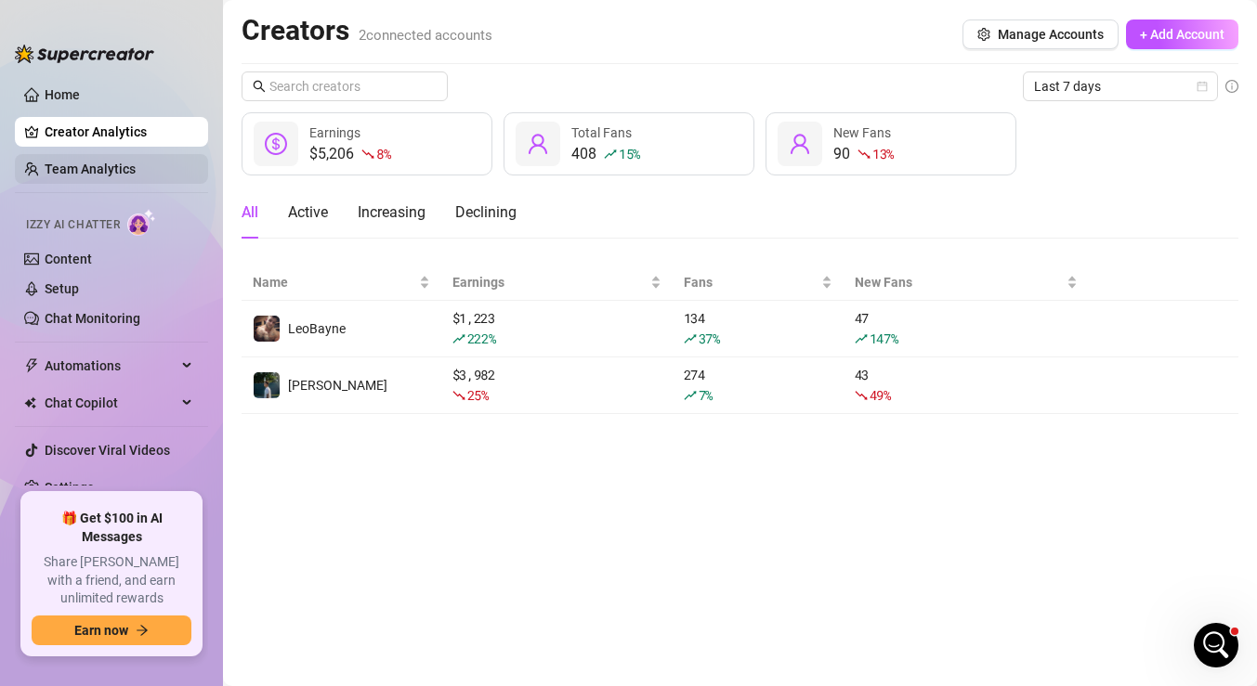
click at [106, 174] on link "Team Analytics" at bounding box center [90, 169] width 91 height 15
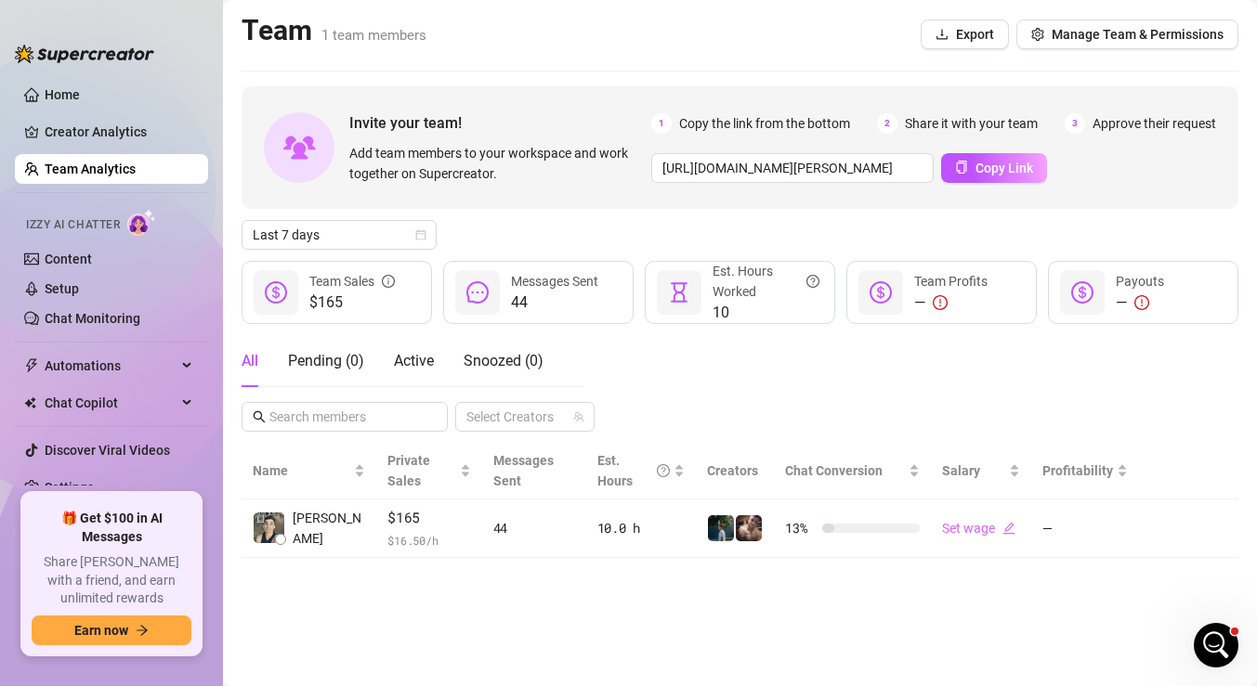
scroll to position [1567, 0]
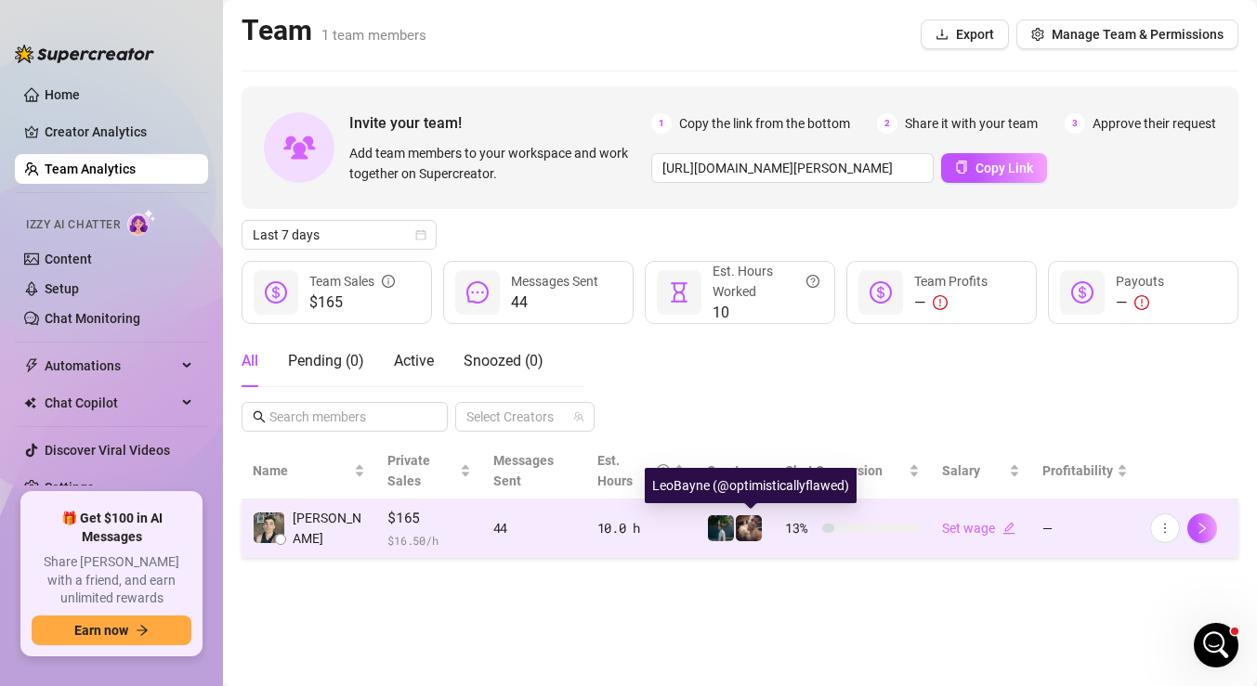
click at [758, 531] on img at bounding box center [749, 528] width 26 height 26
